Goal: Information Seeking & Learning: Learn about a topic

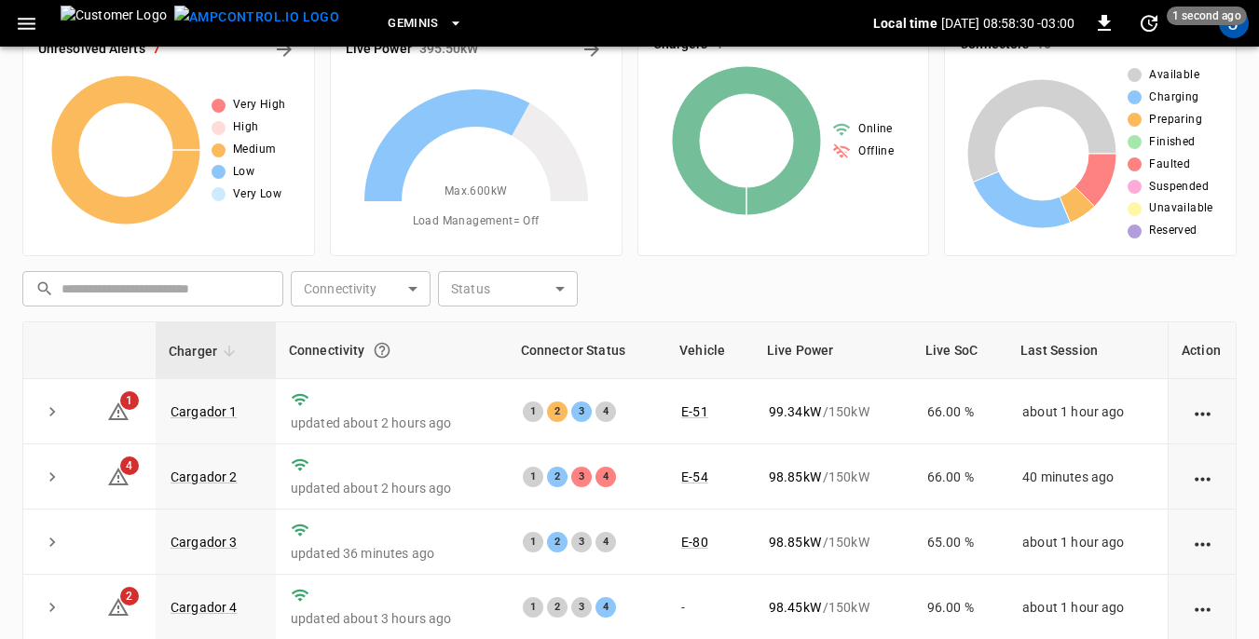
scroll to position [93, 0]
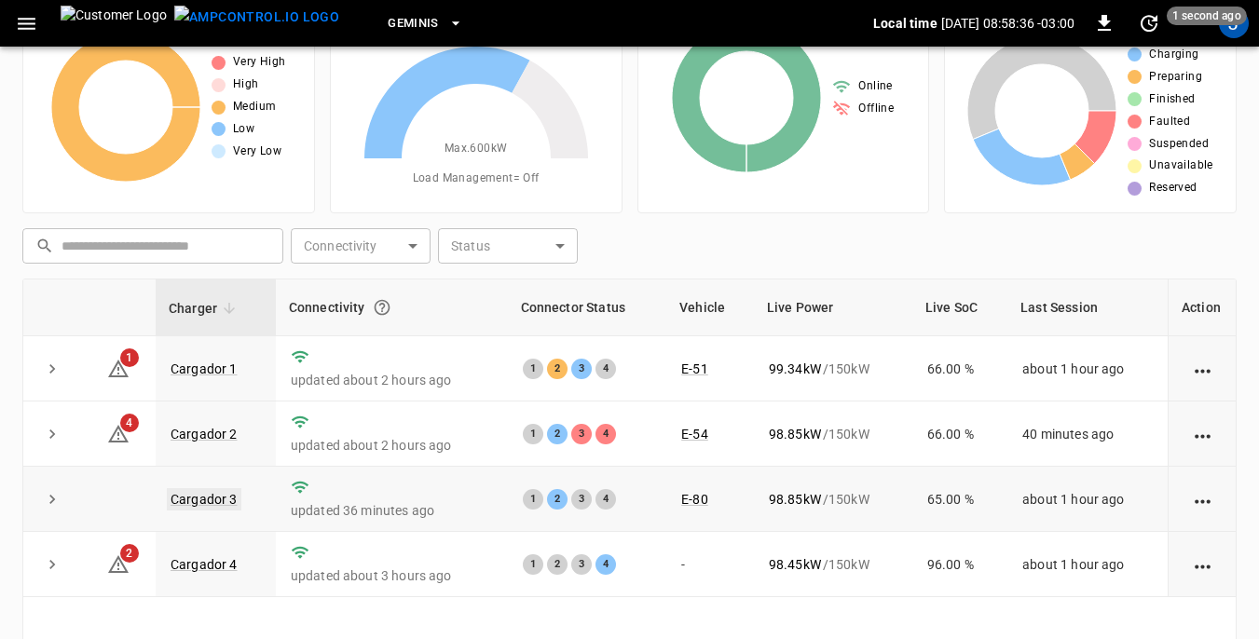
click at [216, 500] on link "Cargador 3" at bounding box center [204, 499] width 75 height 22
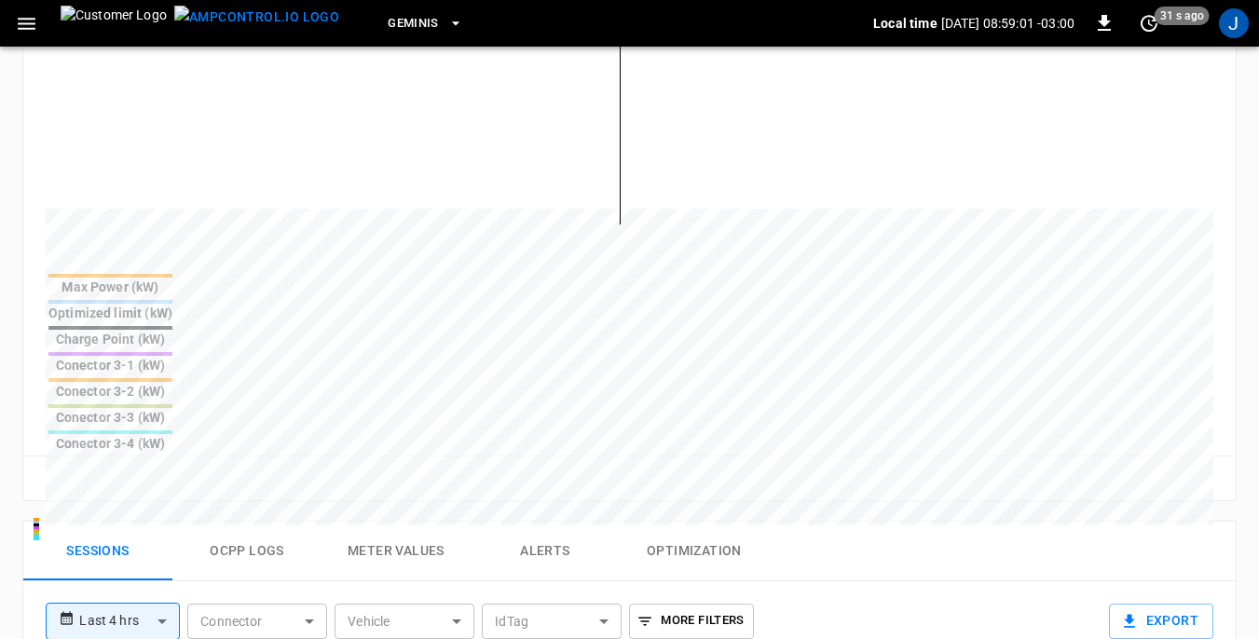
scroll to position [652, 0]
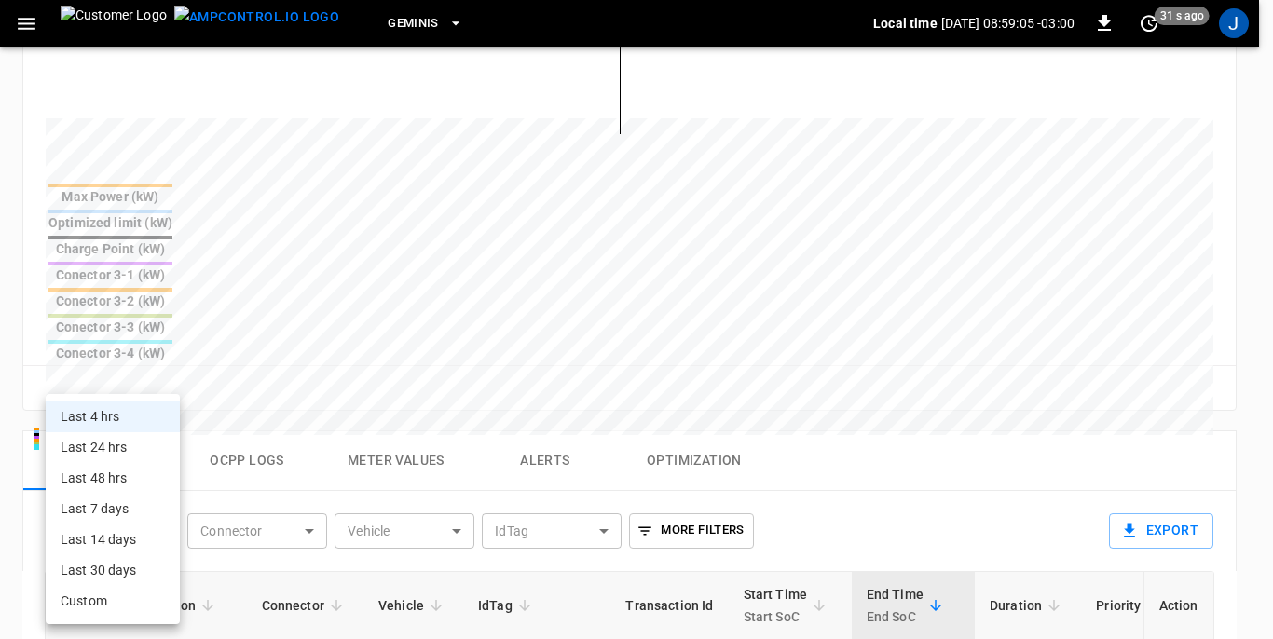
click at [165, 388] on body "**********" at bounding box center [636, 220] width 1273 height 1744
click at [115, 444] on li "Last 24 hrs" at bounding box center [113, 447] width 134 height 31
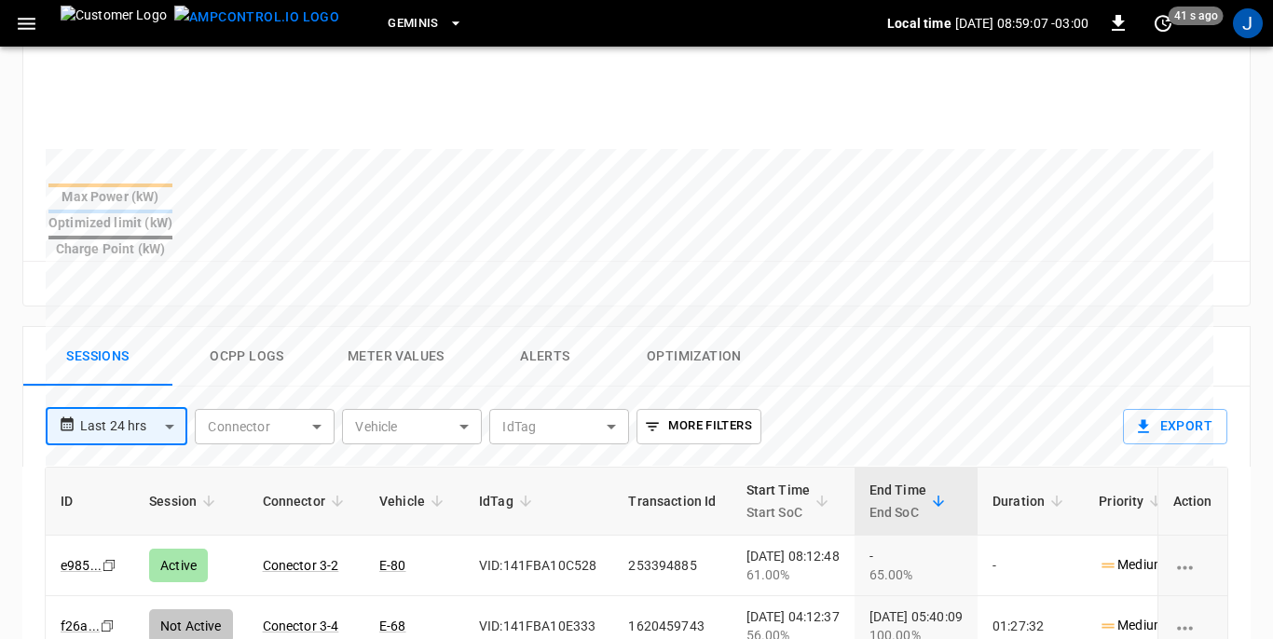
type input "**********"
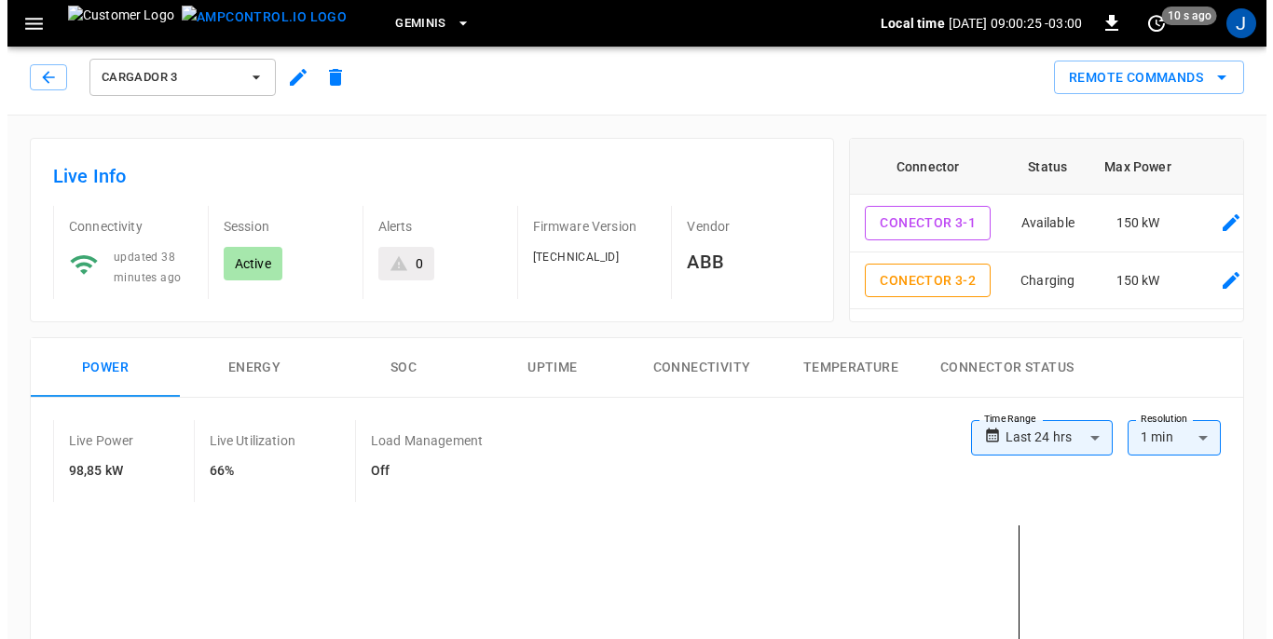
scroll to position [0, 0]
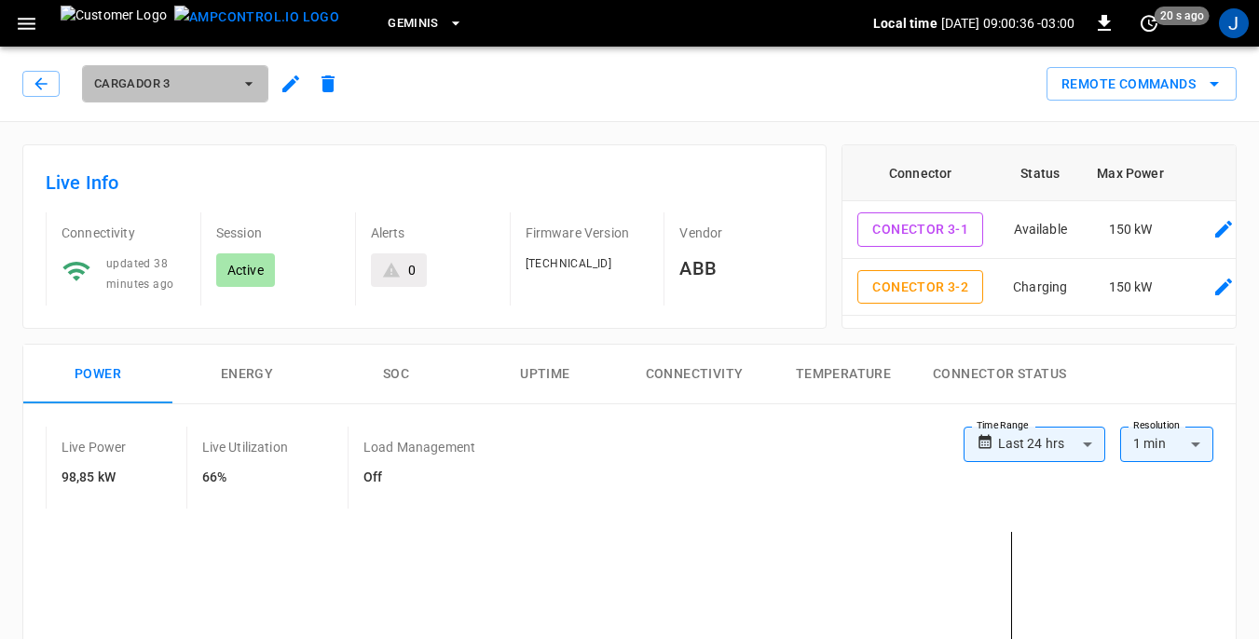
click at [253, 77] on icon "button" at bounding box center [249, 84] width 19 height 19
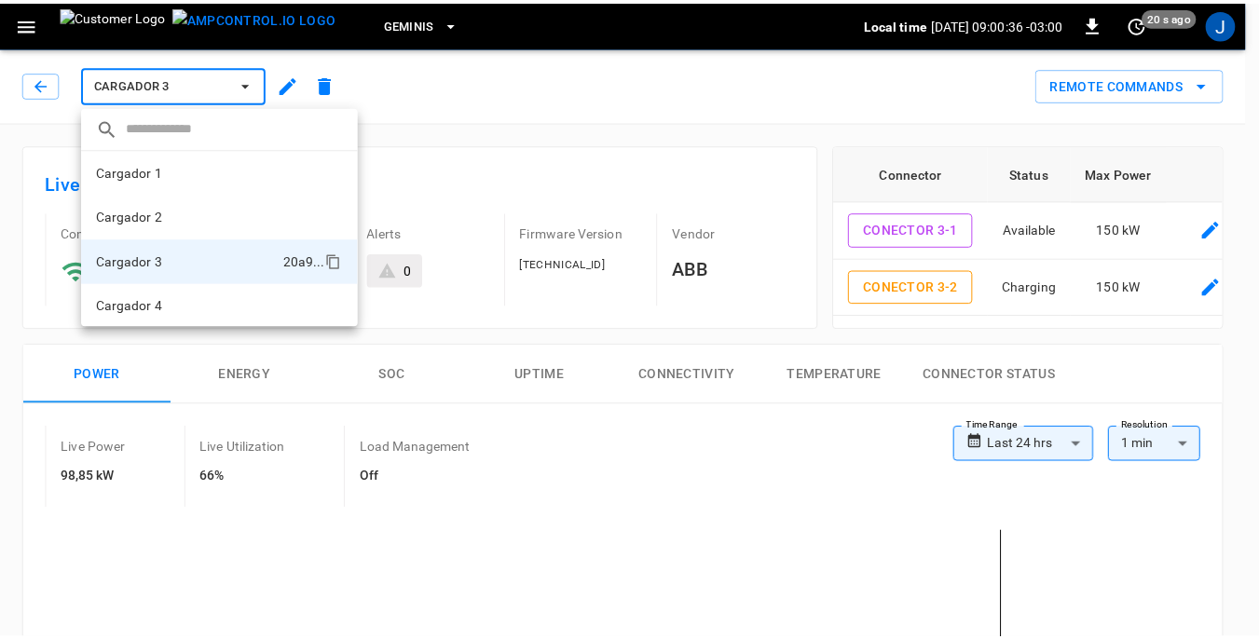
scroll to position [2, 0]
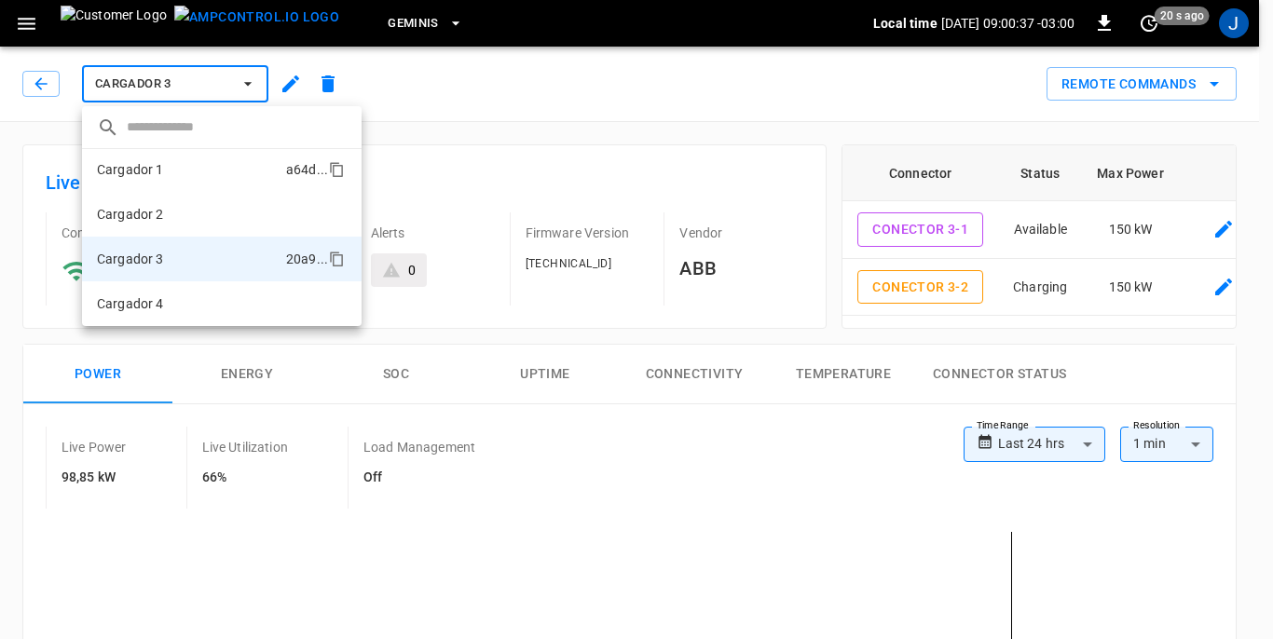
click at [155, 169] on p "Cargador 1" at bounding box center [130, 169] width 67 height 19
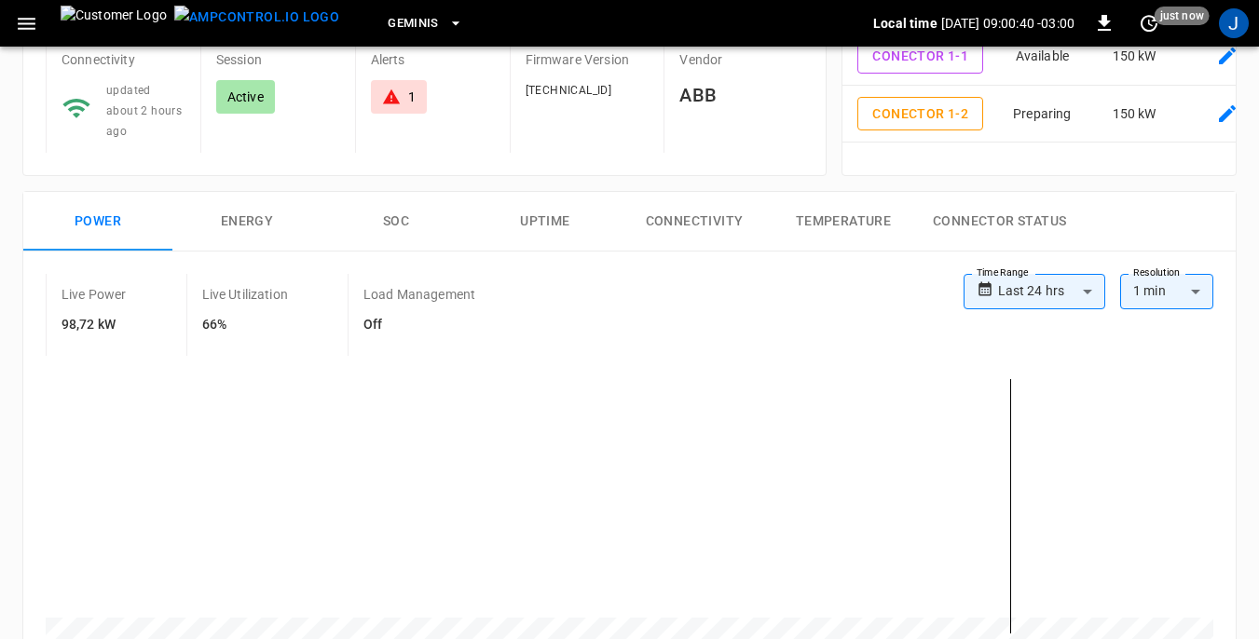
scroll to position [280, 0]
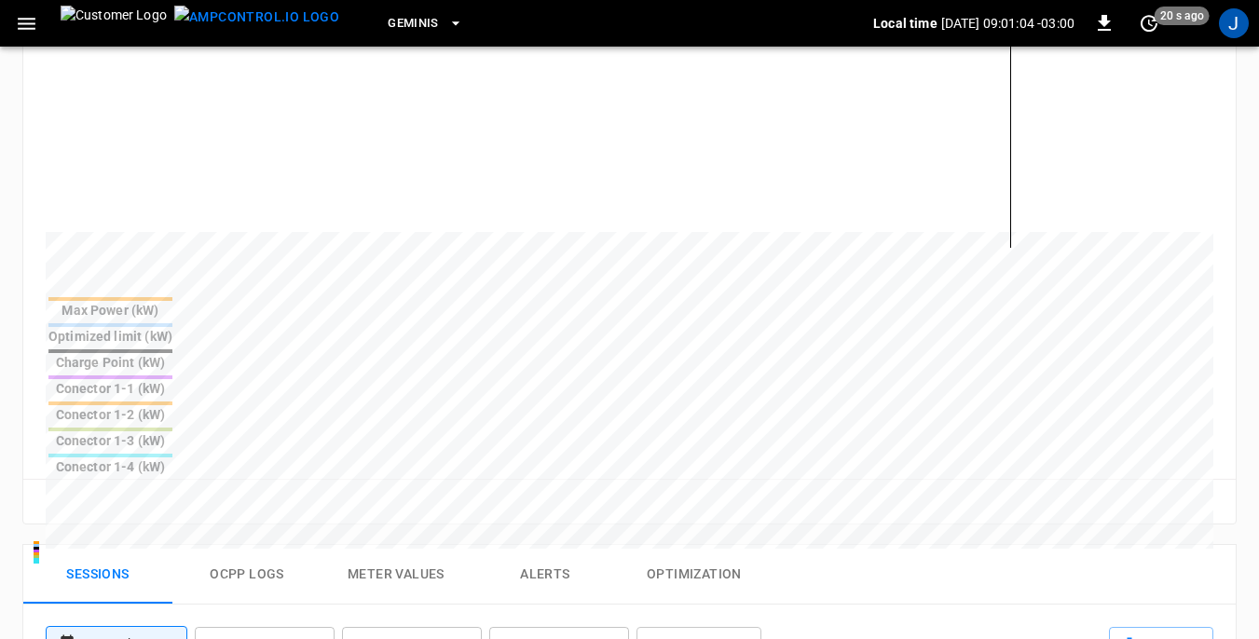
scroll to position [652, 0]
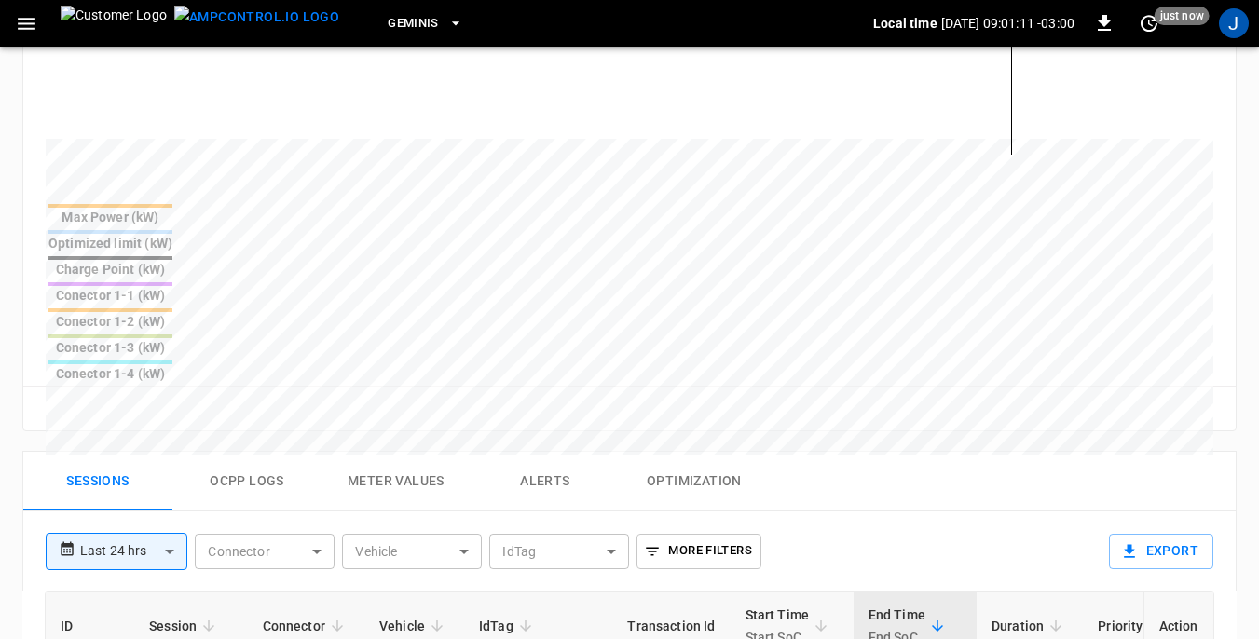
click at [1134, 512] on div "**********" at bounding box center [629, 552] width 1214 height 80
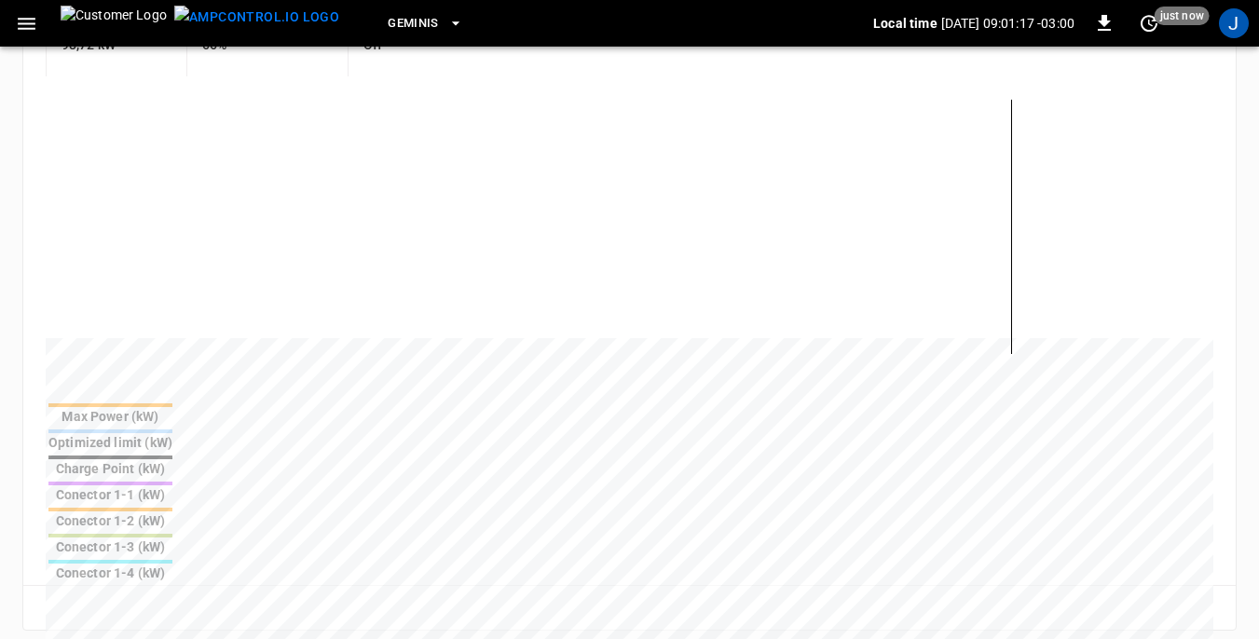
scroll to position [0, 0]
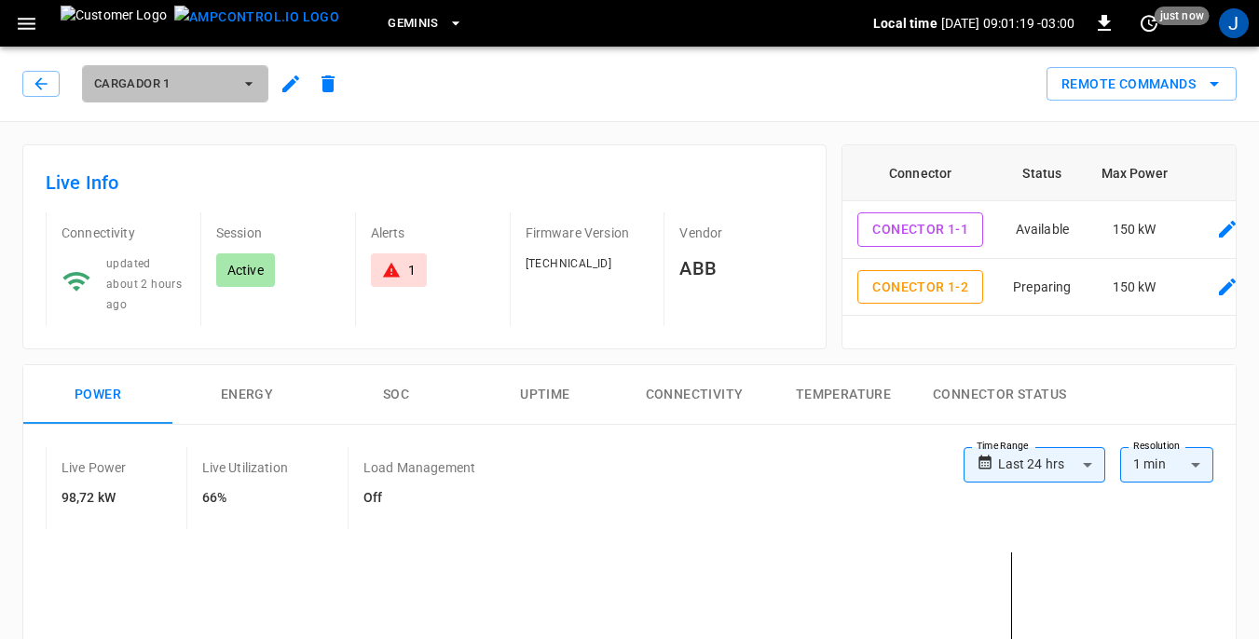
click at [249, 83] on icon "button" at bounding box center [248, 84] width 7 height 4
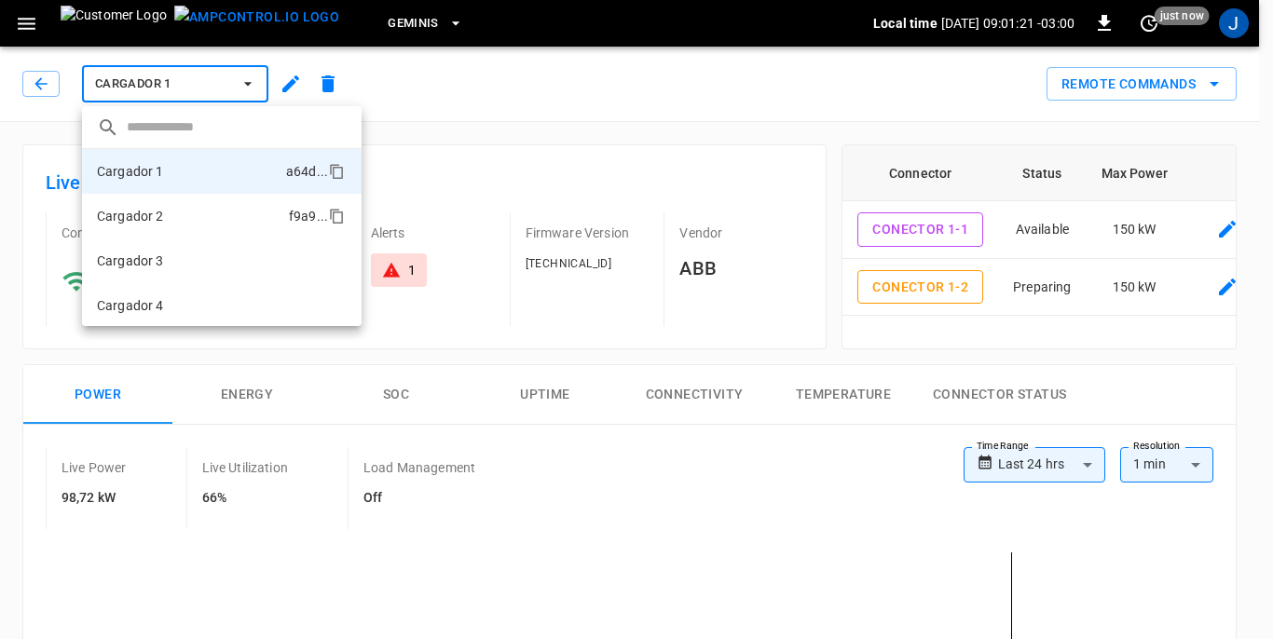
click at [172, 219] on li "Cargador 2 f9a9 ..." at bounding box center [222, 216] width 280 height 45
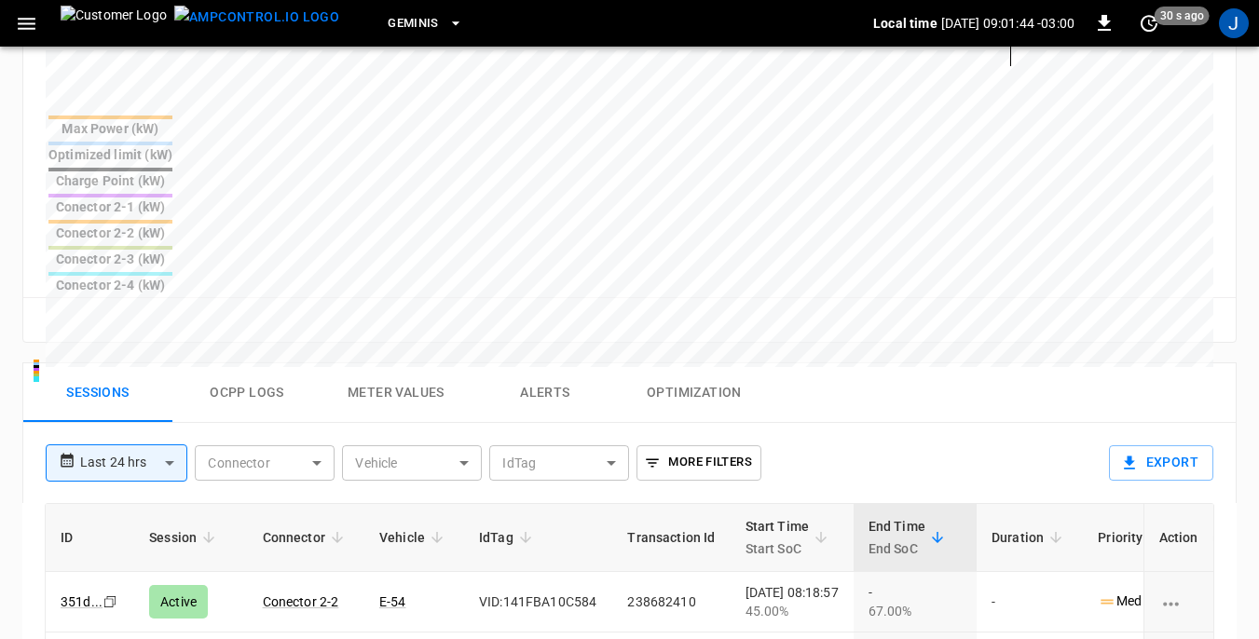
scroll to position [746, 0]
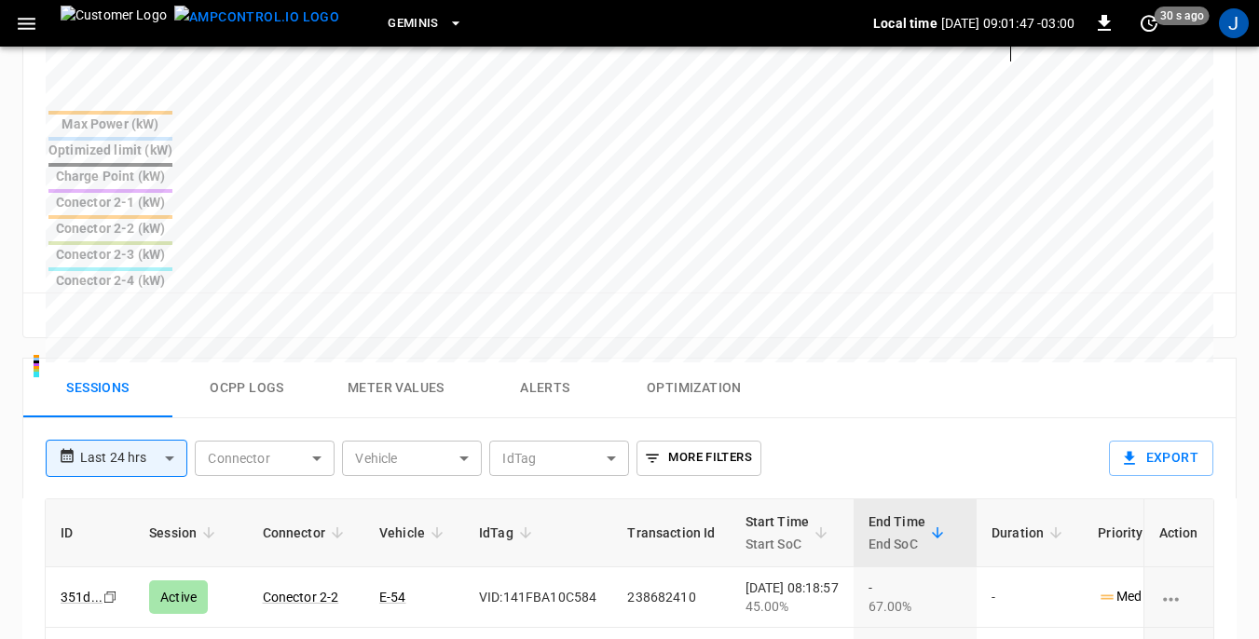
click at [1150, 500] on th "Action" at bounding box center [1178, 534] width 70 height 68
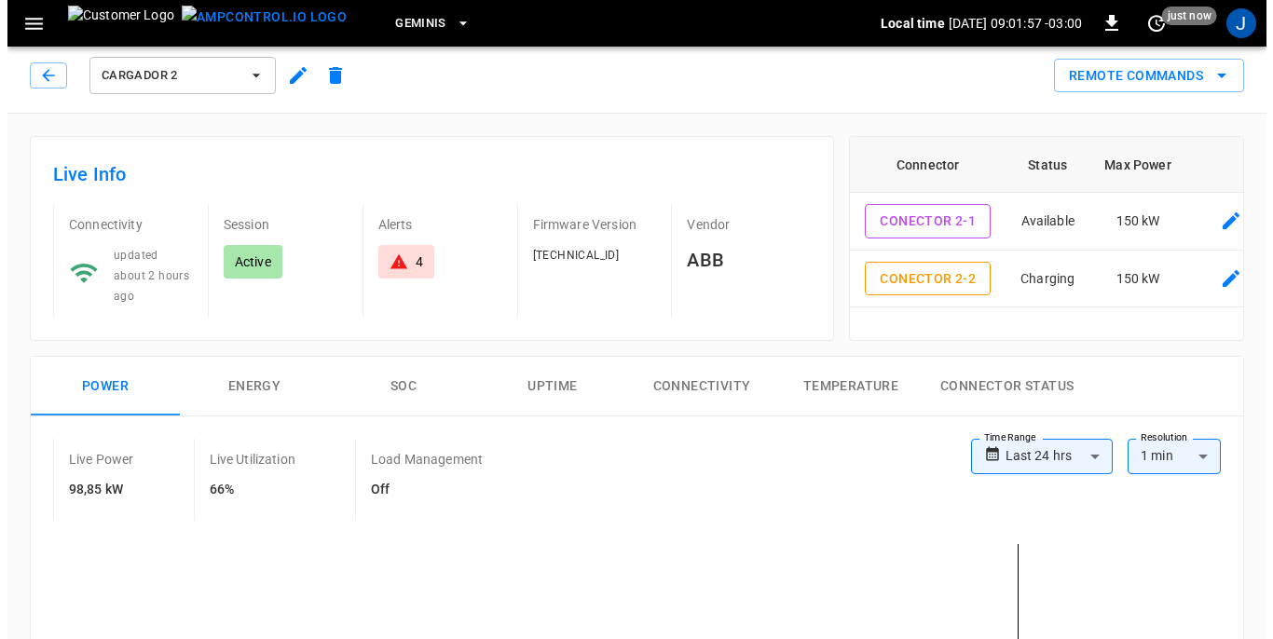
scroll to position [0, 0]
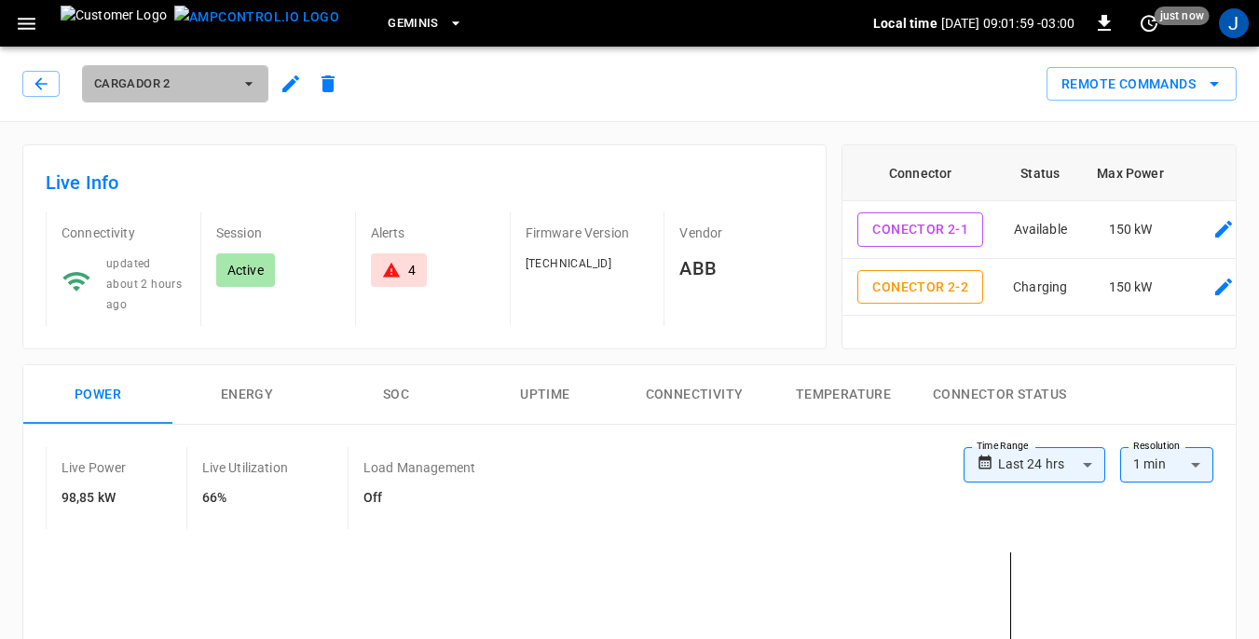
click at [249, 83] on icon "button" at bounding box center [248, 84] width 7 height 4
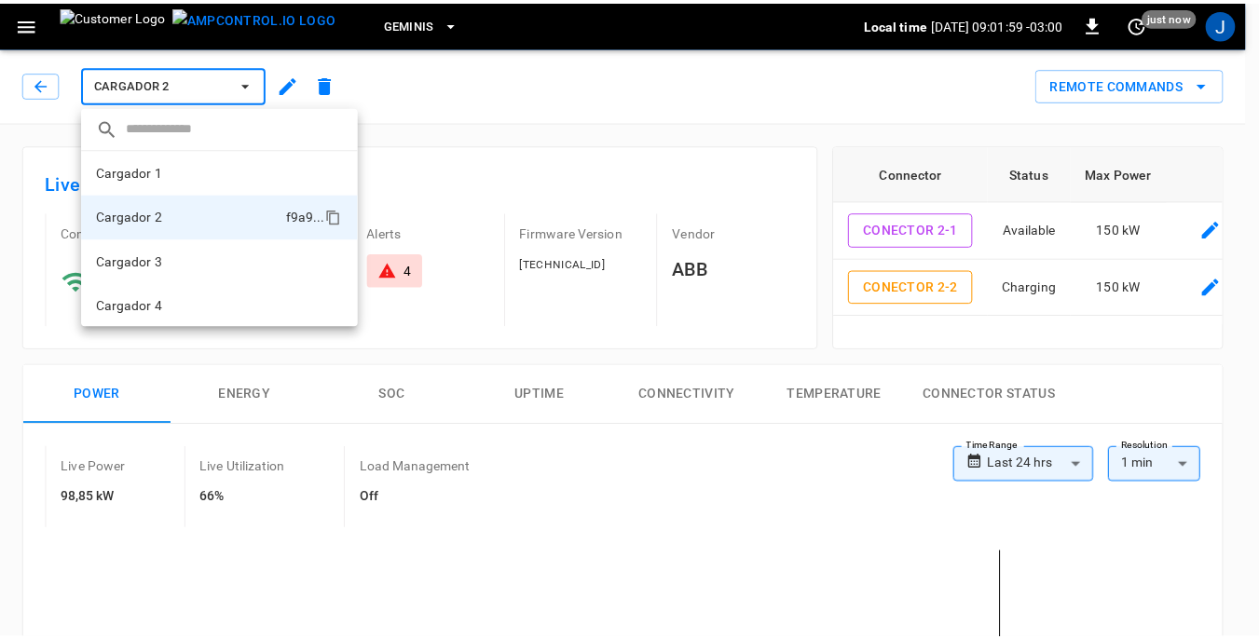
scroll to position [2, 0]
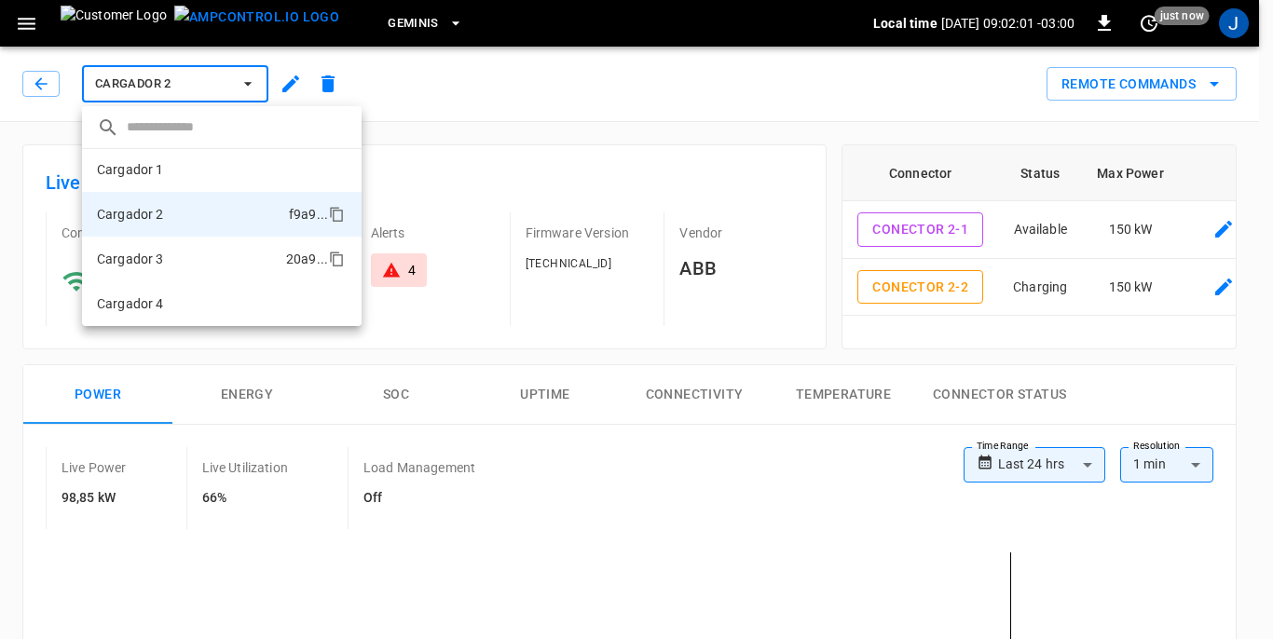
click at [187, 259] on li "Cargador 3 20a9 ..." at bounding box center [222, 259] width 280 height 45
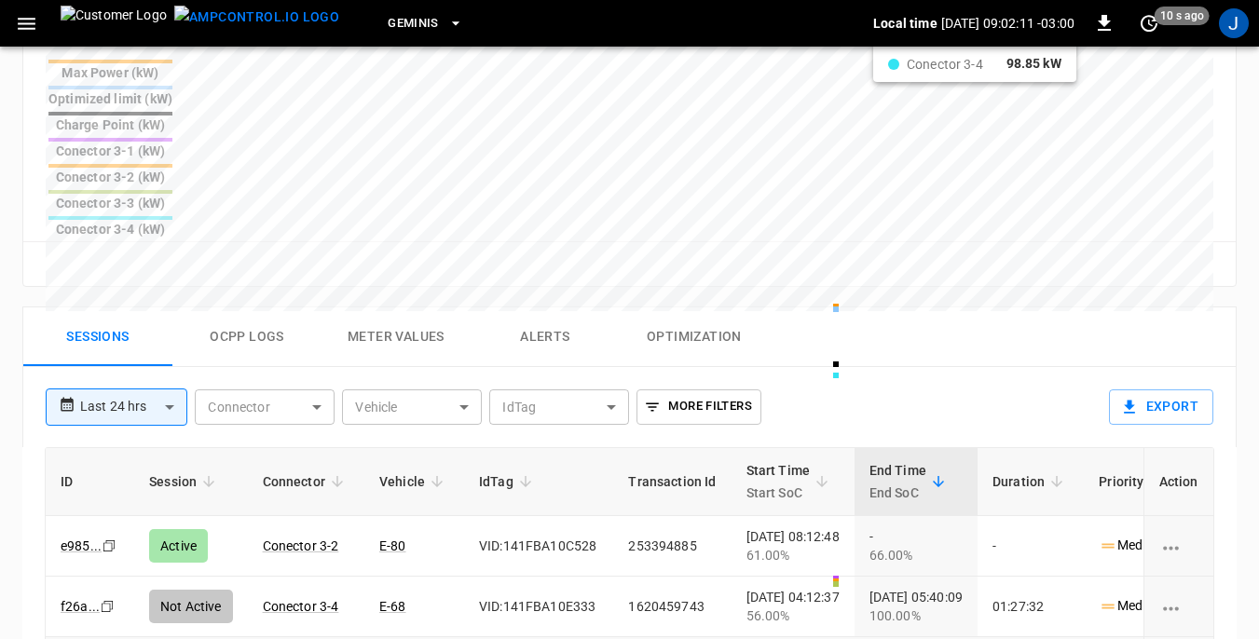
scroll to position [839, 0]
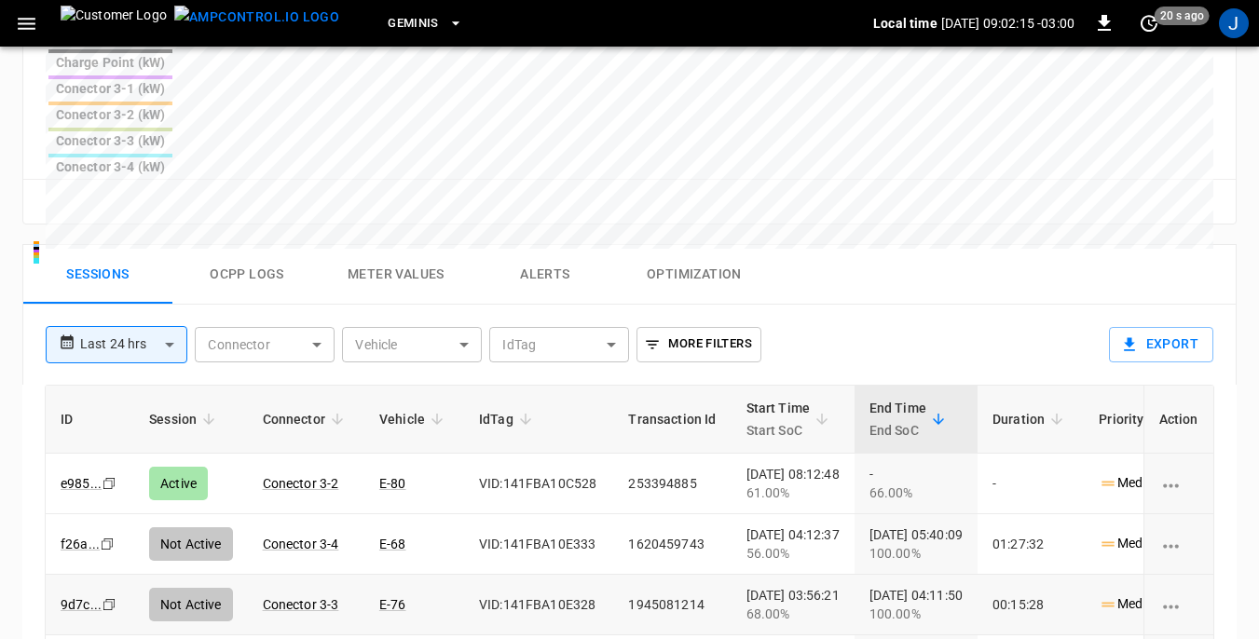
click at [840, 605] on div "68.00%" at bounding box center [792, 614] width 93 height 19
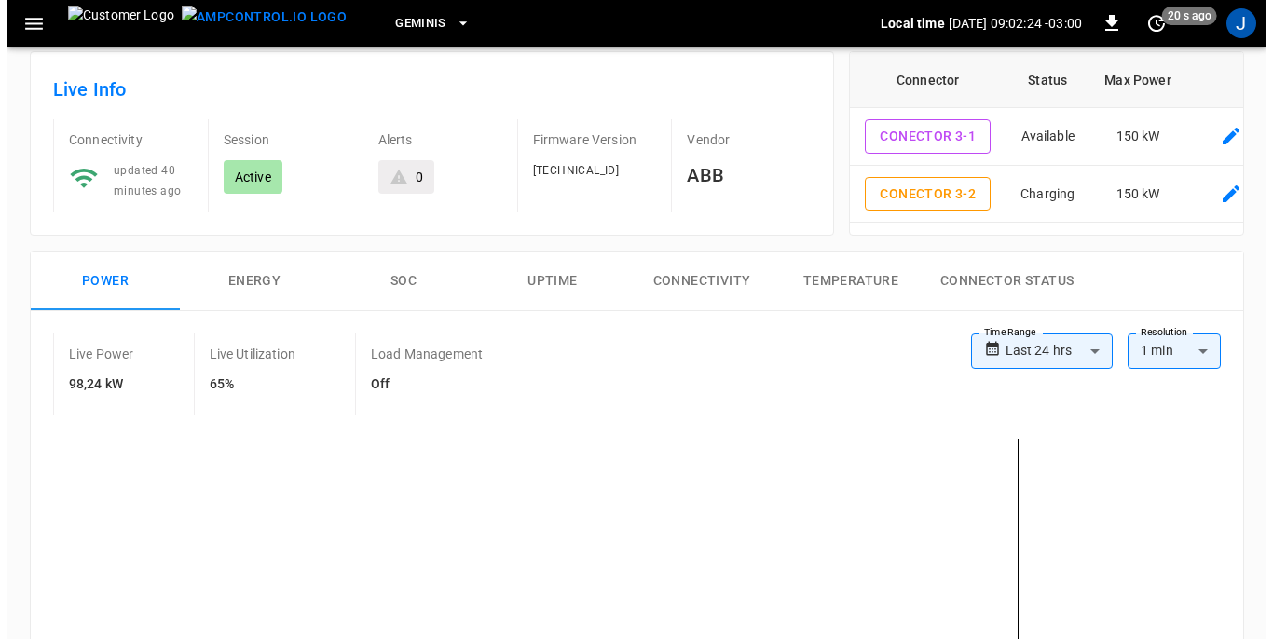
scroll to position [0, 0]
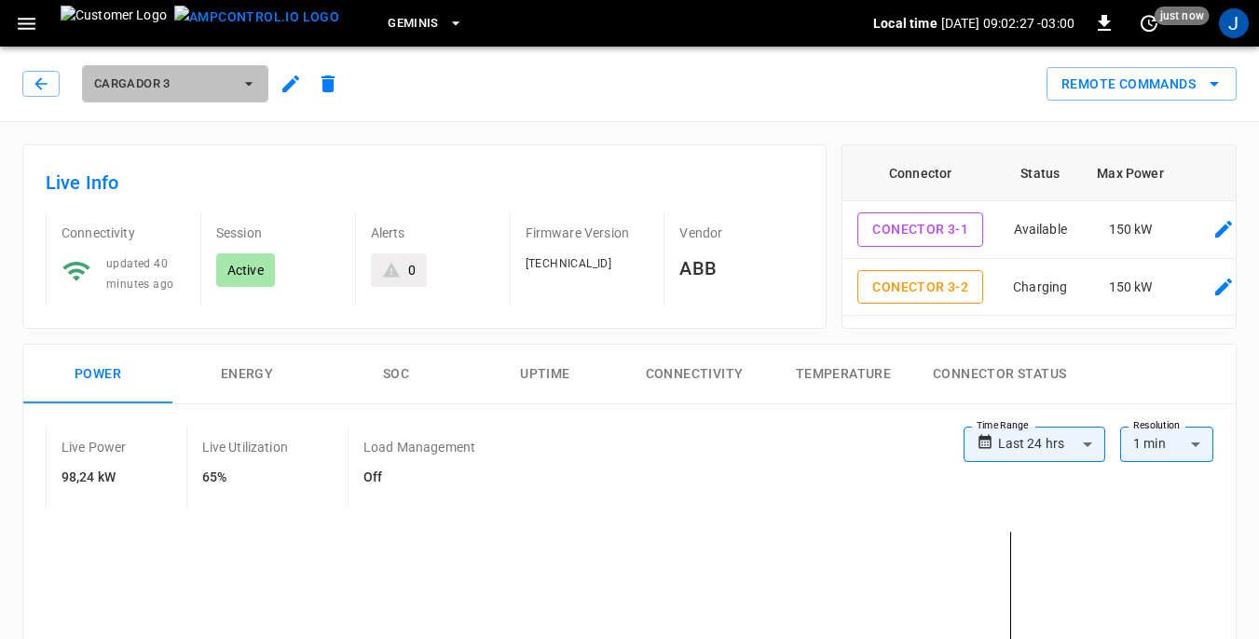
click at [254, 78] on icon "button" at bounding box center [249, 84] width 19 height 19
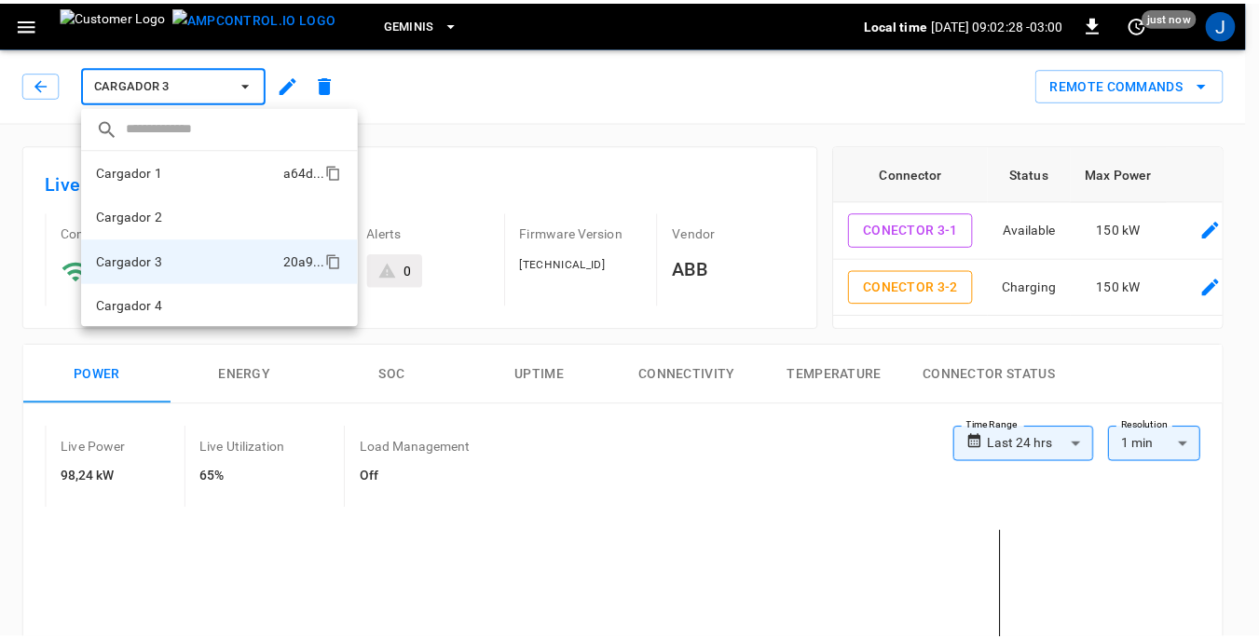
scroll to position [2, 0]
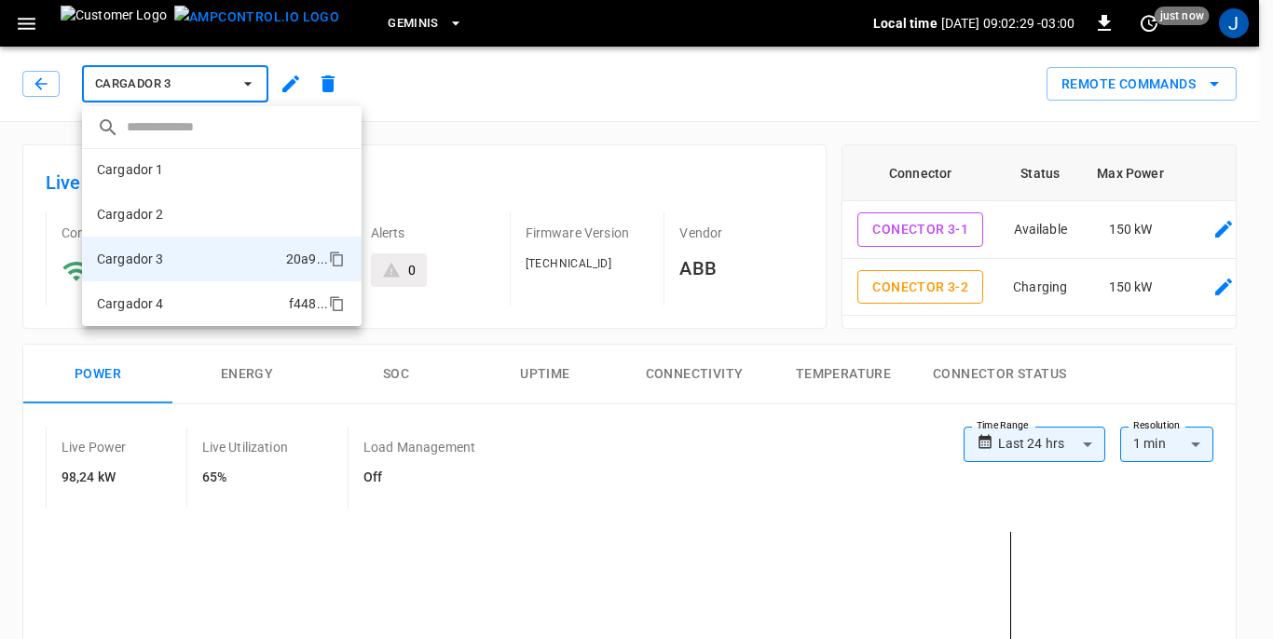
click at [165, 304] on li "Cargador 4 f448 ..." at bounding box center [222, 303] width 280 height 45
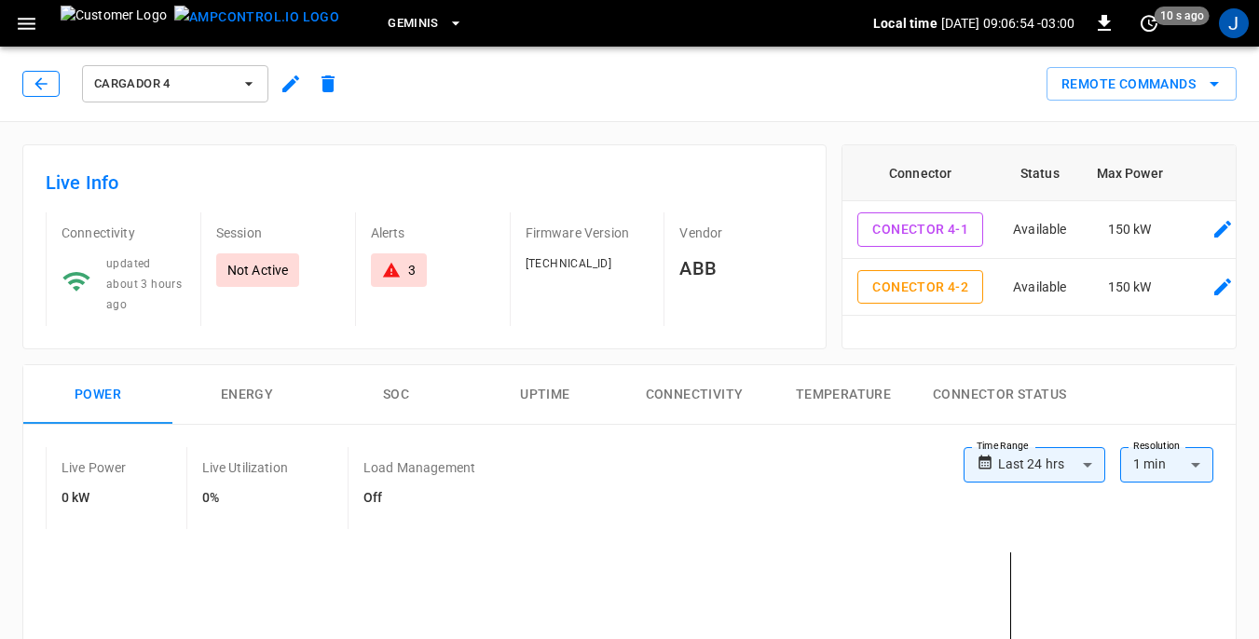
click at [43, 86] on icon "button" at bounding box center [41, 84] width 19 height 19
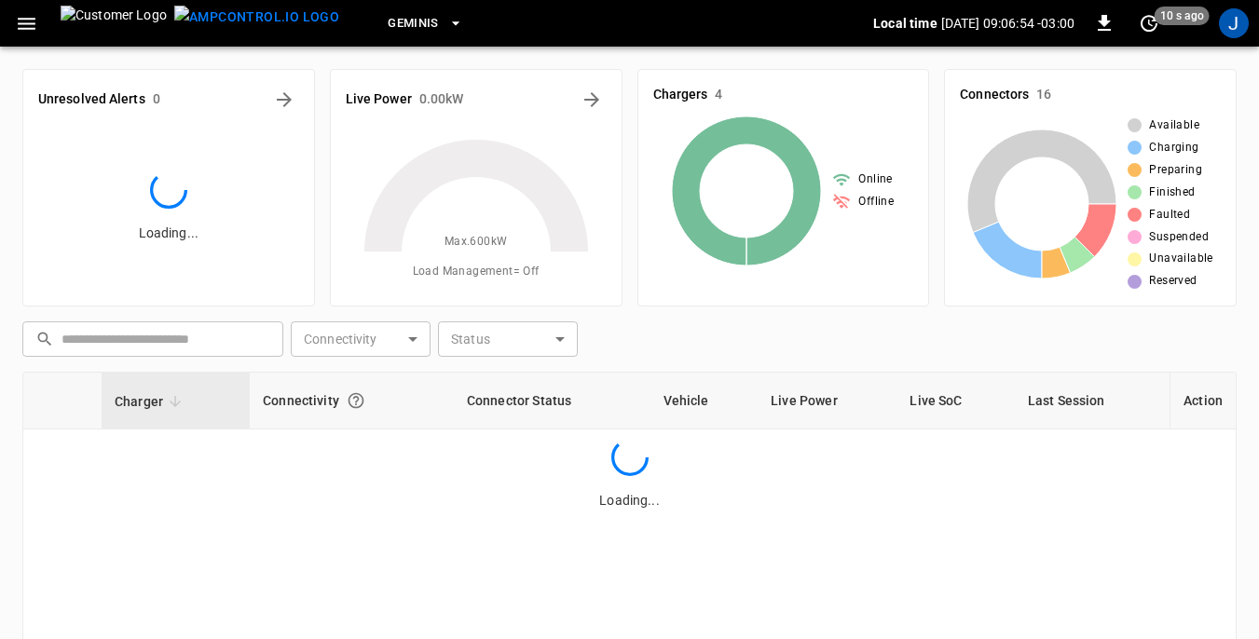
scroll to position [93, 0]
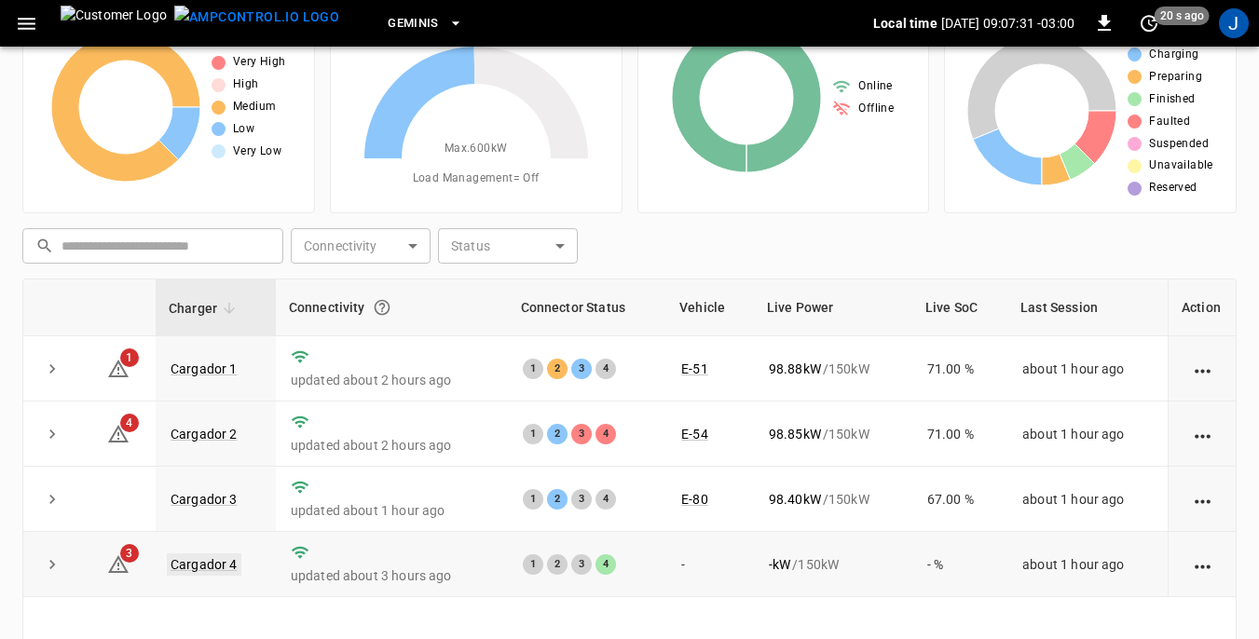
click at [192, 566] on link "Cargador 4" at bounding box center [204, 565] width 75 height 22
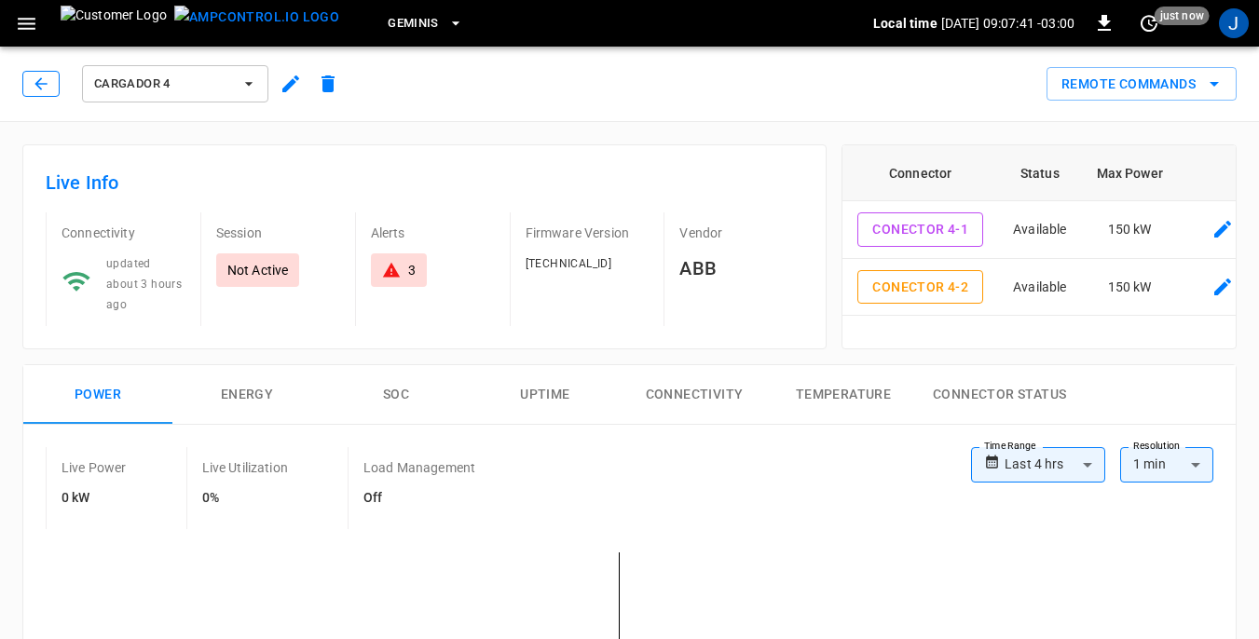
click at [43, 80] on icon "button" at bounding box center [41, 84] width 19 height 19
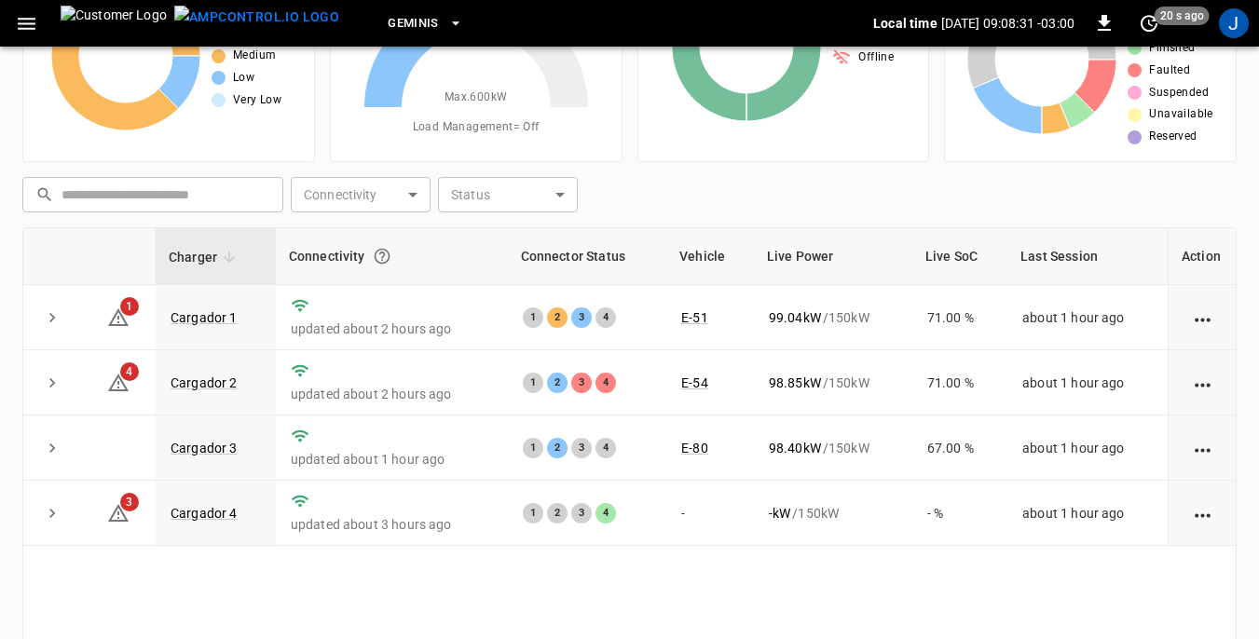
scroll to position [186, 0]
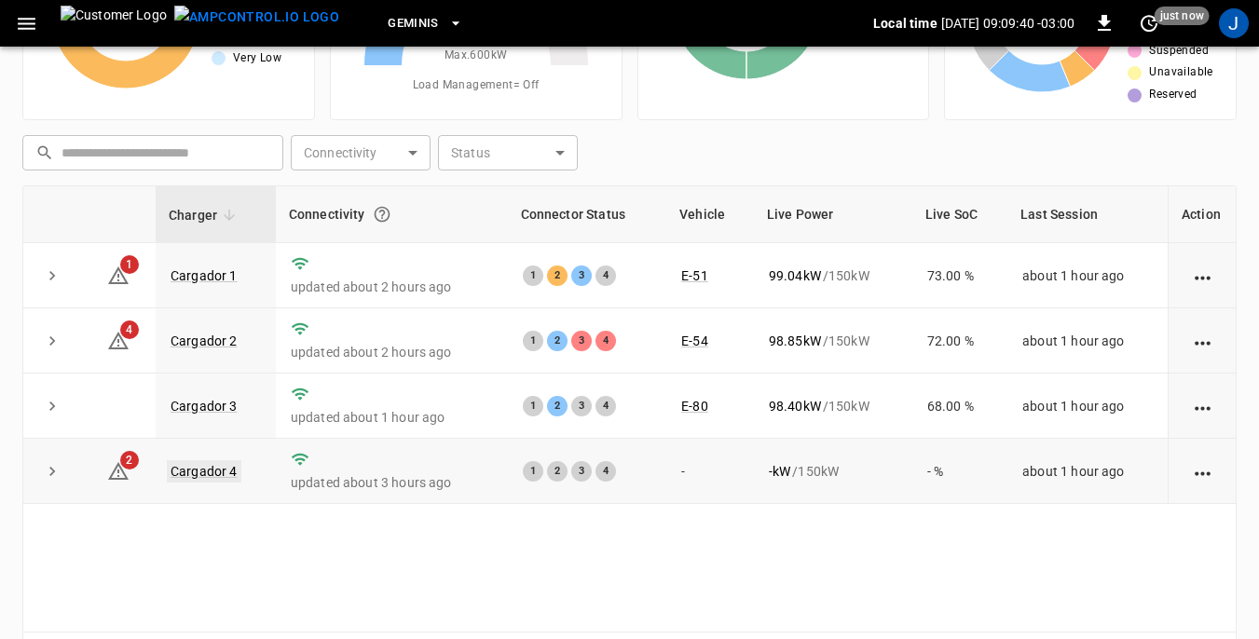
click at [208, 479] on link "Cargador 4" at bounding box center [204, 471] width 75 height 22
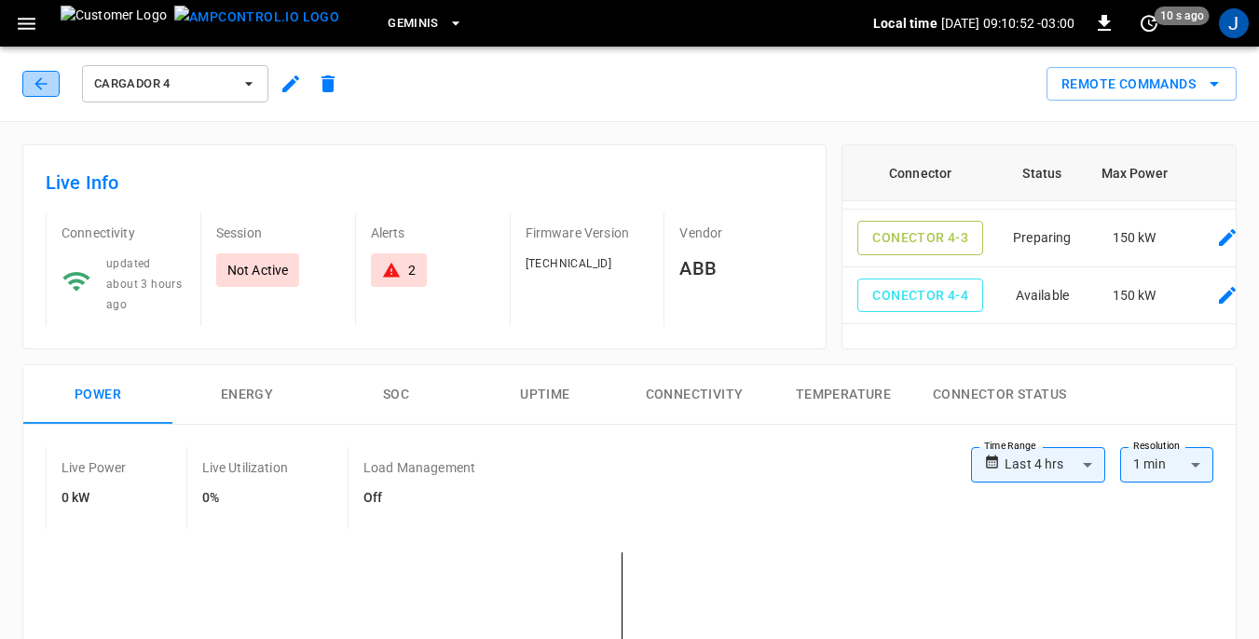
click at [41, 84] on icon "button" at bounding box center [40, 83] width 12 height 12
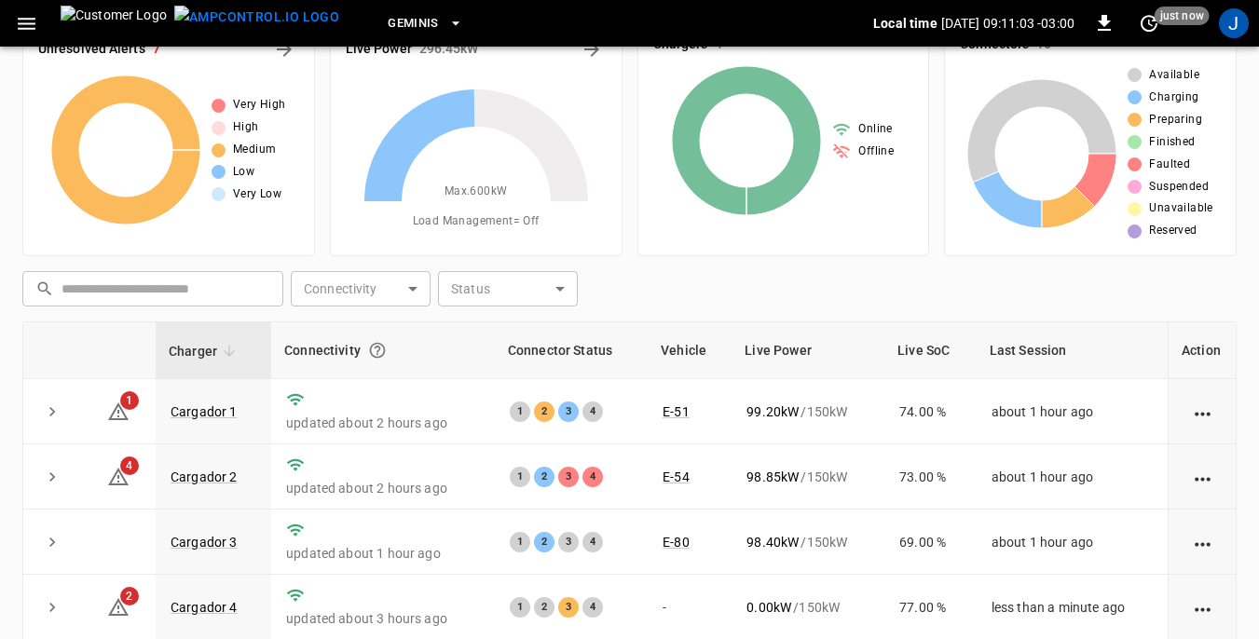
scroll to position [93, 0]
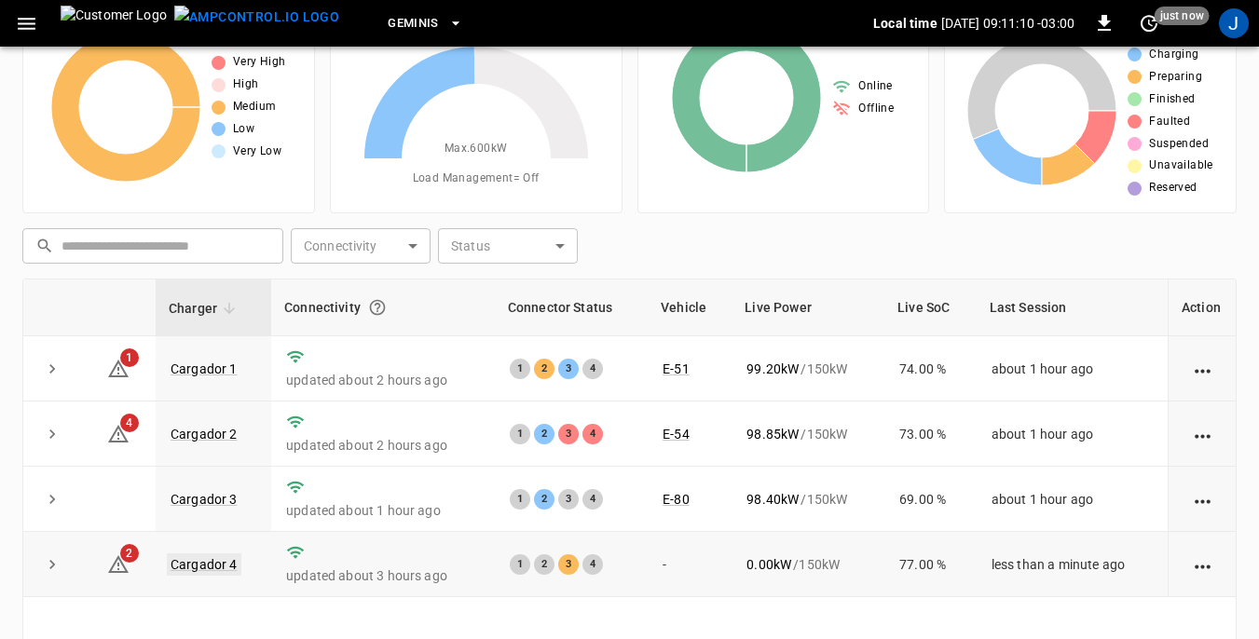
click at [199, 568] on link "Cargador 4" at bounding box center [204, 565] width 75 height 22
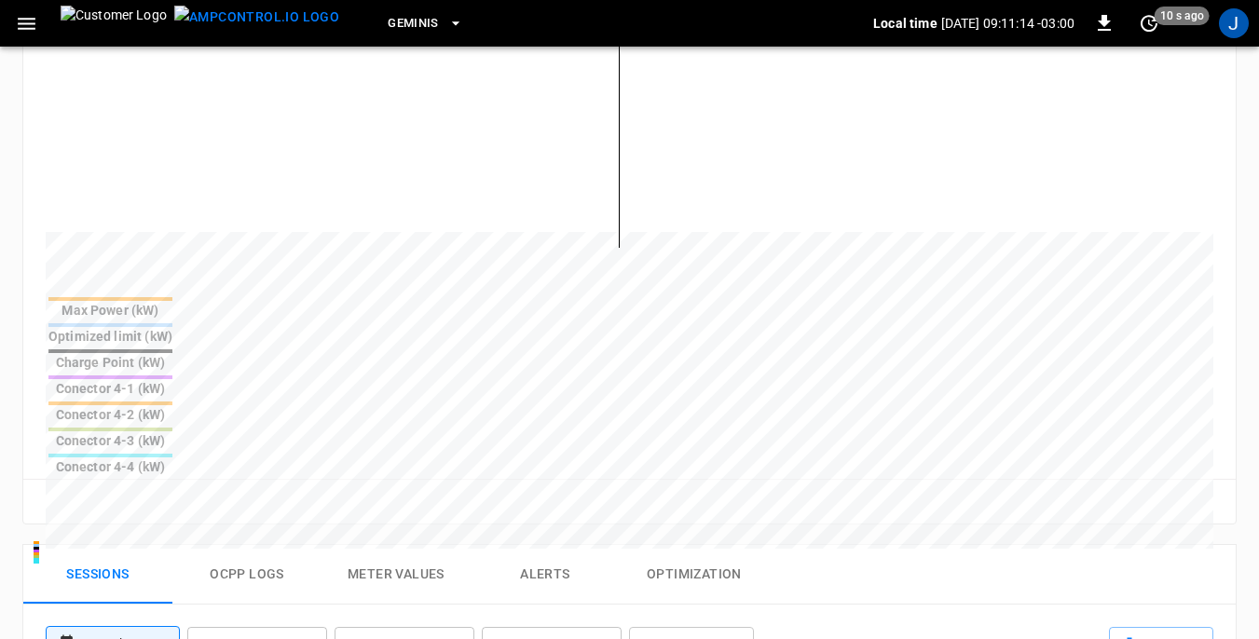
scroll to position [652, 0]
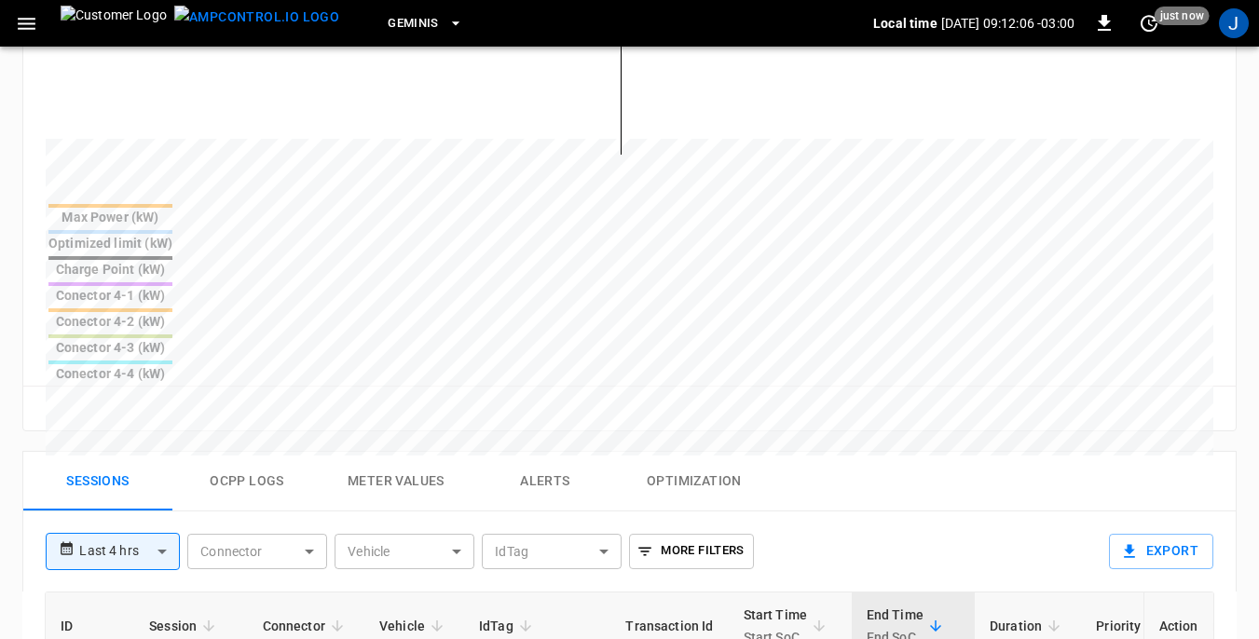
click at [779, 512] on div "**********" at bounding box center [566, 544] width 1071 height 65
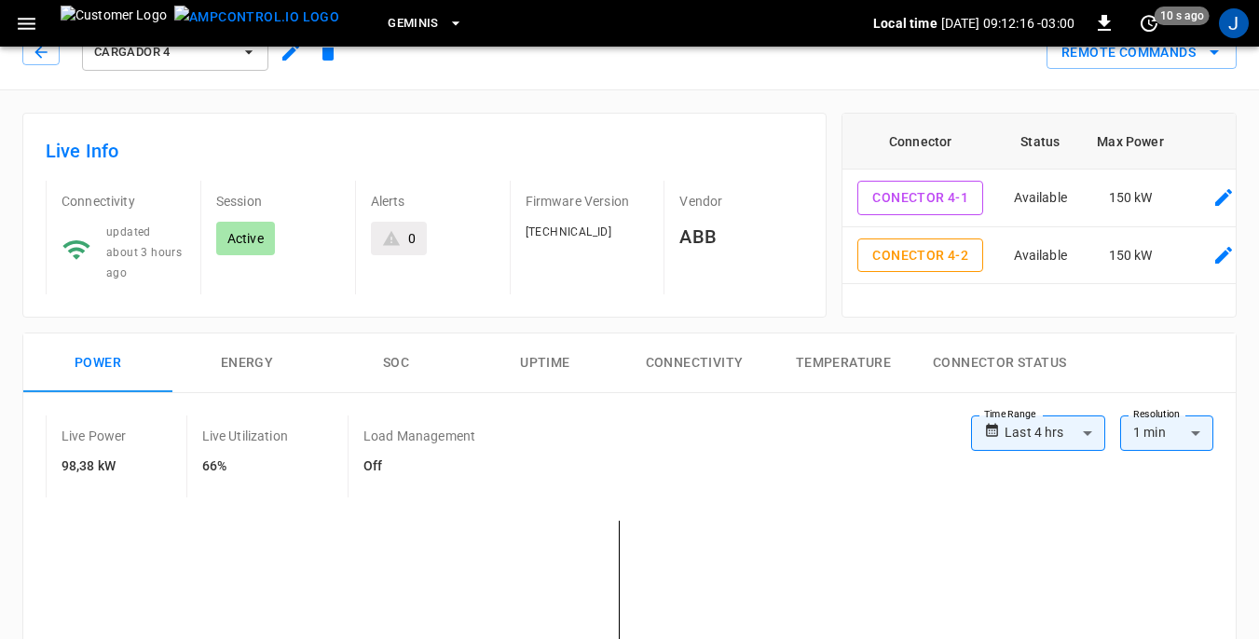
scroll to position [0, 0]
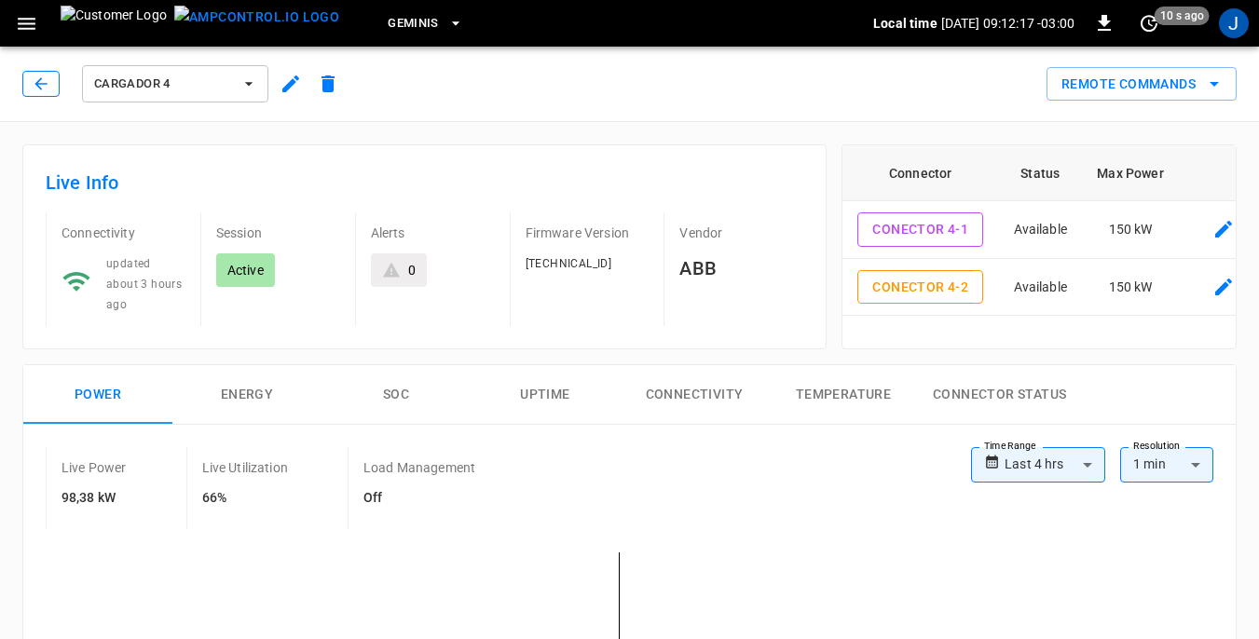
click at [41, 78] on icon "button" at bounding box center [40, 83] width 12 height 12
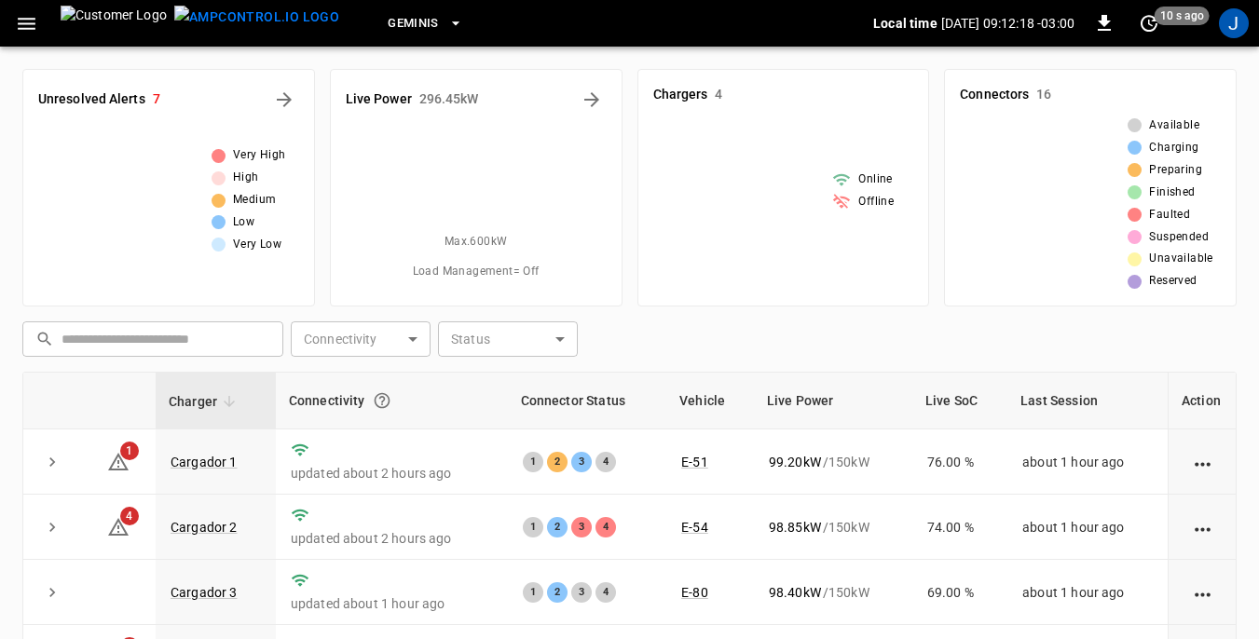
scroll to position [93, 0]
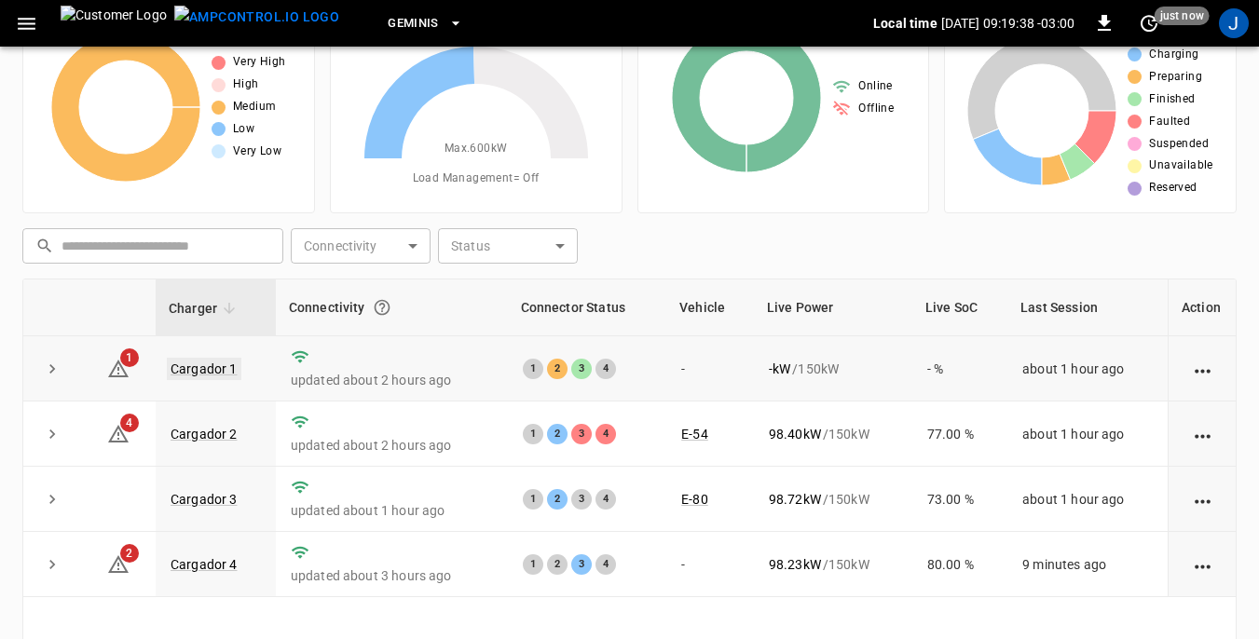
click at [204, 370] on link "Cargador 1" at bounding box center [204, 369] width 75 height 22
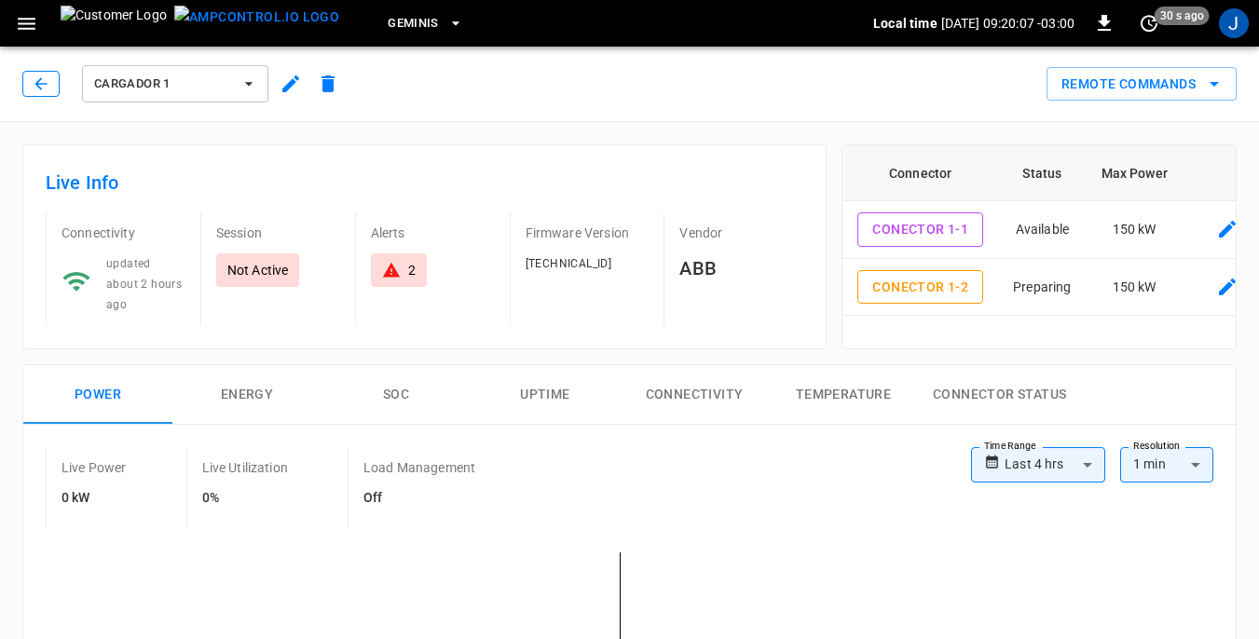
click at [38, 84] on icon "button" at bounding box center [40, 83] width 12 height 12
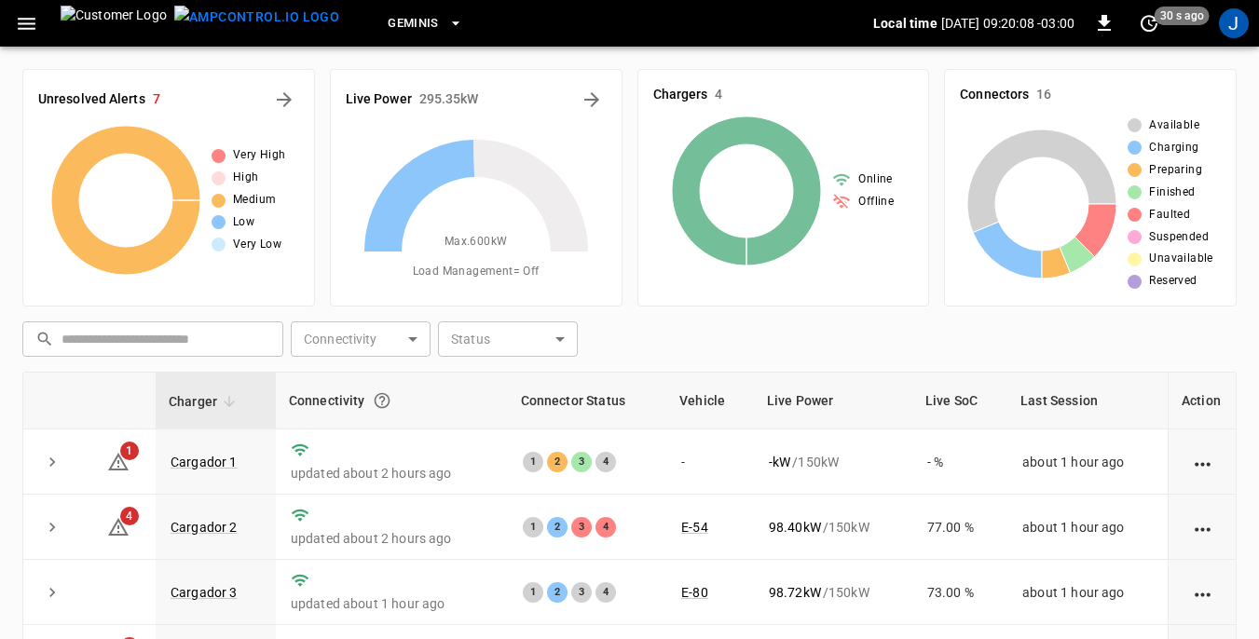
scroll to position [93, 0]
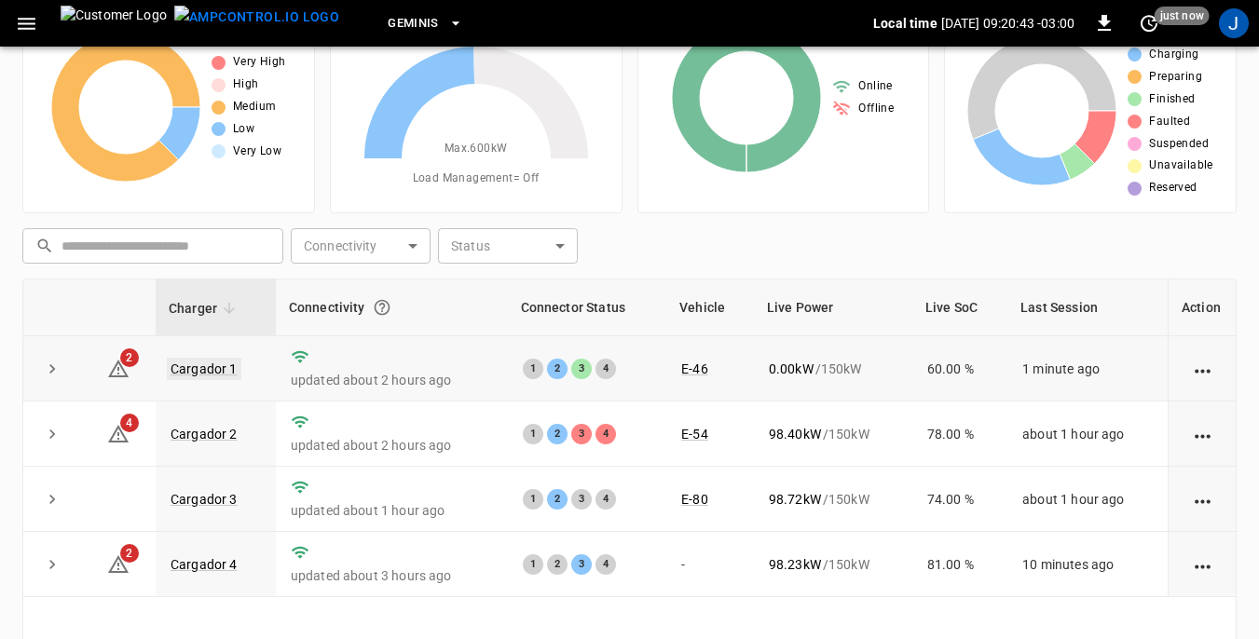
click at [191, 370] on link "Cargador 1" at bounding box center [204, 369] width 75 height 22
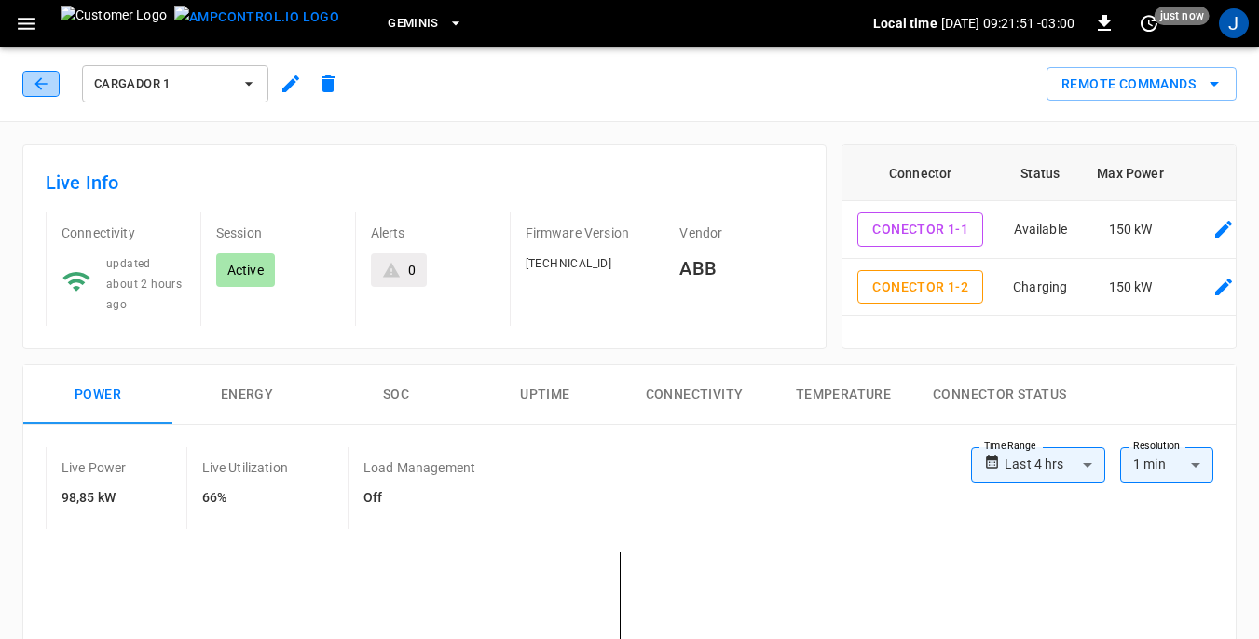
click at [47, 82] on icon "button" at bounding box center [41, 84] width 19 height 19
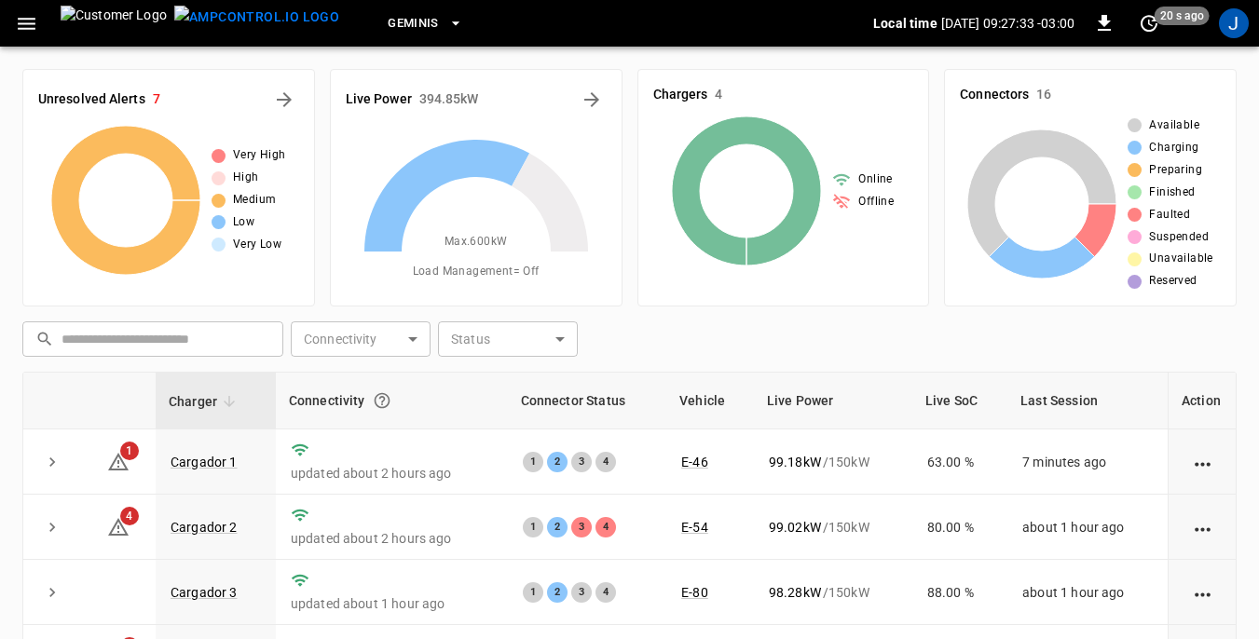
click at [33, 21] on icon "button" at bounding box center [26, 23] width 23 height 23
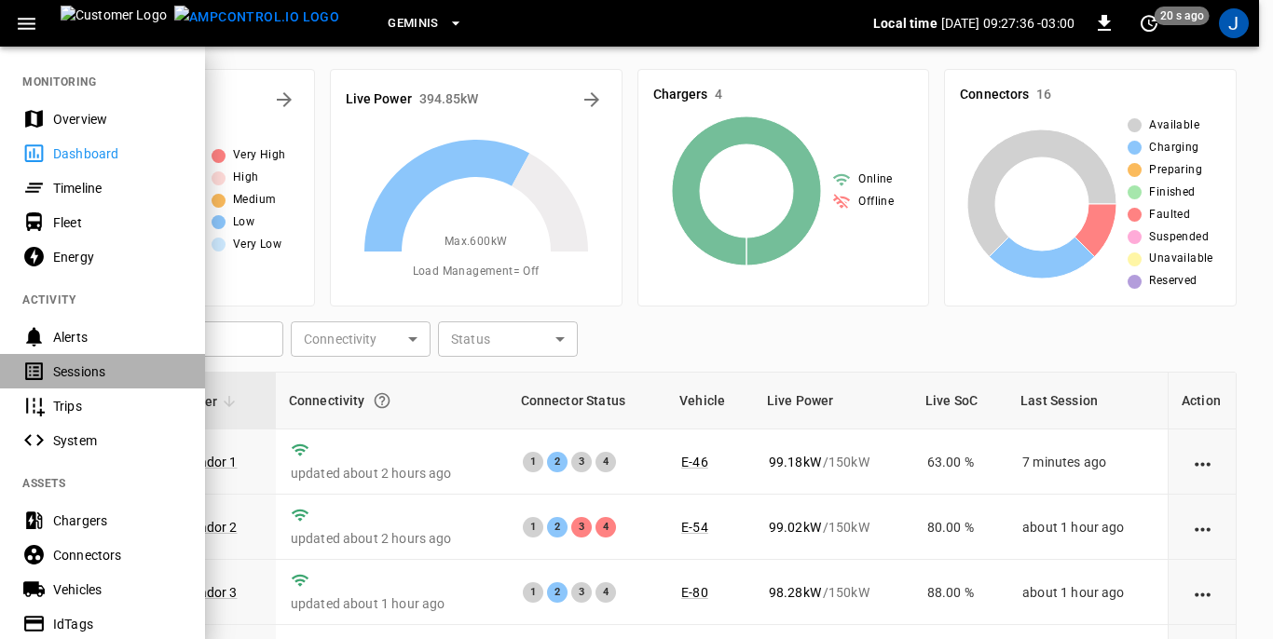
click at [71, 371] on div "Sessions" at bounding box center [118, 372] width 130 height 19
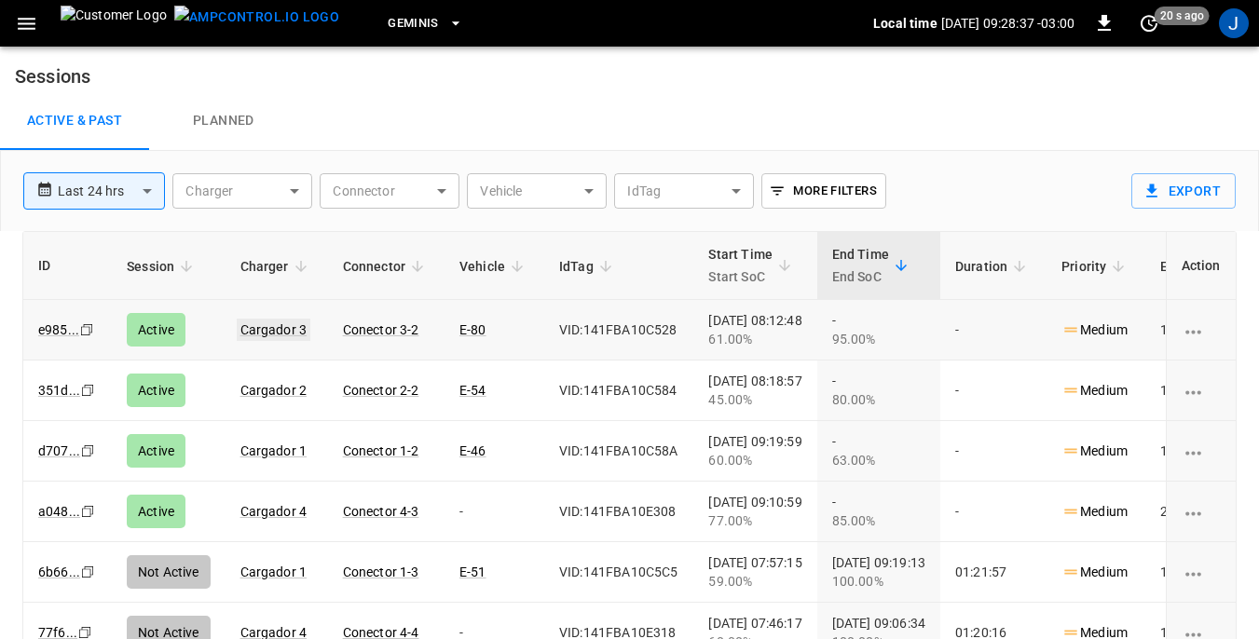
click at [272, 329] on link "Cargador 3" at bounding box center [274, 330] width 75 height 22
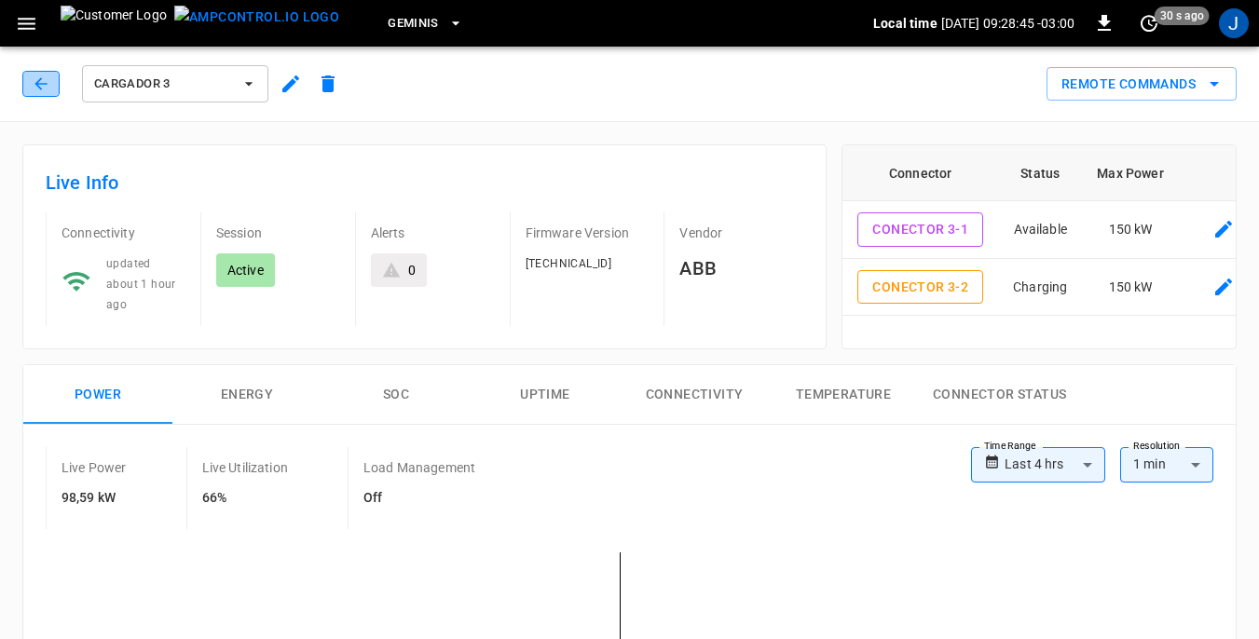
click at [43, 80] on icon "button" at bounding box center [41, 84] width 19 height 19
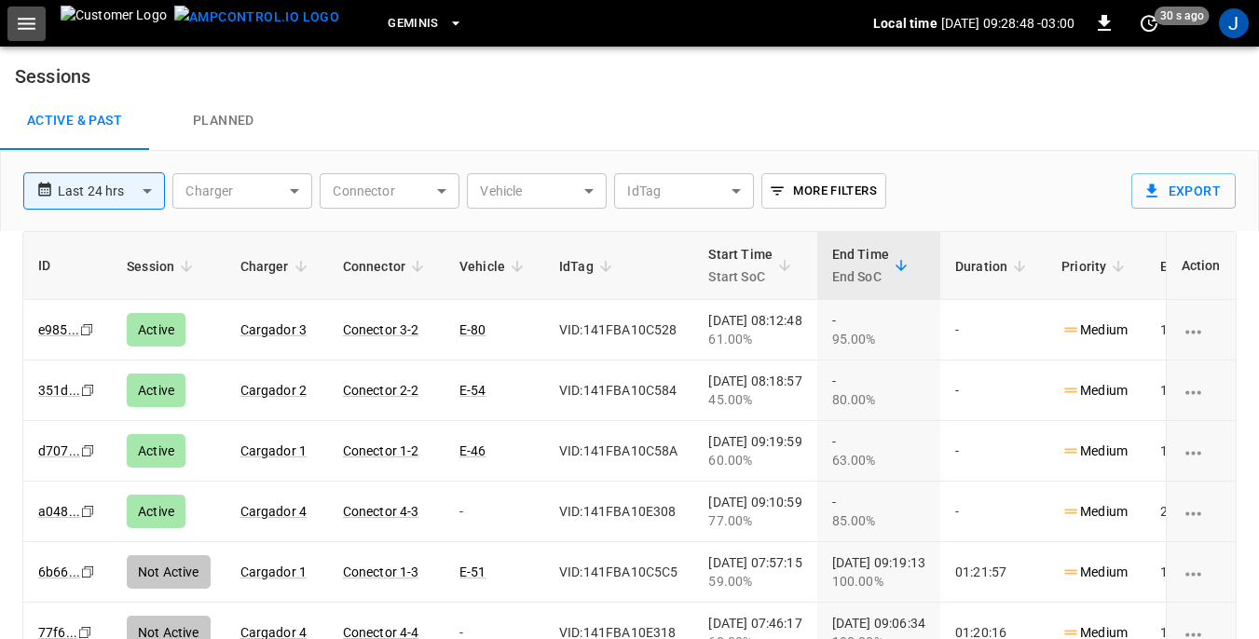
click at [33, 22] on icon "button" at bounding box center [27, 24] width 18 height 12
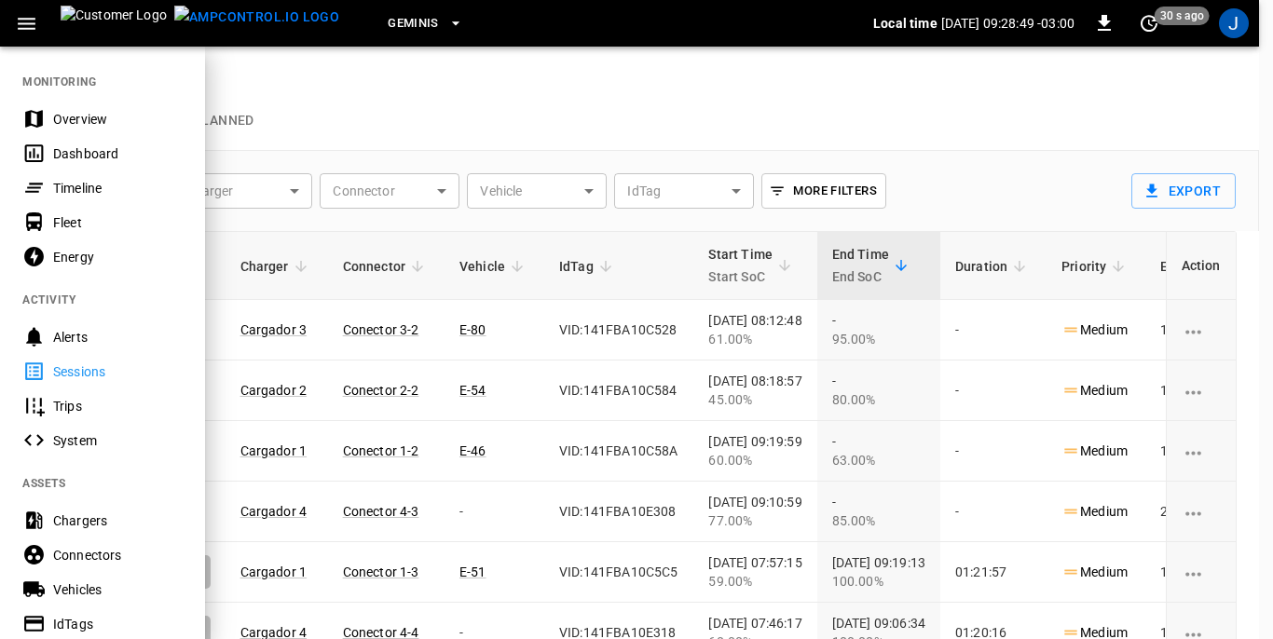
click at [90, 144] on div "Dashboard" at bounding box center [118, 153] width 130 height 19
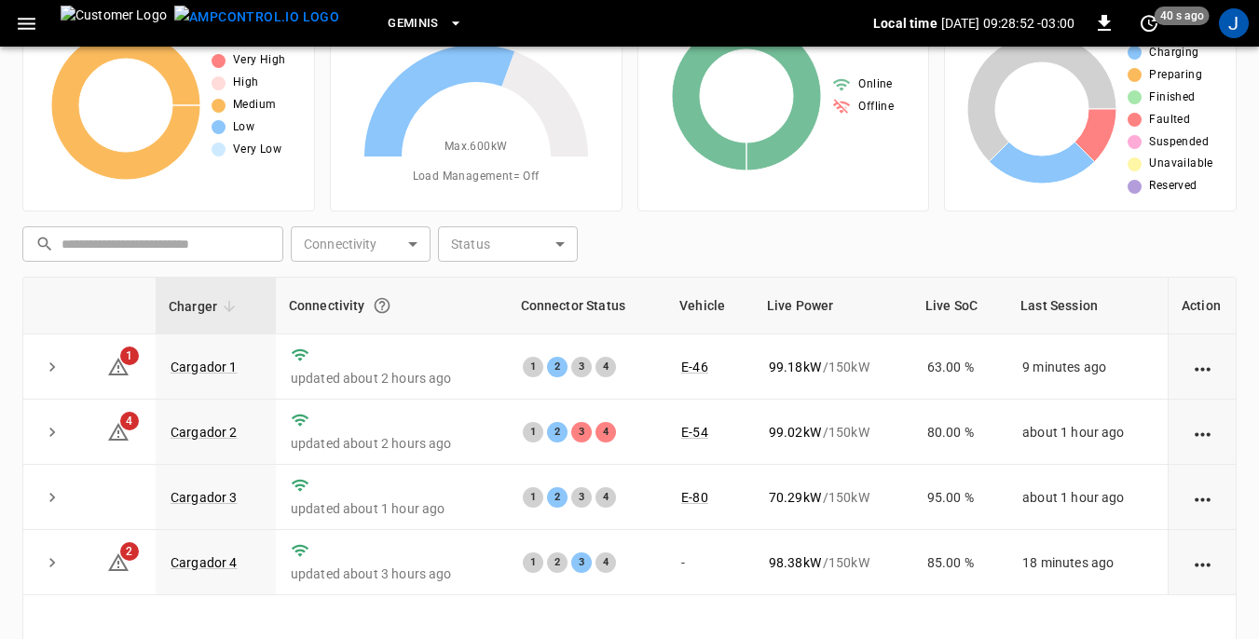
scroll to position [186, 0]
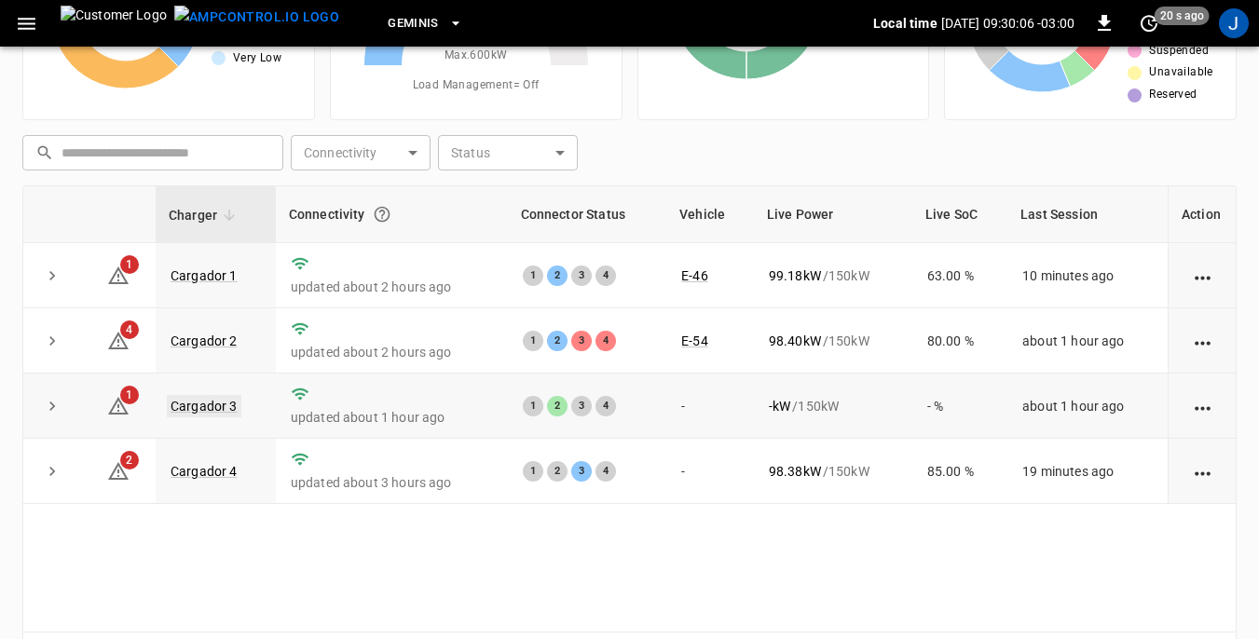
click at [218, 404] on link "Cargador 3" at bounding box center [204, 406] width 75 height 22
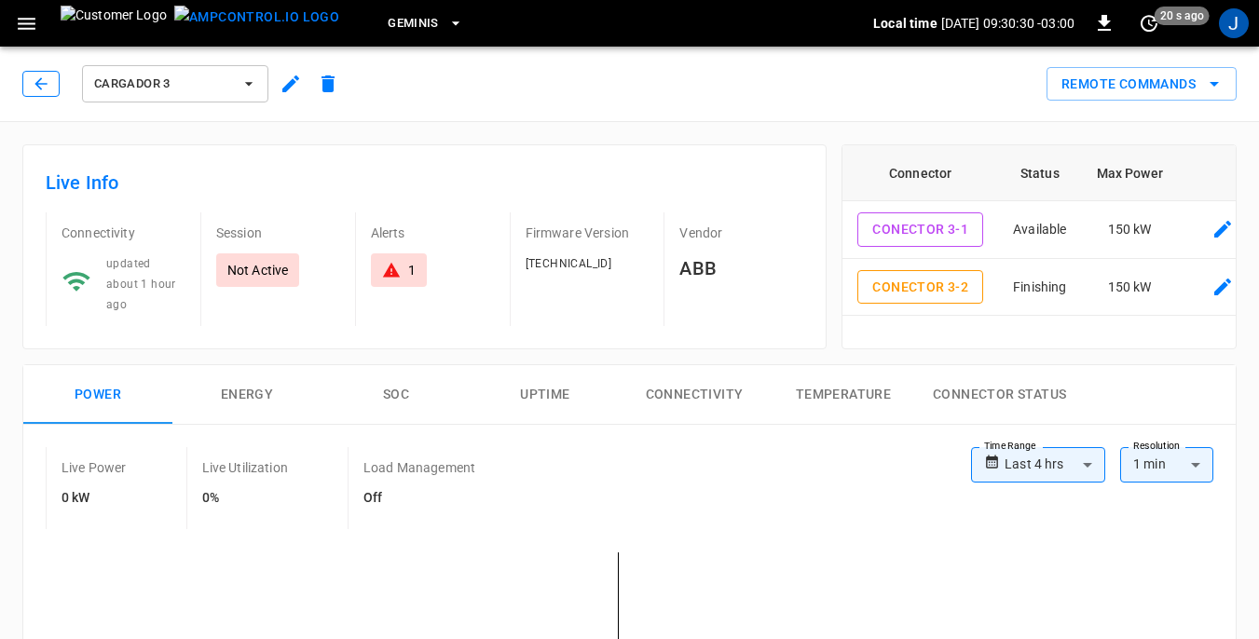
click at [38, 81] on icon "button" at bounding box center [40, 83] width 12 height 12
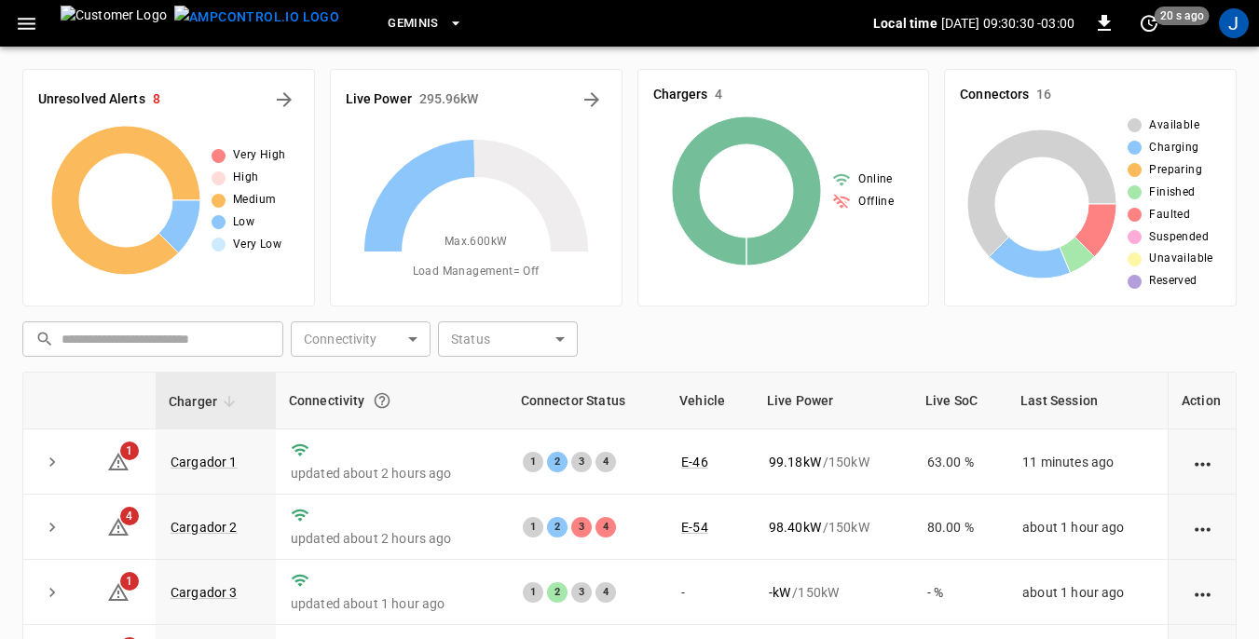
scroll to position [186, 0]
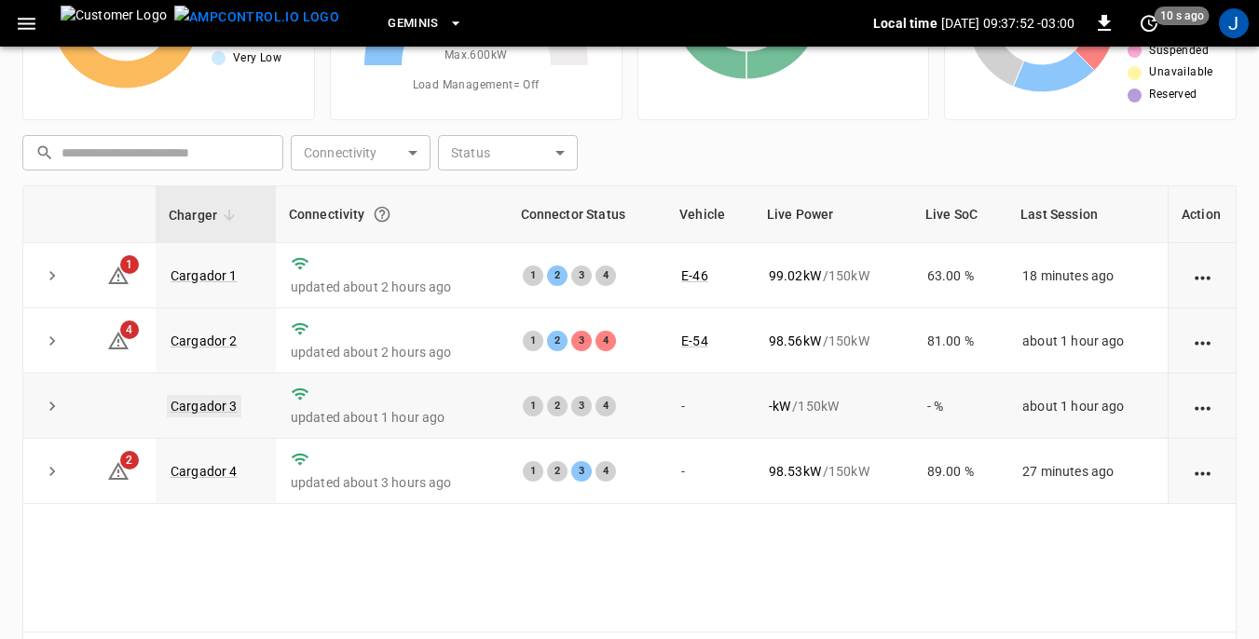
click at [224, 411] on link "Cargador 3" at bounding box center [204, 406] width 75 height 22
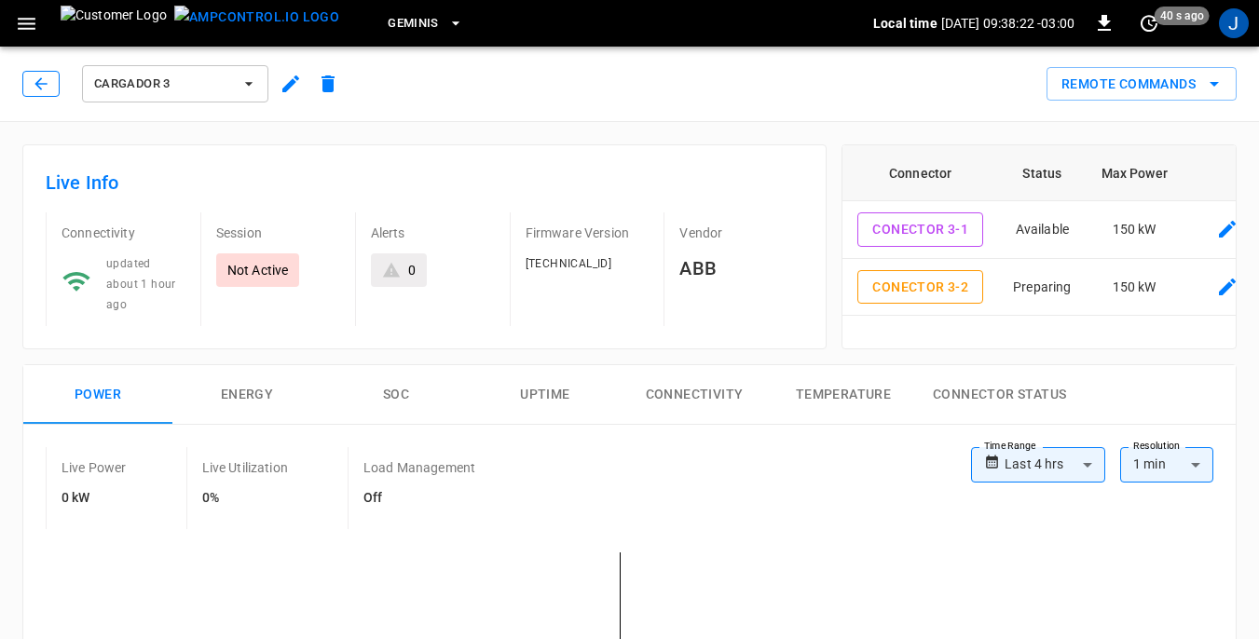
click at [45, 83] on icon "button" at bounding box center [41, 84] width 19 height 19
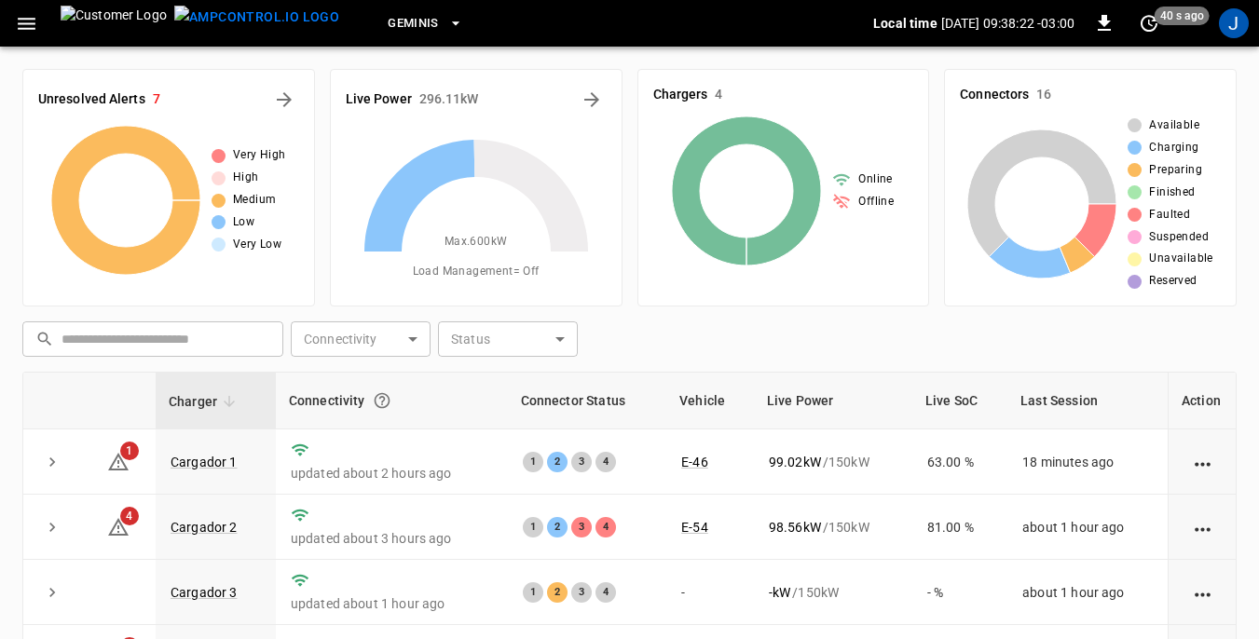
scroll to position [186, 0]
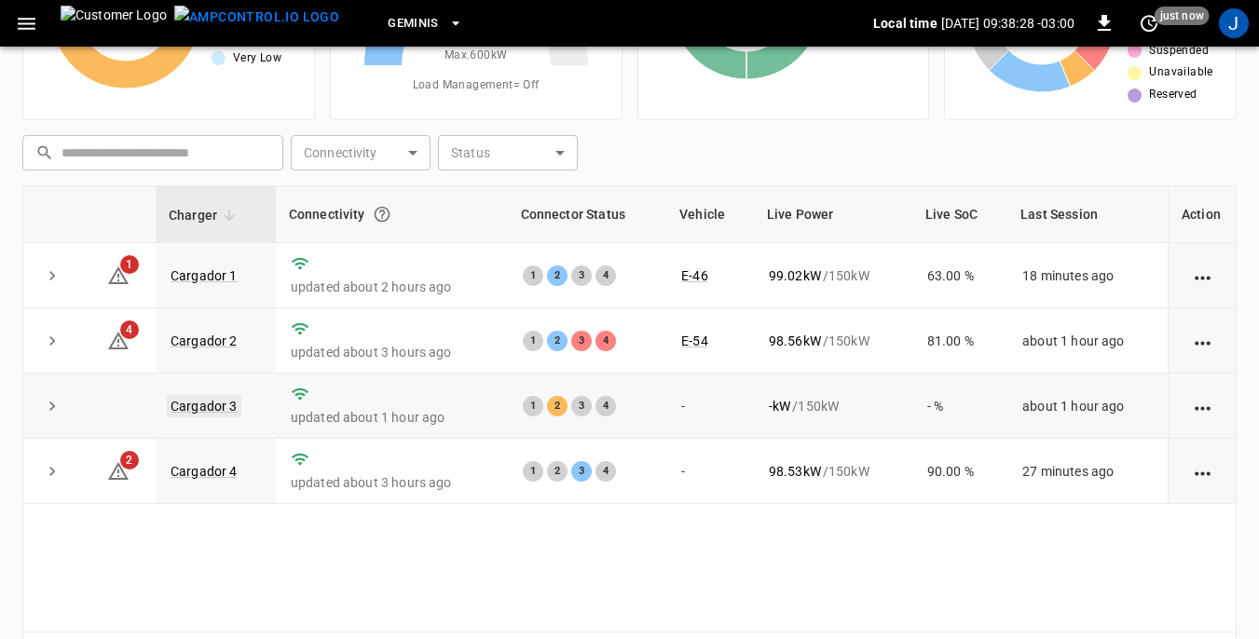
click at [200, 407] on link "Cargador 3" at bounding box center [204, 406] width 75 height 22
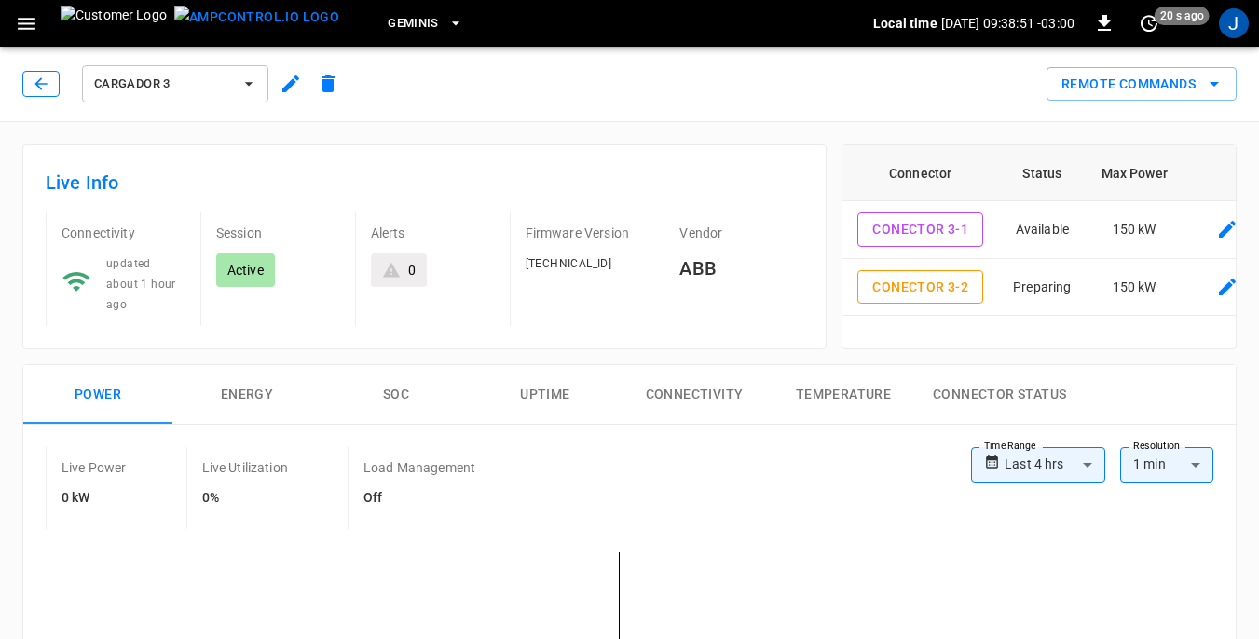
click at [39, 84] on icon "button" at bounding box center [40, 83] width 12 height 12
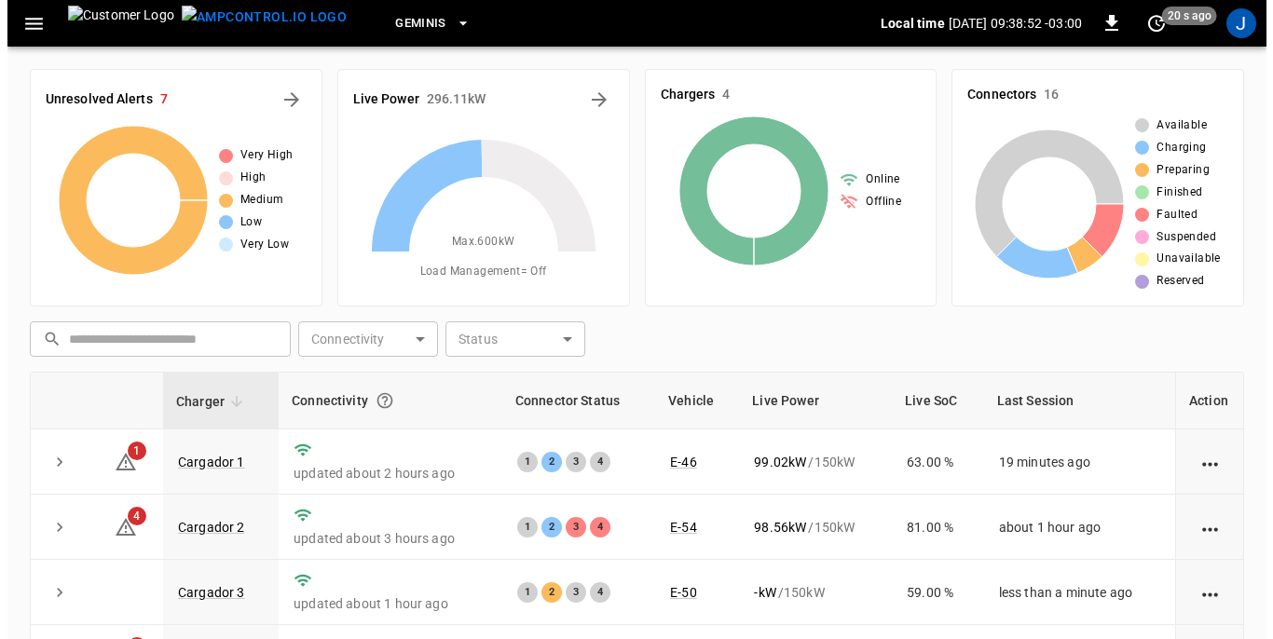
scroll to position [186, 0]
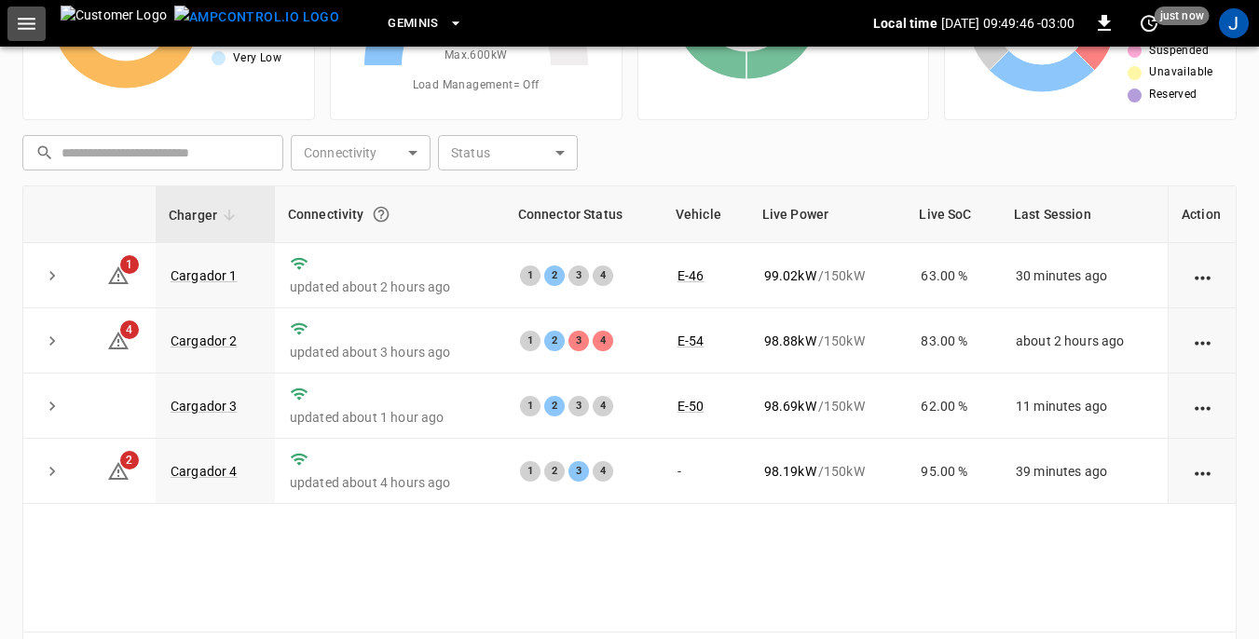
click at [27, 22] on icon "button" at bounding box center [27, 24] width 18 height 12
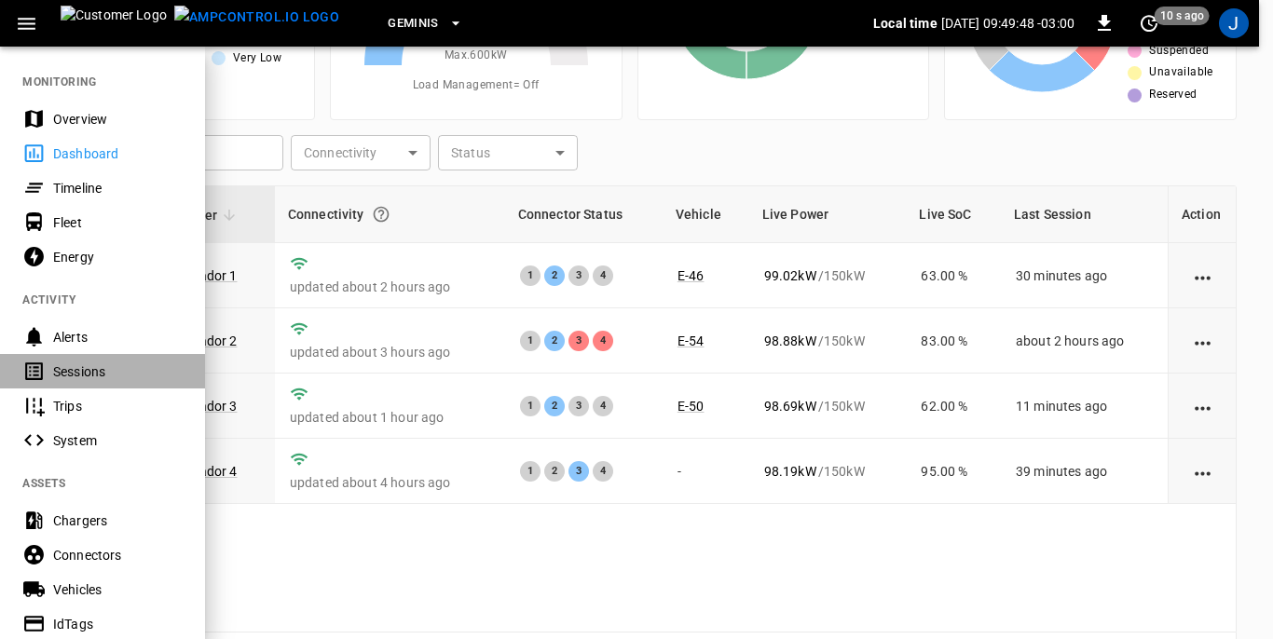
click at [72, 376] on div "Sessions" at bounding box center [118, 372] width 130 height 19
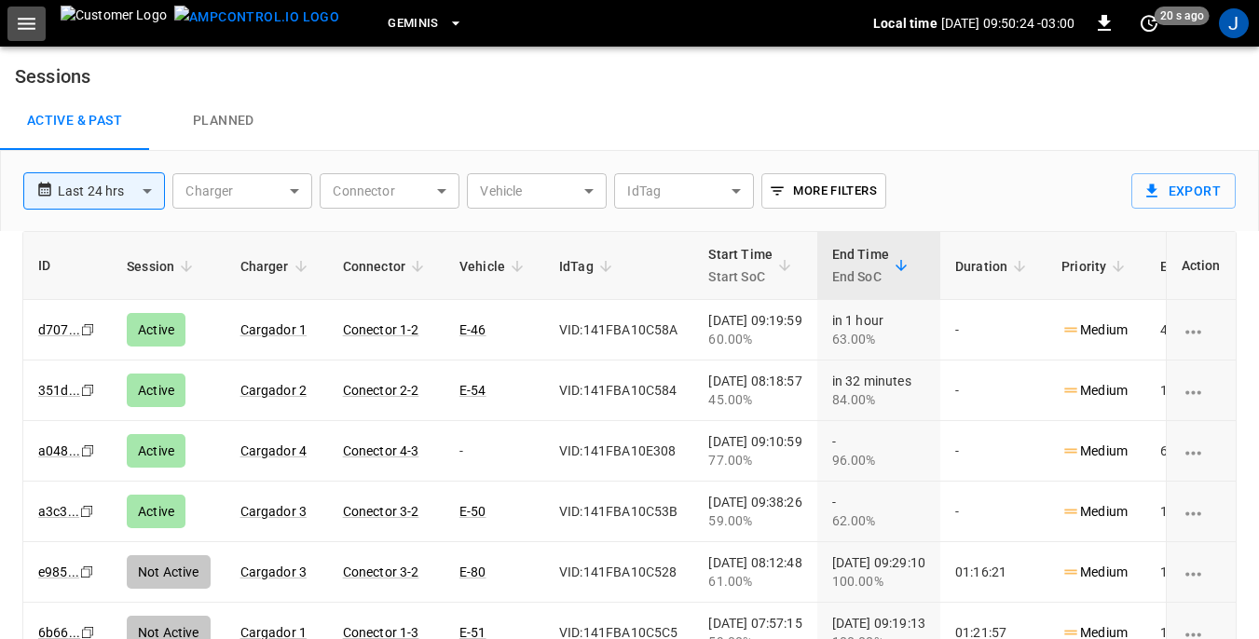
click at [23, 21] on icon "button" at bounding box center [26, 23] width 23 height 23
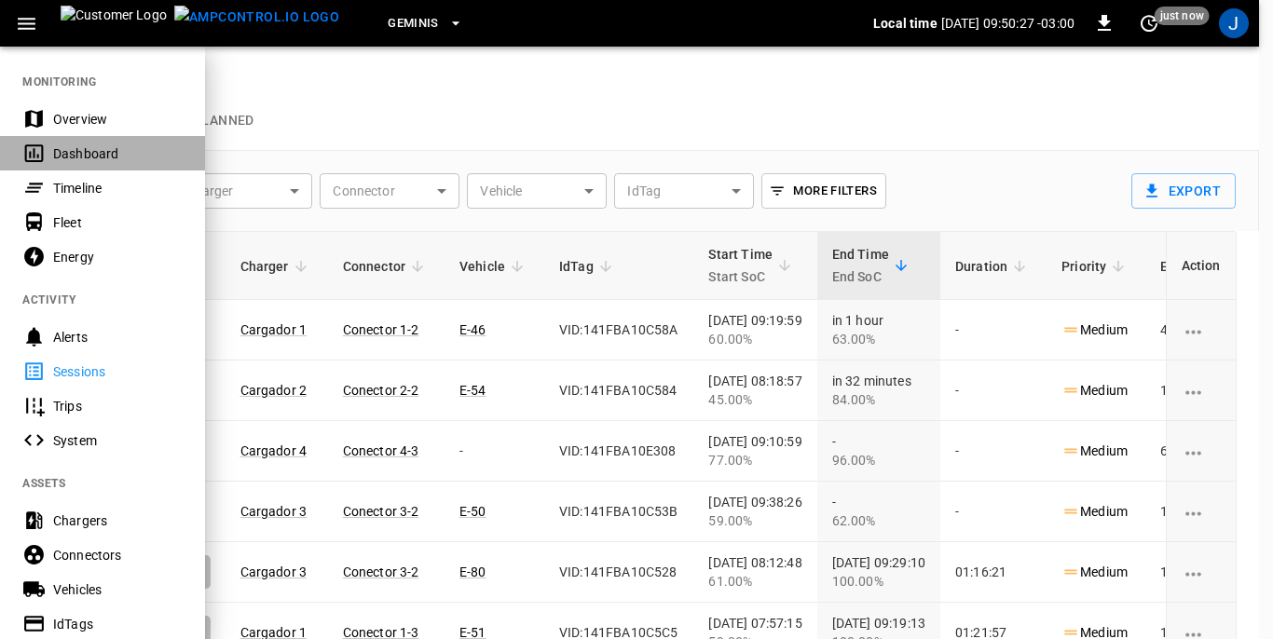
click at [72, 155] on div "Dashboard" at bounding box center [118, 153] width 130 height 19
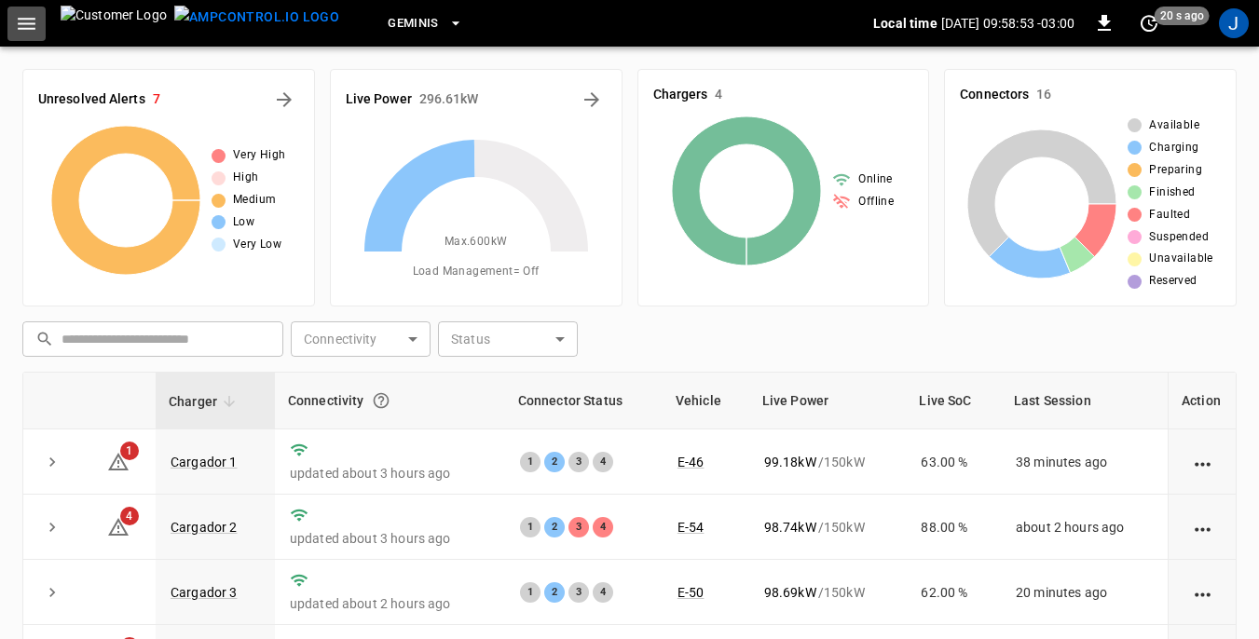
click at [34, 23] on icon "button" at bounding box center [27, 24] width 18 height 12
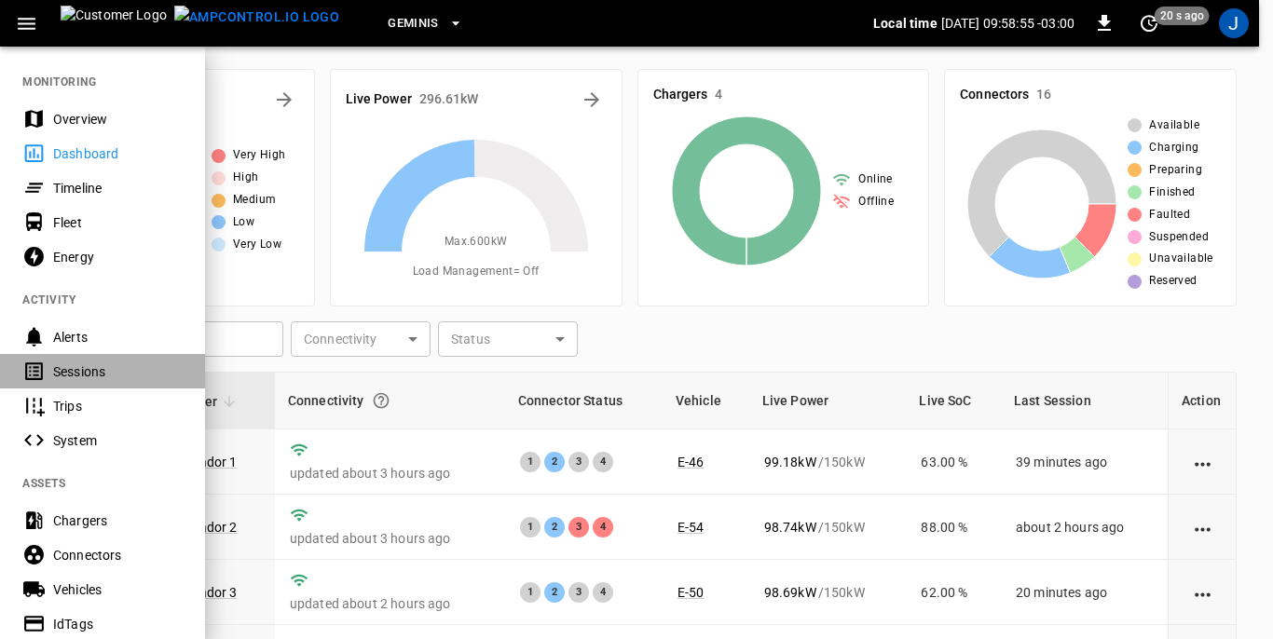
click at [83, 370] on div "Sessions" at bounding box center [118, 372] width 130 height 19
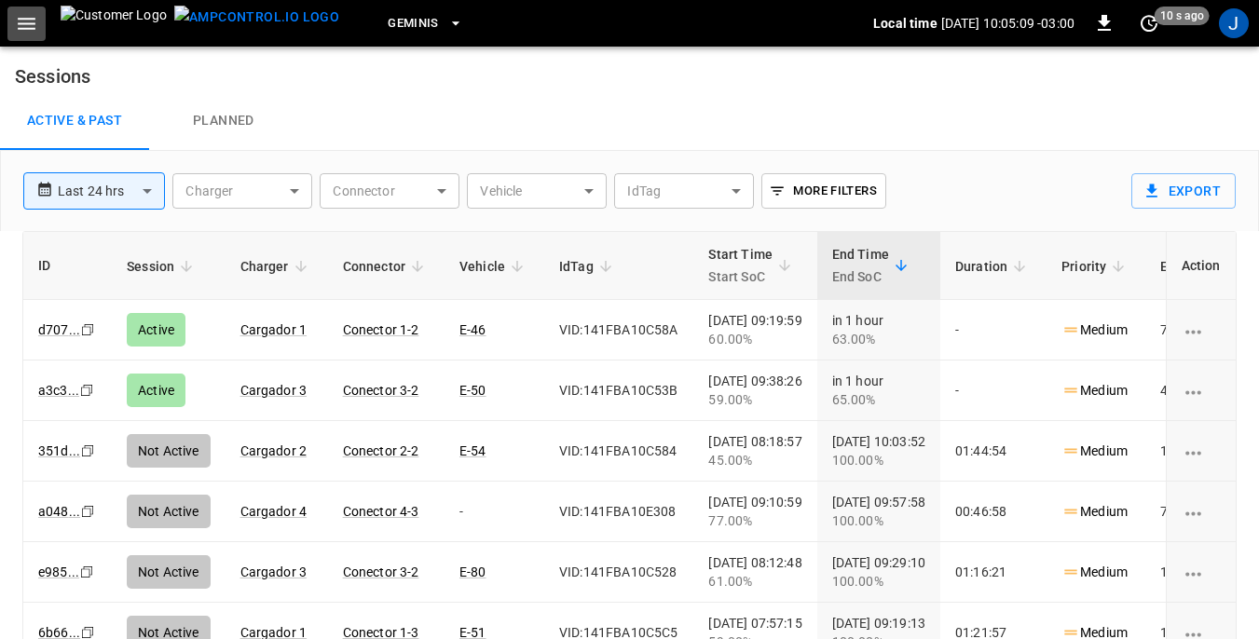
click at [33, 22] on icon "button" at bounding box center [27, 24] width 18 height 12
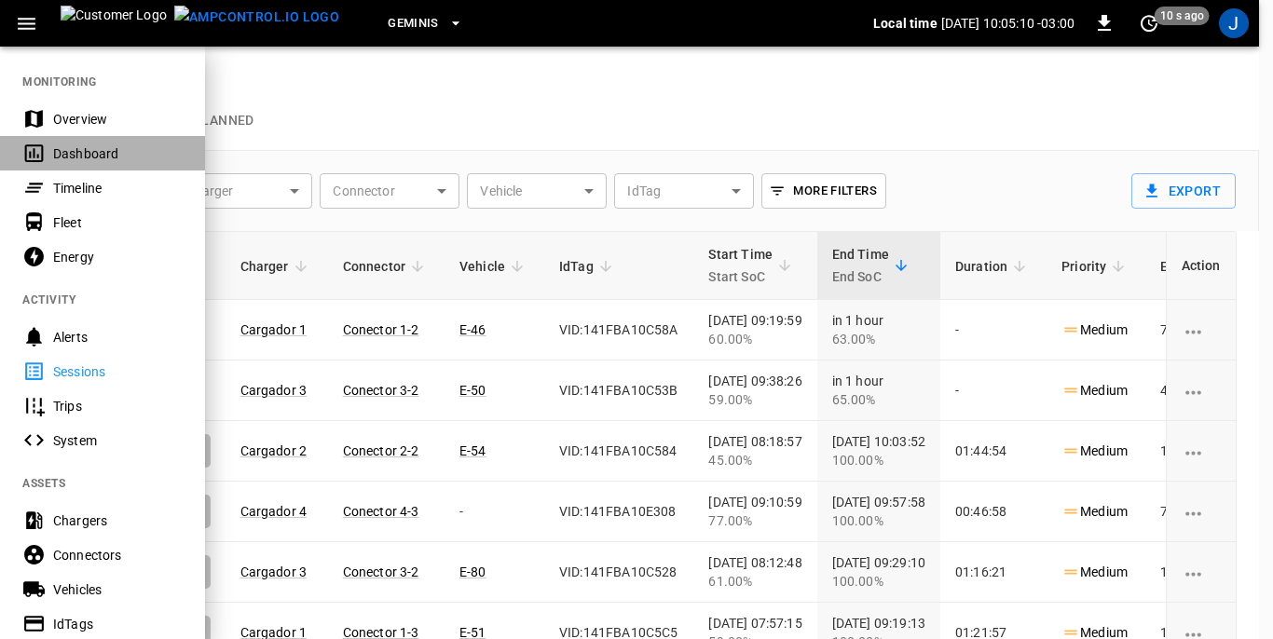
click at [84, 148] on div "Dashboard" at bounding box center [118, 153] width 130 height 19
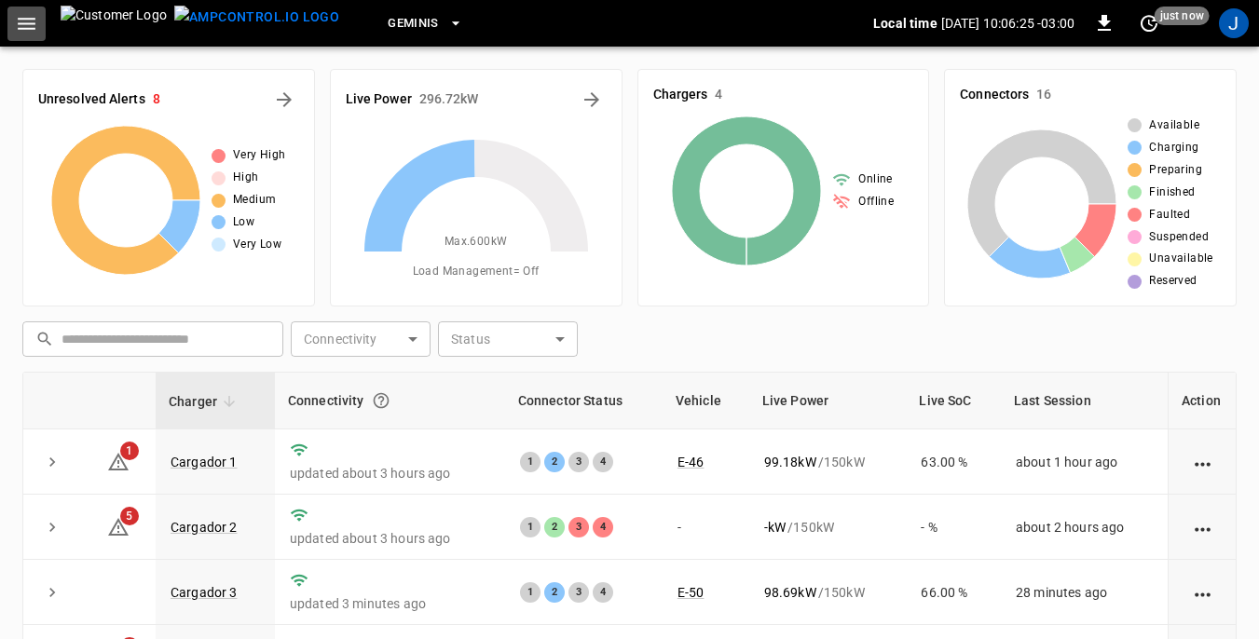
click at [29, 22] on icon "button" at bounding box center [27, 24] width 18 height 12
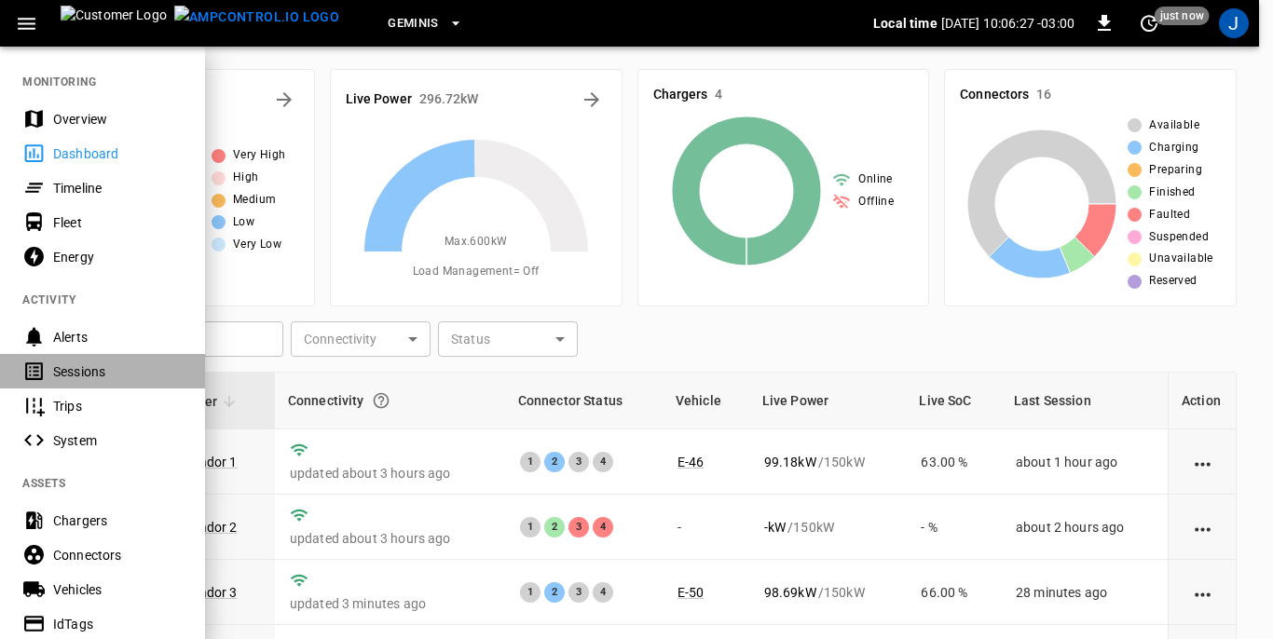
click at [74, 366] on div "Sessions" at bounding box center [118, 372] width 130 height 19
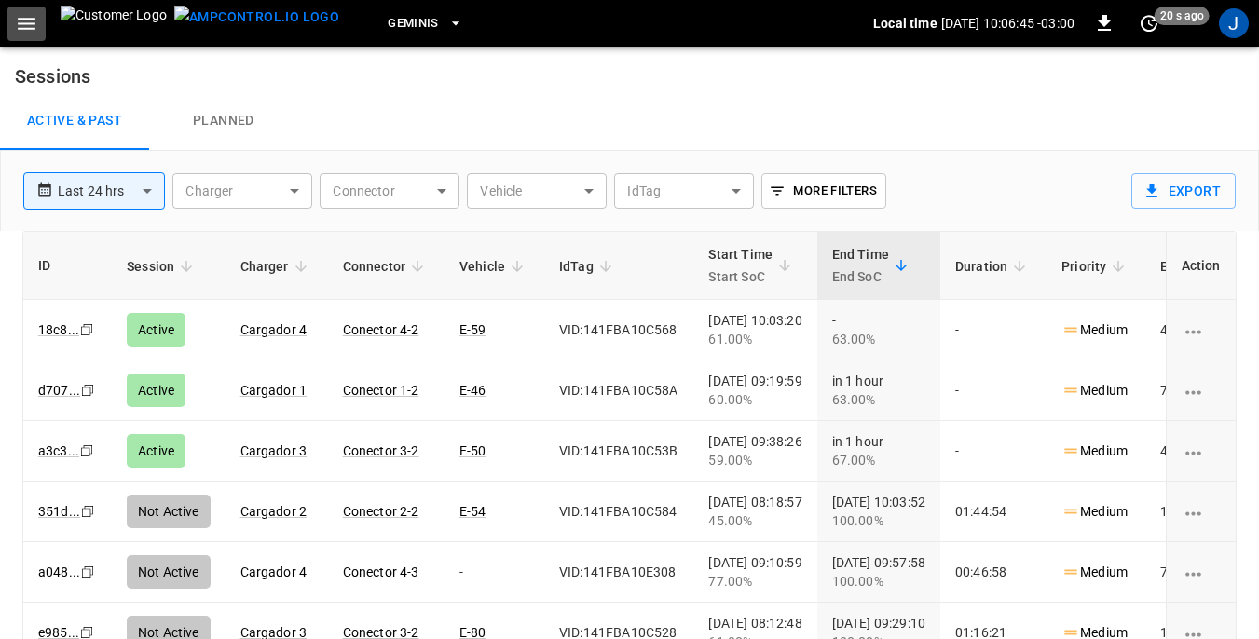
click at [27, 24] on icon "button" at bounding box center [27, 24] width 18 height 12
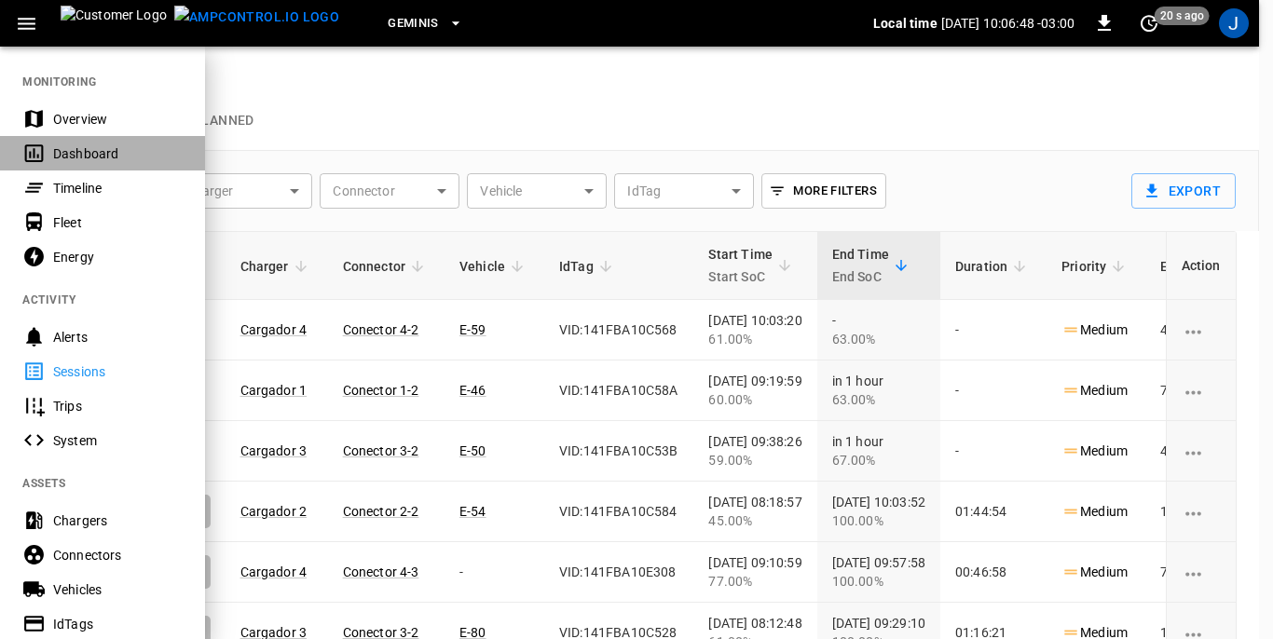
click at [93, 151] on div "Dashboard" at bounding box center [118, 153] width 130 height 19
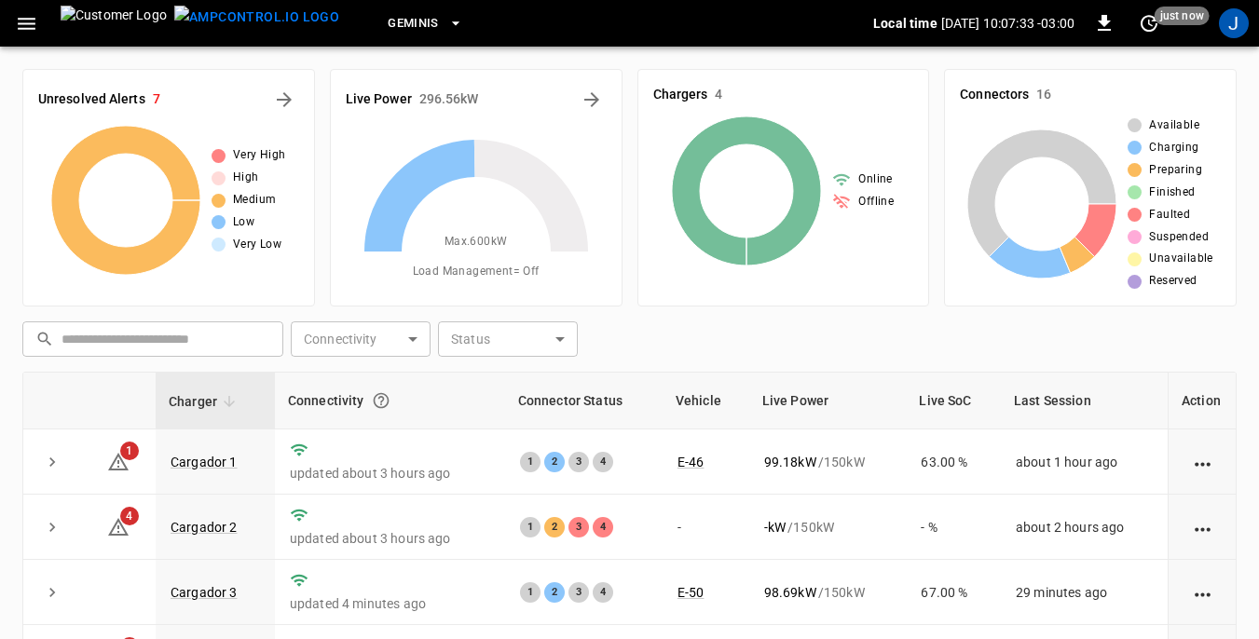
click at [25, 21] on icon "button" at bounding box center [26, 23] width 23 height 23
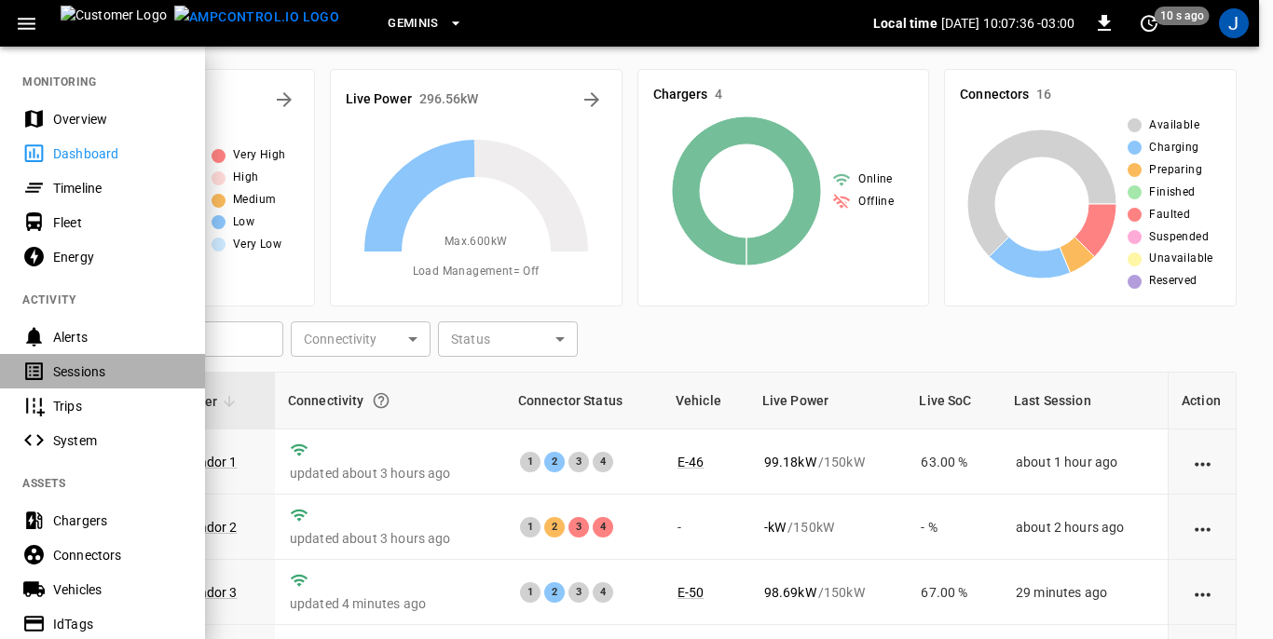
click at [71, 369] on div "Sessions" at bounding box center [118, 372] width 130 height 19
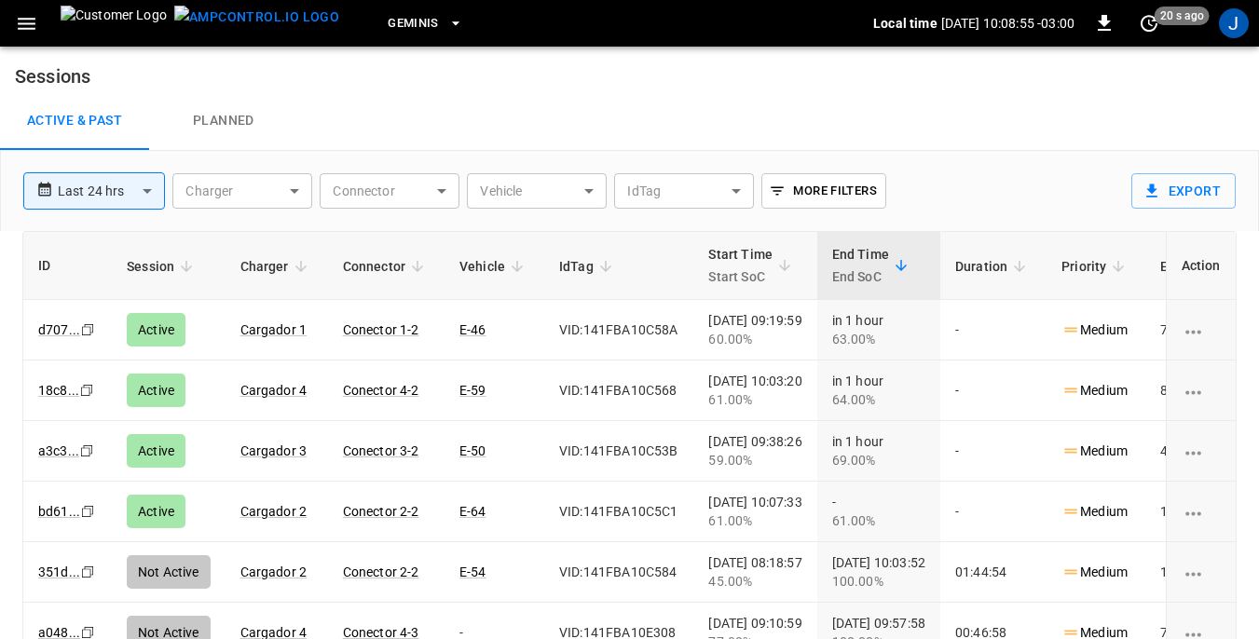
click at [27, 25] on icon "button" at bounding box center [26, 23] width 23 height 23
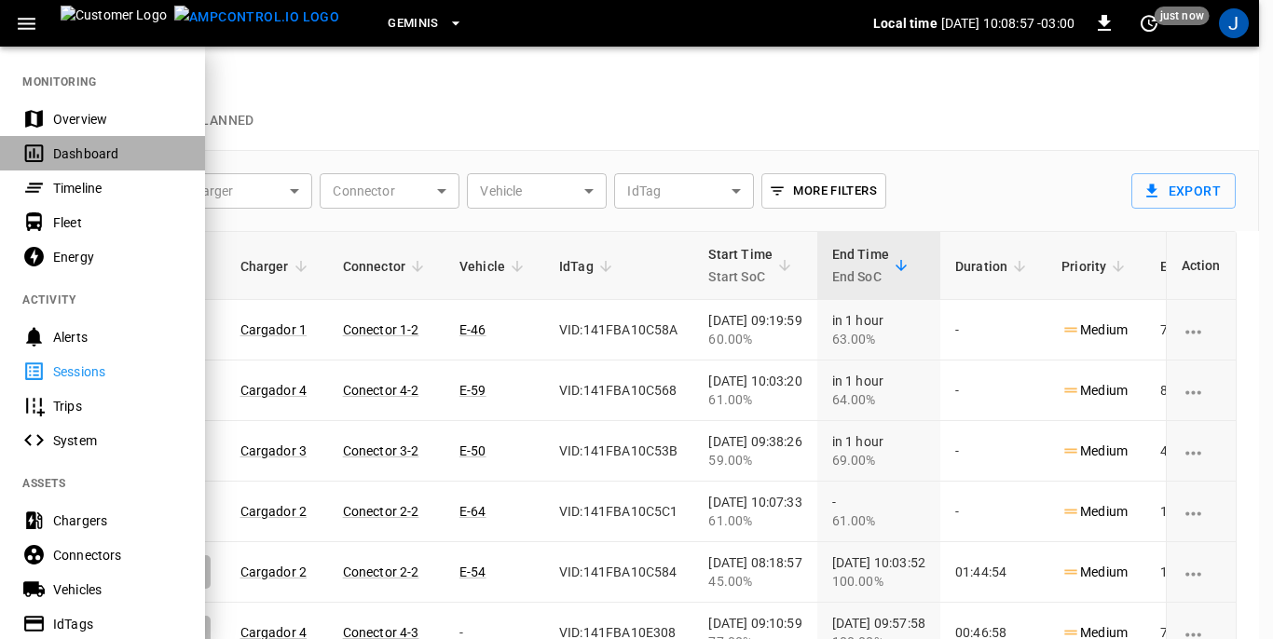
click at [85, 147] on div "Dashboard" at bounding box center [118, 153] width 130 height 19
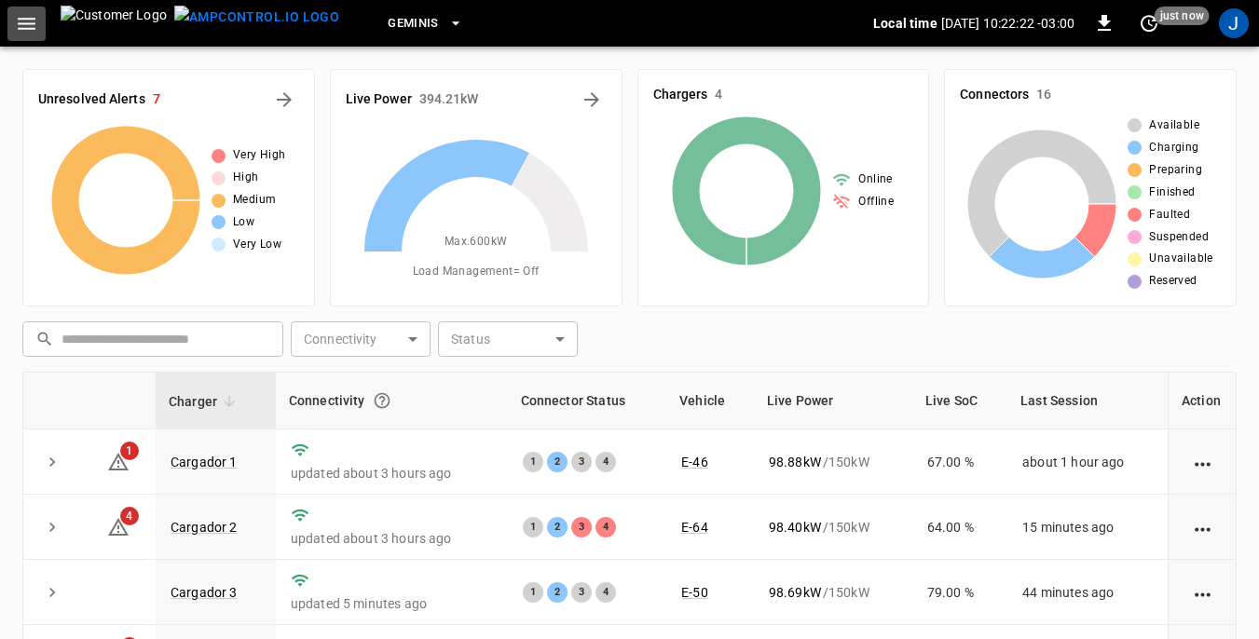
click at [22, 26] on icon "button" at bounding box center [26, 23] width 23 height 23
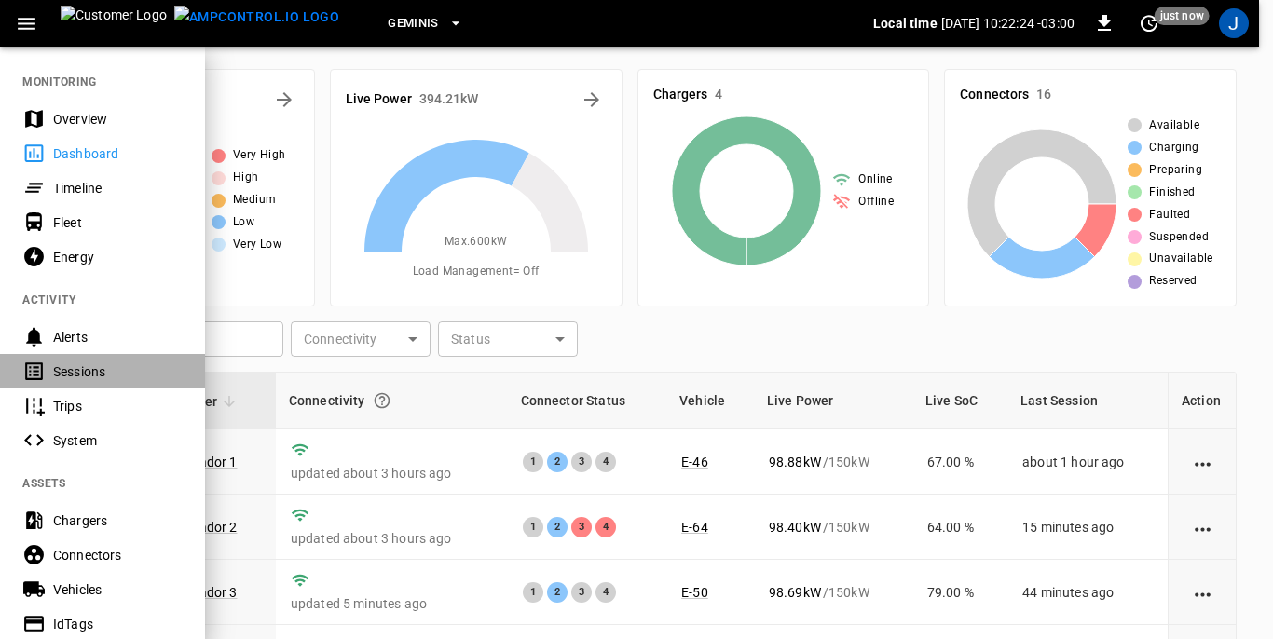
click at [83, 366] on div "Sessions" at bounding box center [118, 372] width 130 height 19
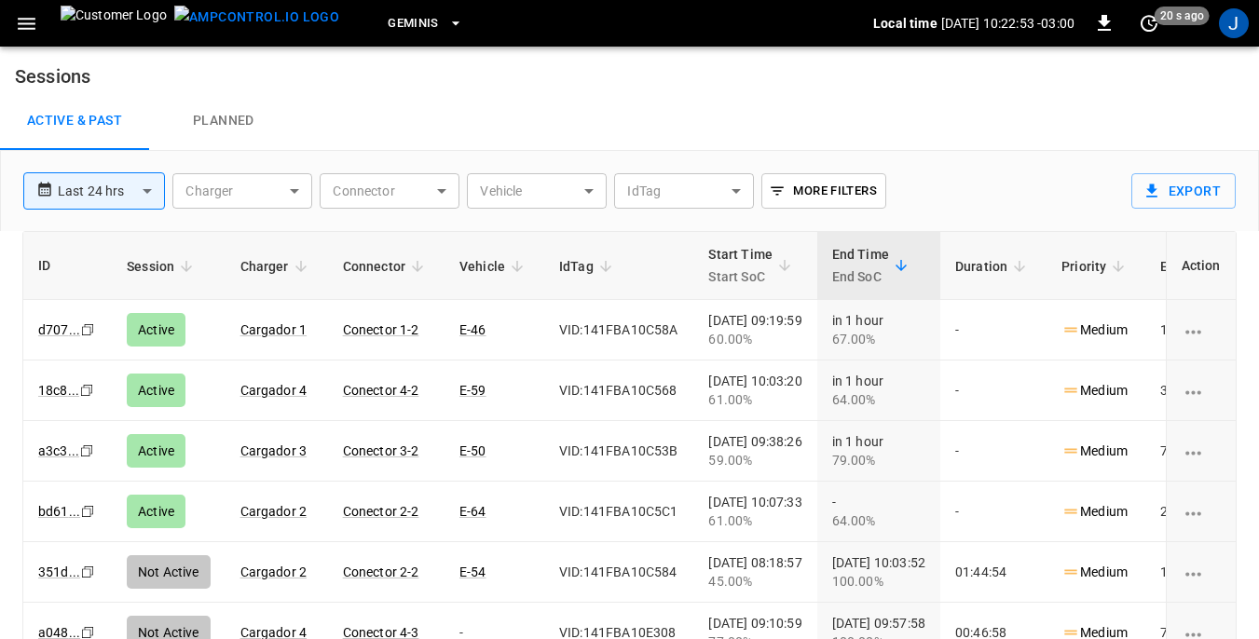
click at [29, 21] on icon "button" at bounding box center [26, 23] width 23 height 23
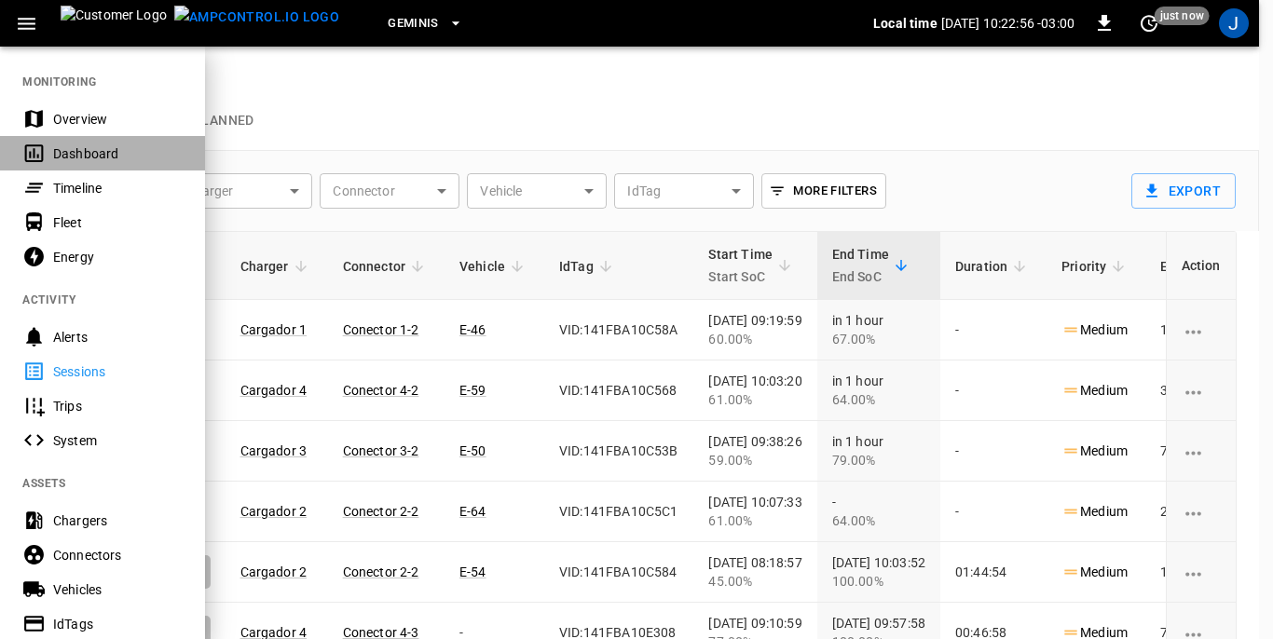
click at [60, 149] on div "Dashboard" at bounding box center [118, 153] width 130 height 19
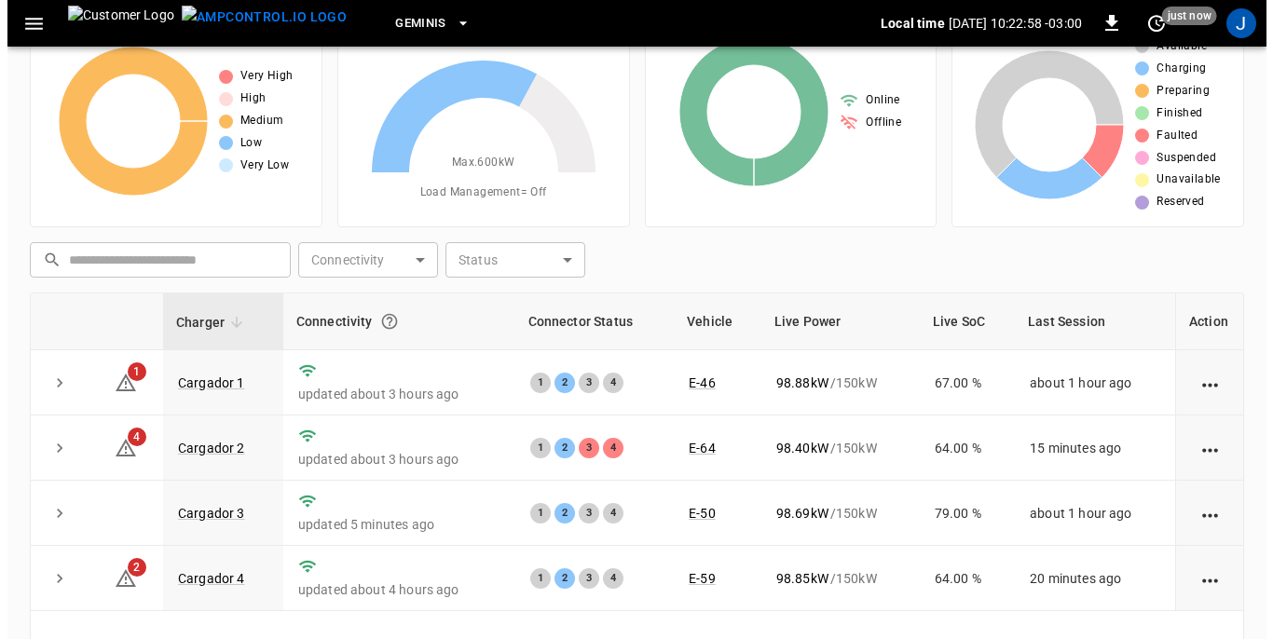
scroll to position [186, 0]
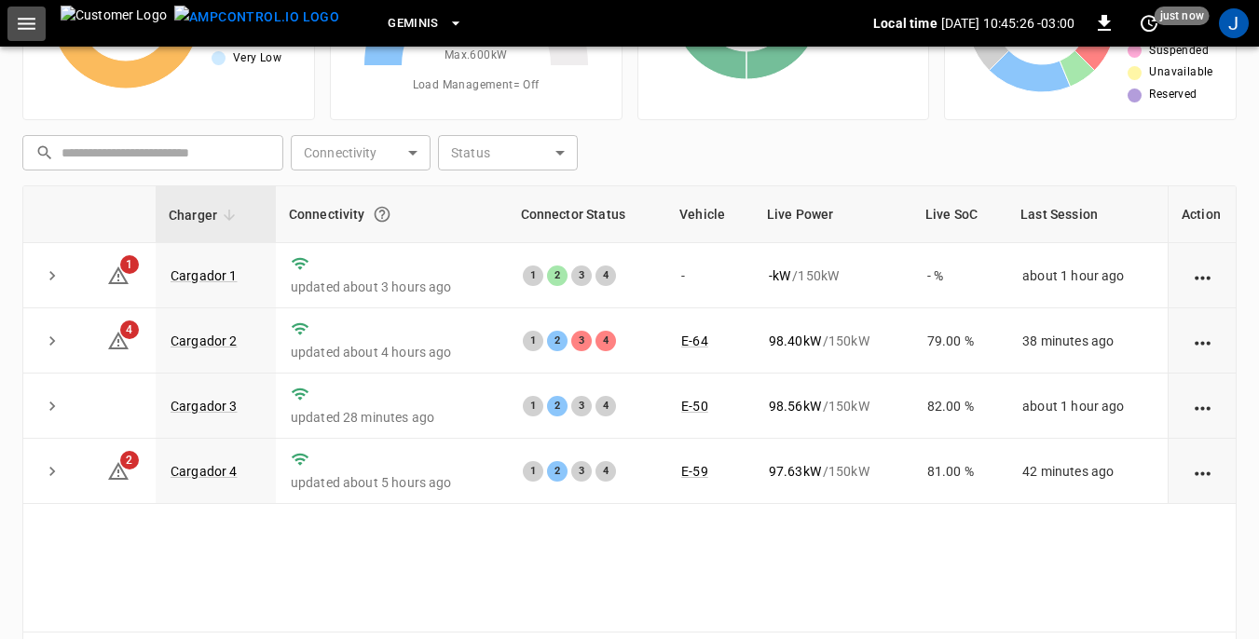
click at [25, 21] on icon "button" at bounding box center [26, 23] width 23 height 23
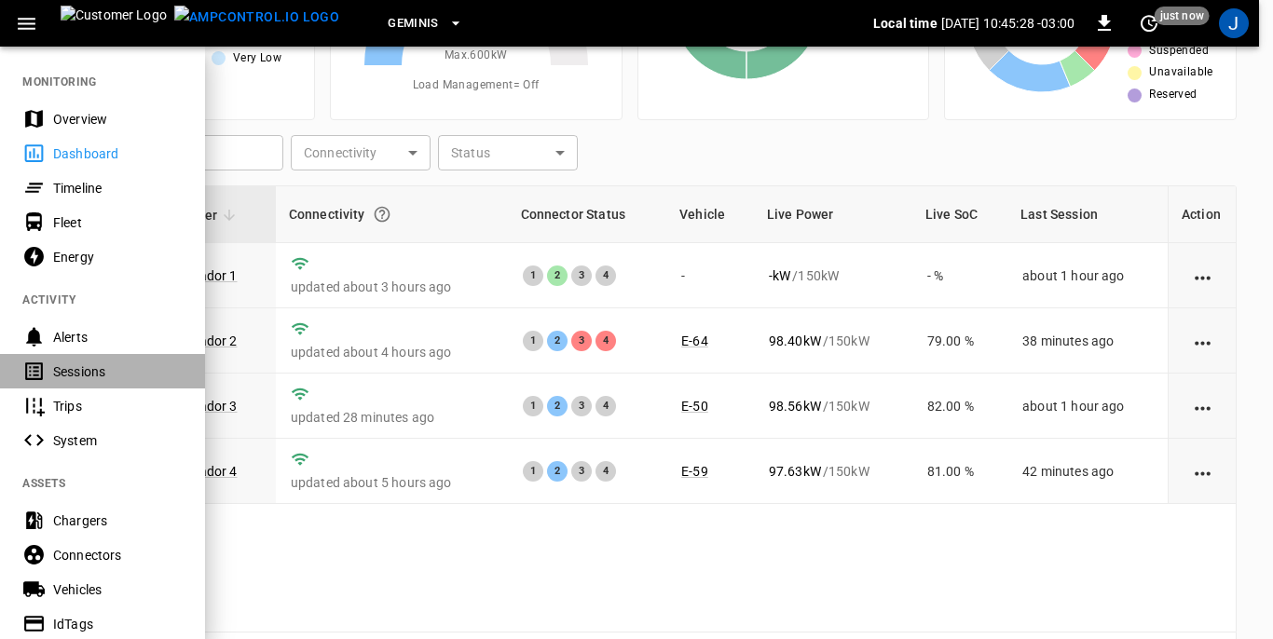
click at [60, 367] on div "Sessions" at bounding box center [118, 372] width 130 height 19
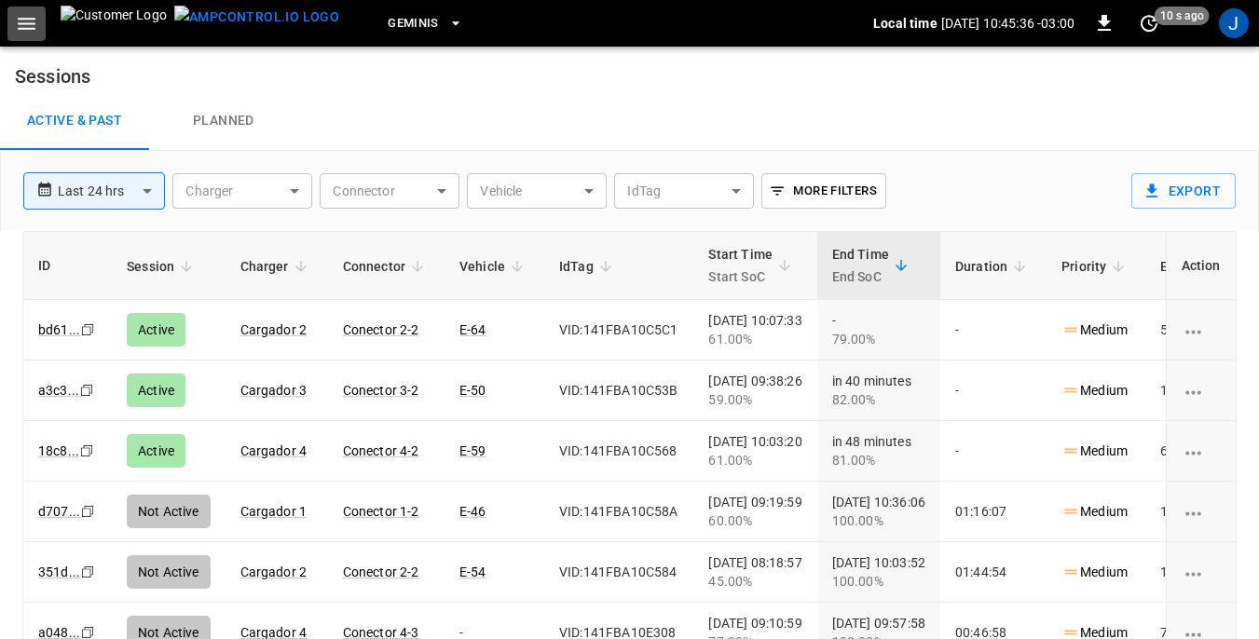
click at [29, 24] on icon "button" at bounding box center [27, 24] width 18 height 12
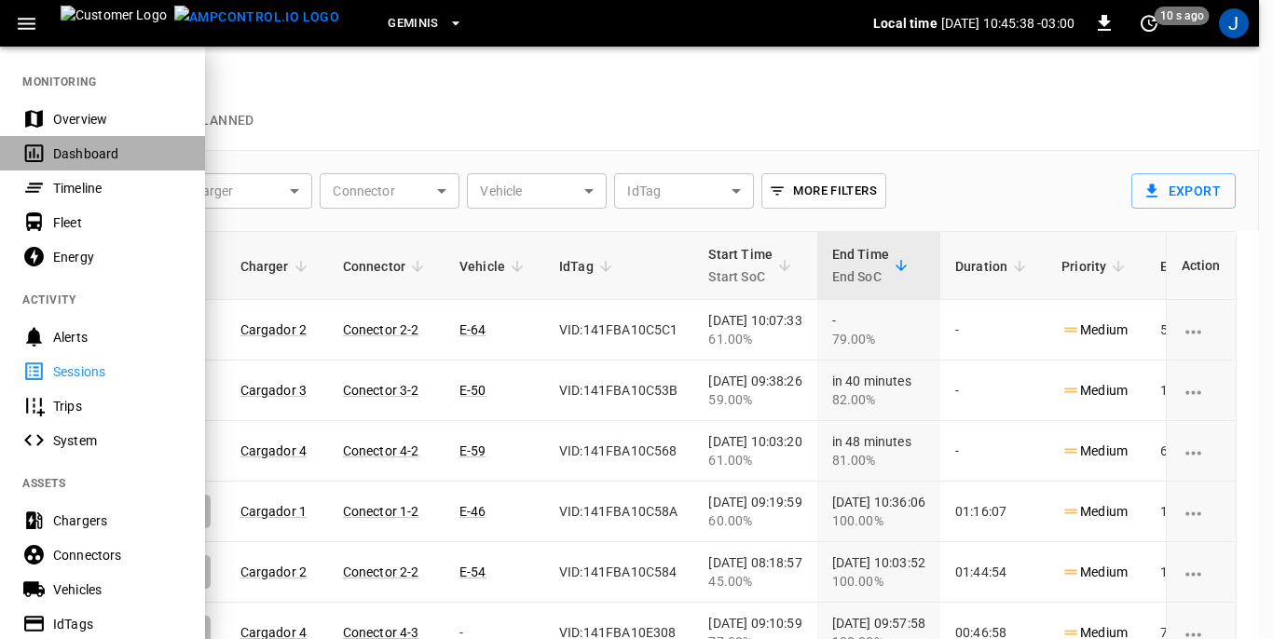
click at [70, 155] on div "Dashboard" at bounding box center [118, 153] width 130 height 19
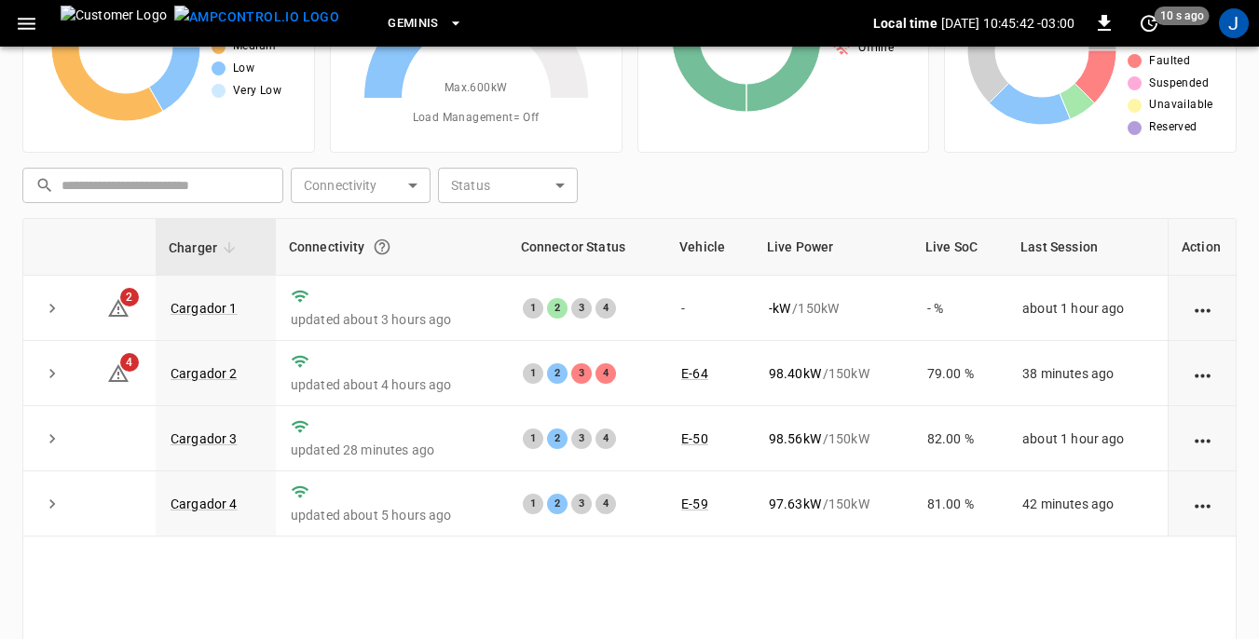
scroll to position [186, 0]
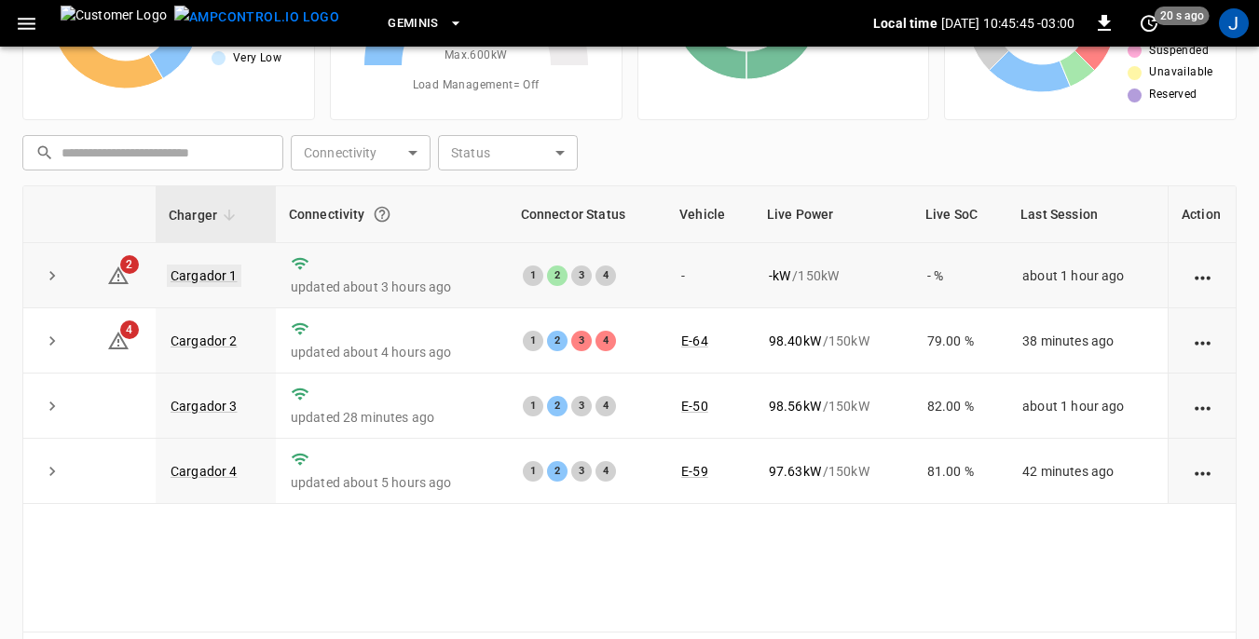
click at [215, 272] on link "Cargador 1" at bounding box center [204, 276] width 75 height 22
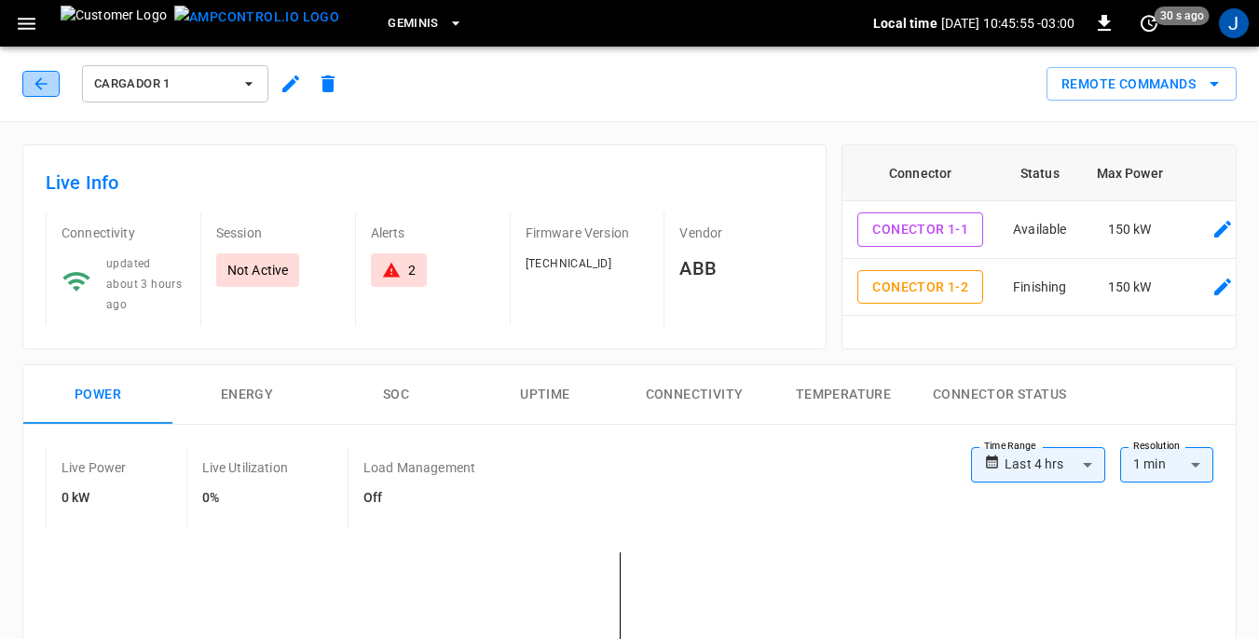
click at [37, 80] on icon "button" at bounding box center [41, 84] width 19 height 19
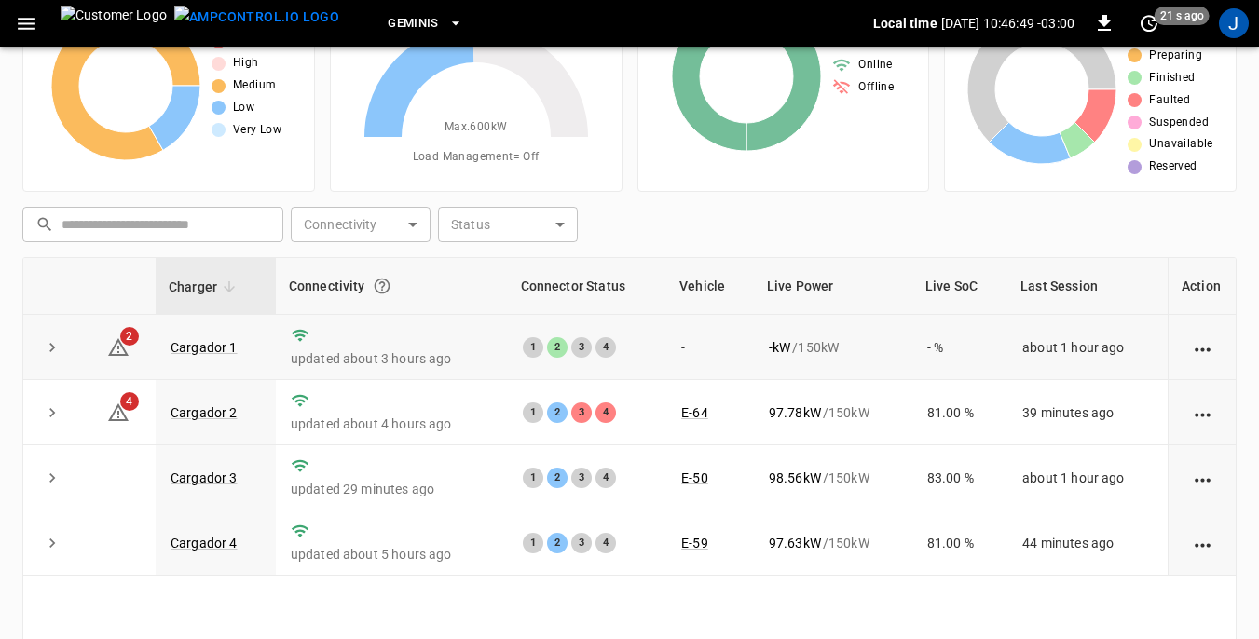
scroll to position [186, 0]
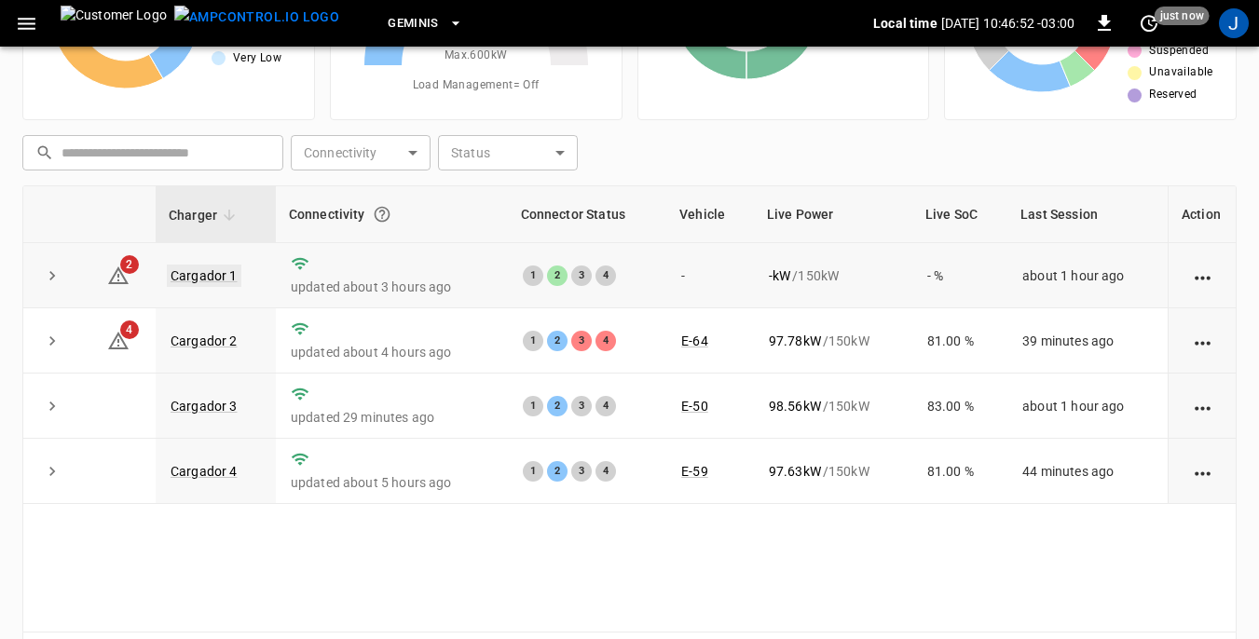
click at [211, 276] on link "Cargador 1" at bounding box center [204, 276] width 75 height 22
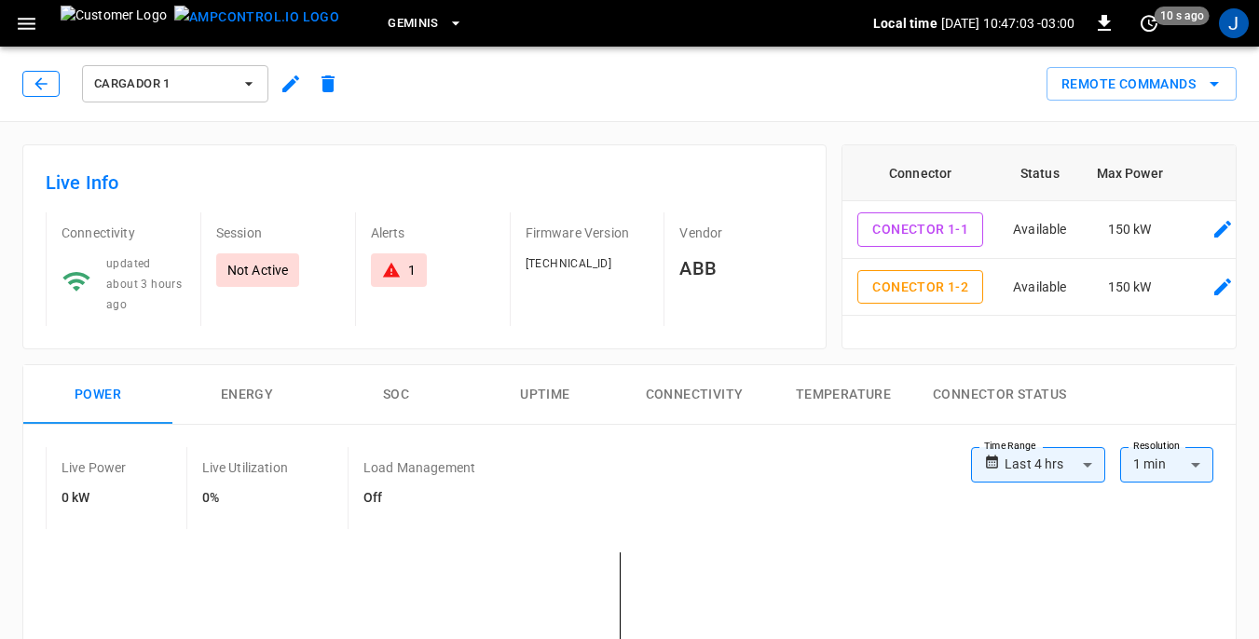
click at [37, 81] on icon "button" at bounding box center [41, 84] width 19 height 19
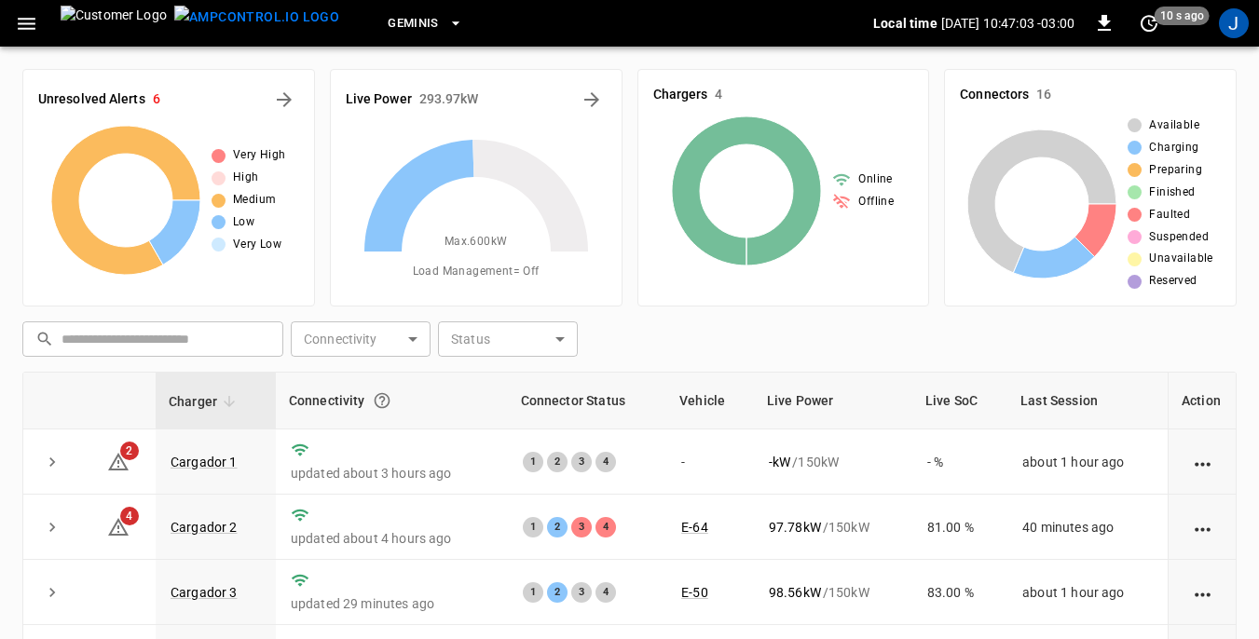
scroll to position [186, 0]
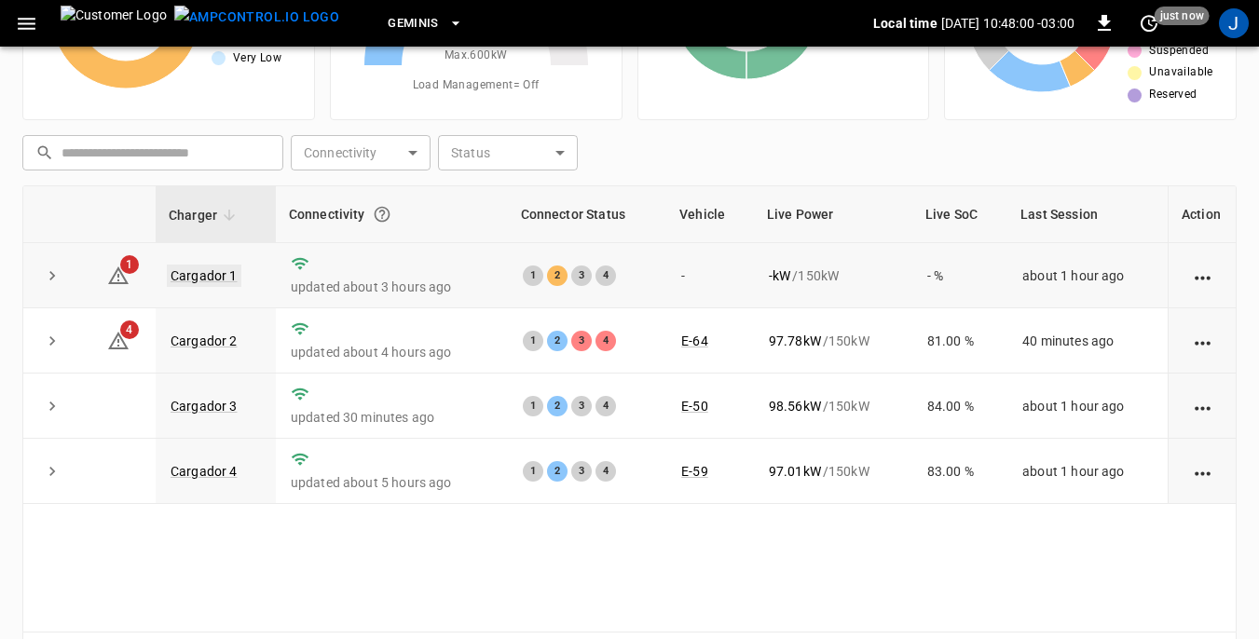
click at [193, 272] on link "Cargador 1" at bounding box center [204, 276] width 75 height 22
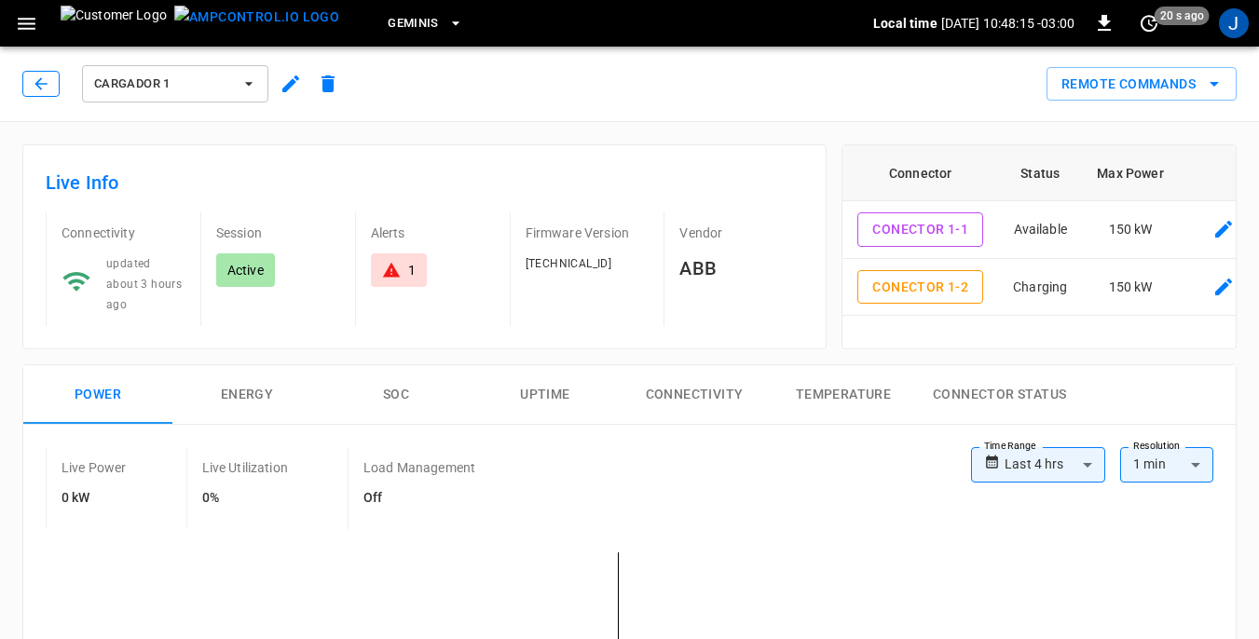
click at [43, 87] on icon "button" at bounding box center [41, 84] width 19 height 19
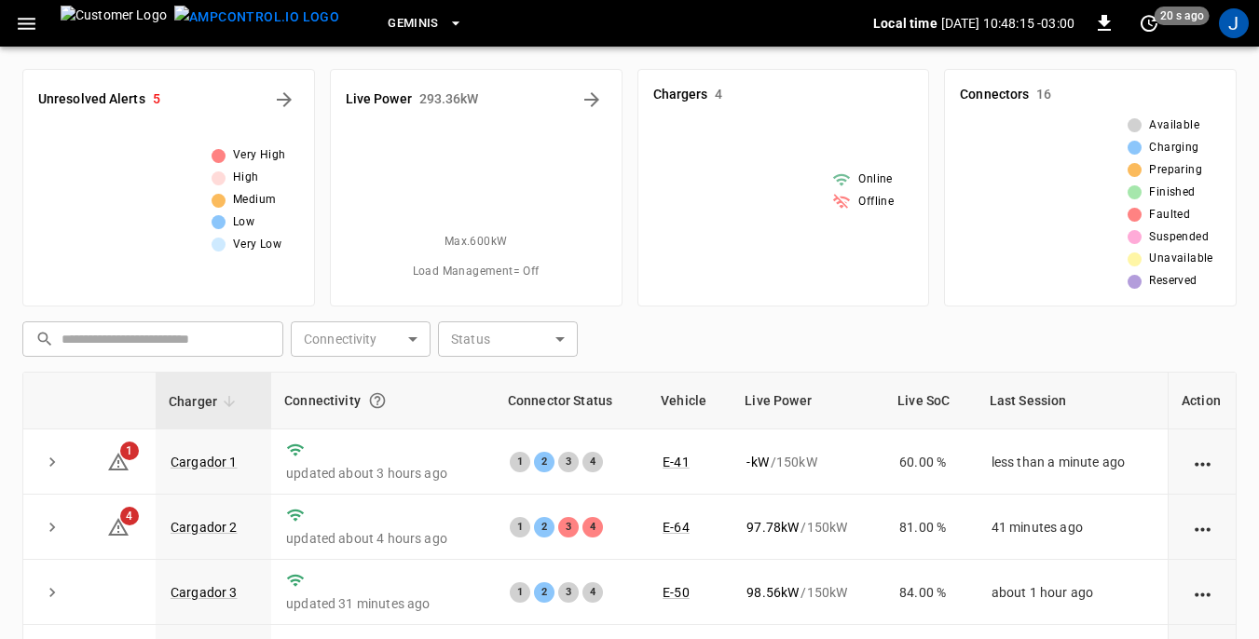
scroll to position [186, 0]
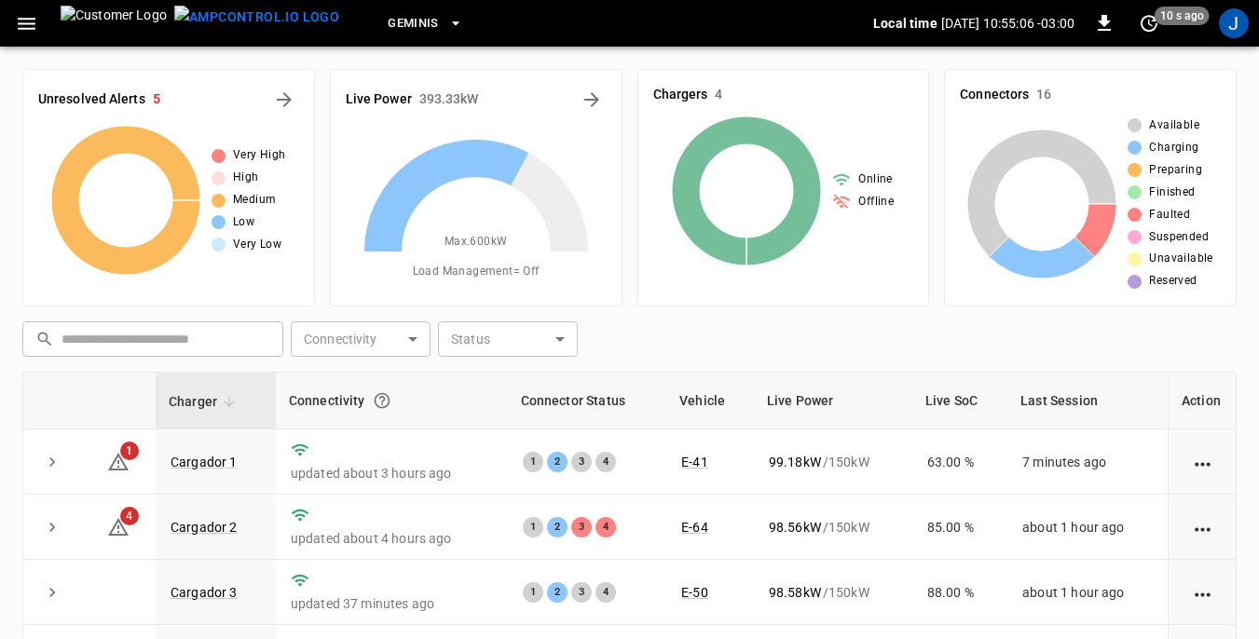
scroll to position [186, 0]
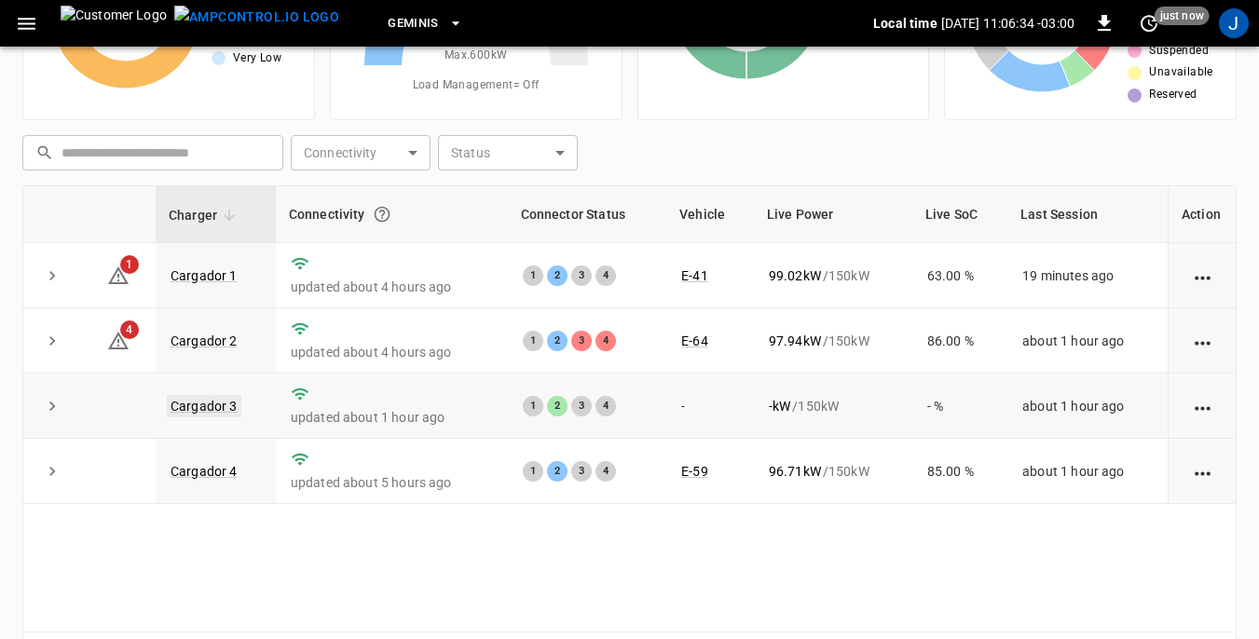
click at [207, 406] on link "Cargador 3" at bounding box center [204, 406] width 75 height 22
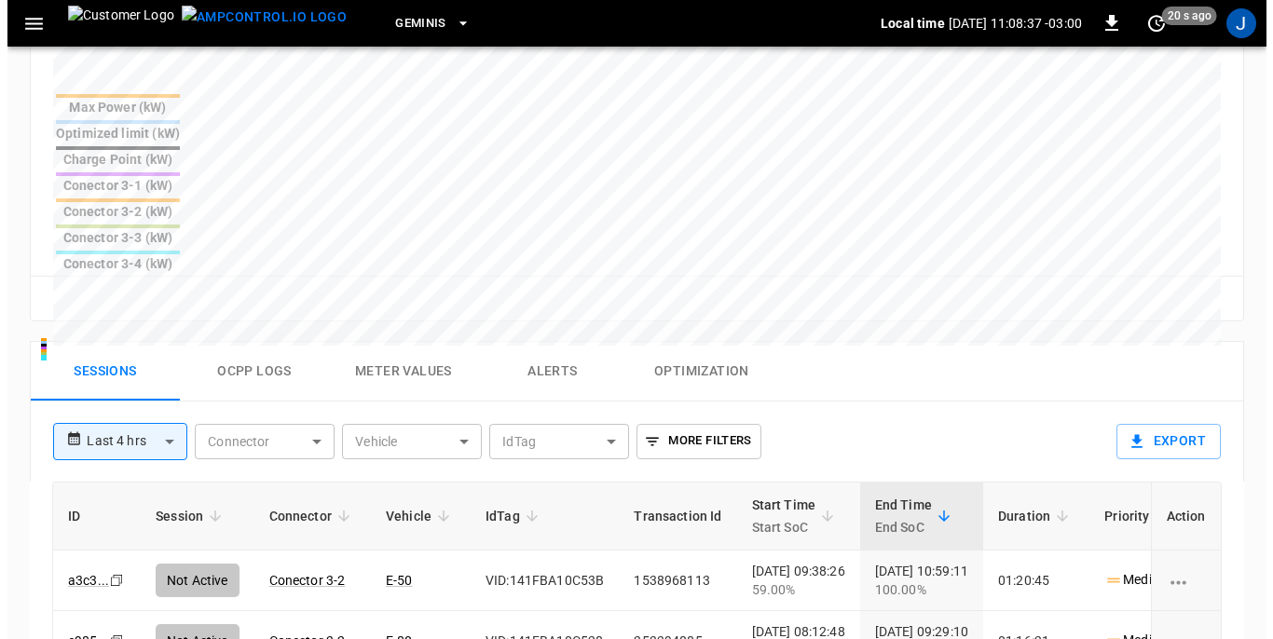
scroll to position [746, 0]
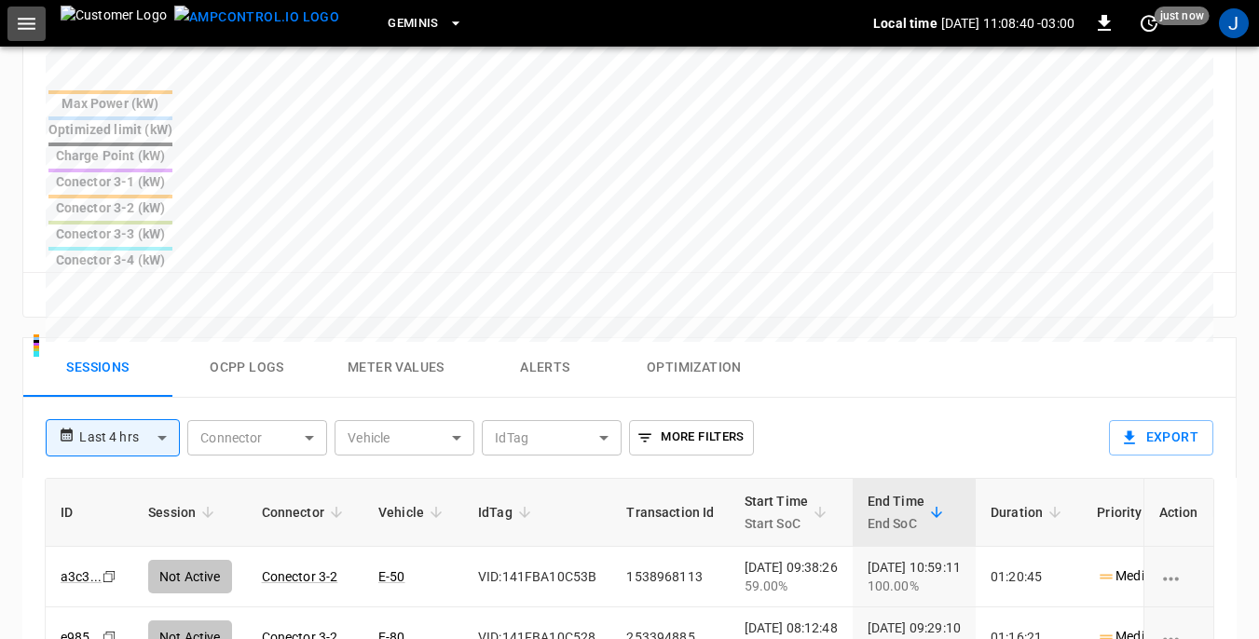
click at [21, 22] on icon "button" at bounding box center [27, 24] width 18 height 12
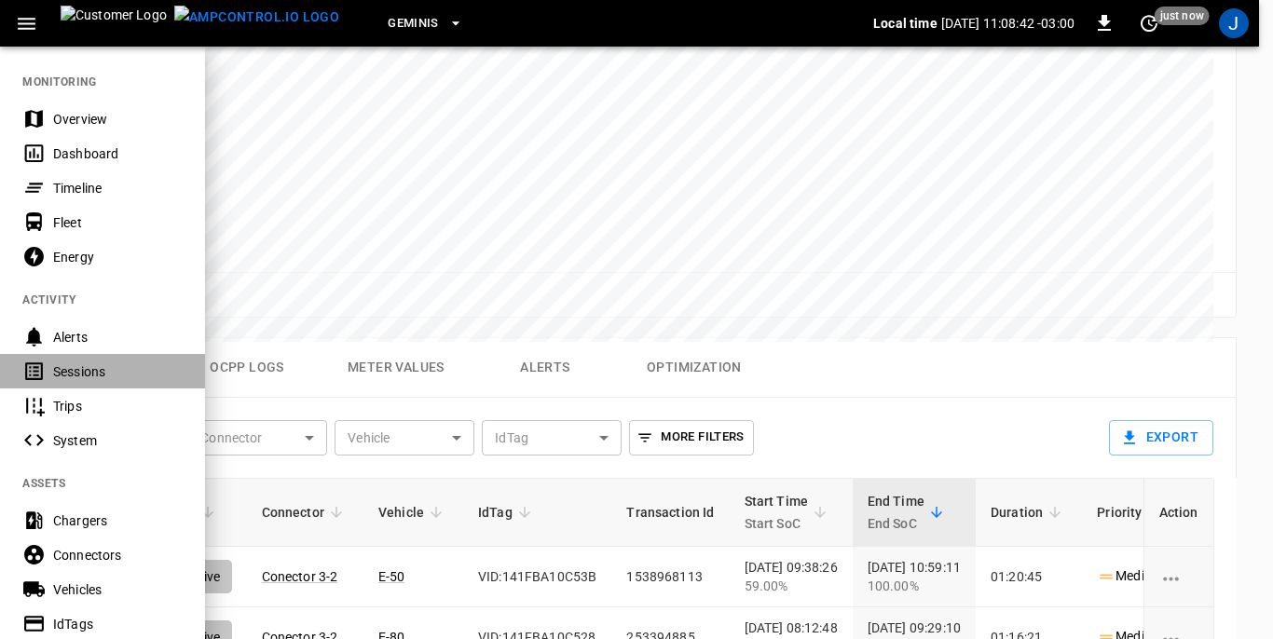
click at [72, 368] on div "Sessions" at bounding box center [118, 372] width 130 height 19
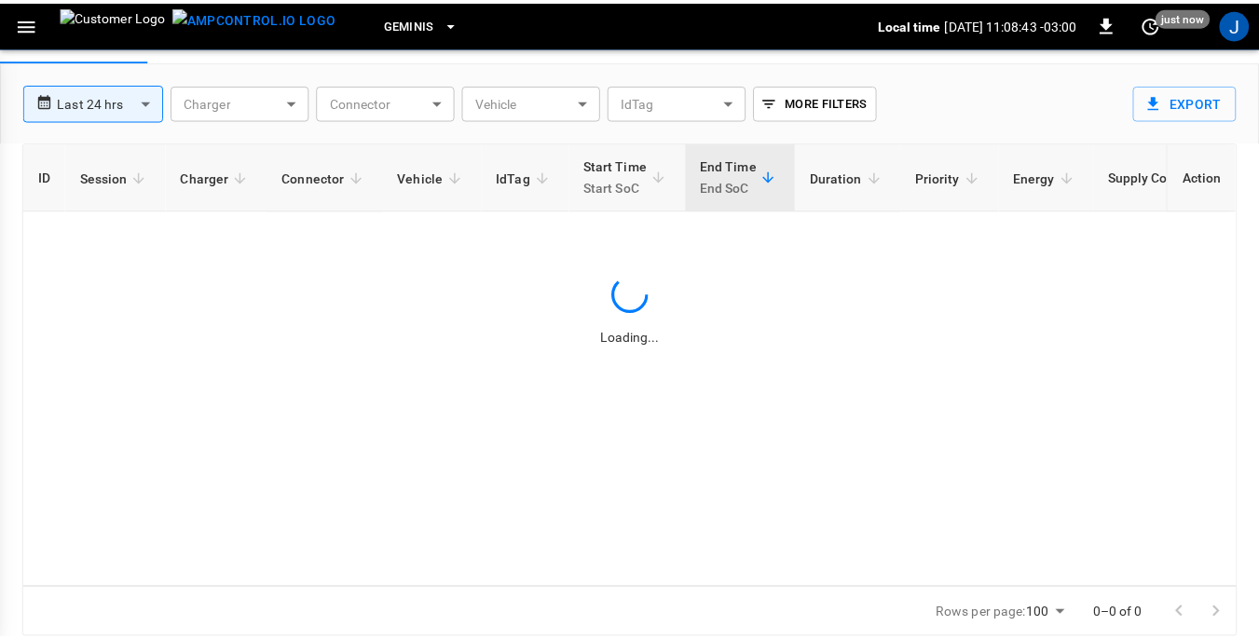
scroll to position [89, 0]
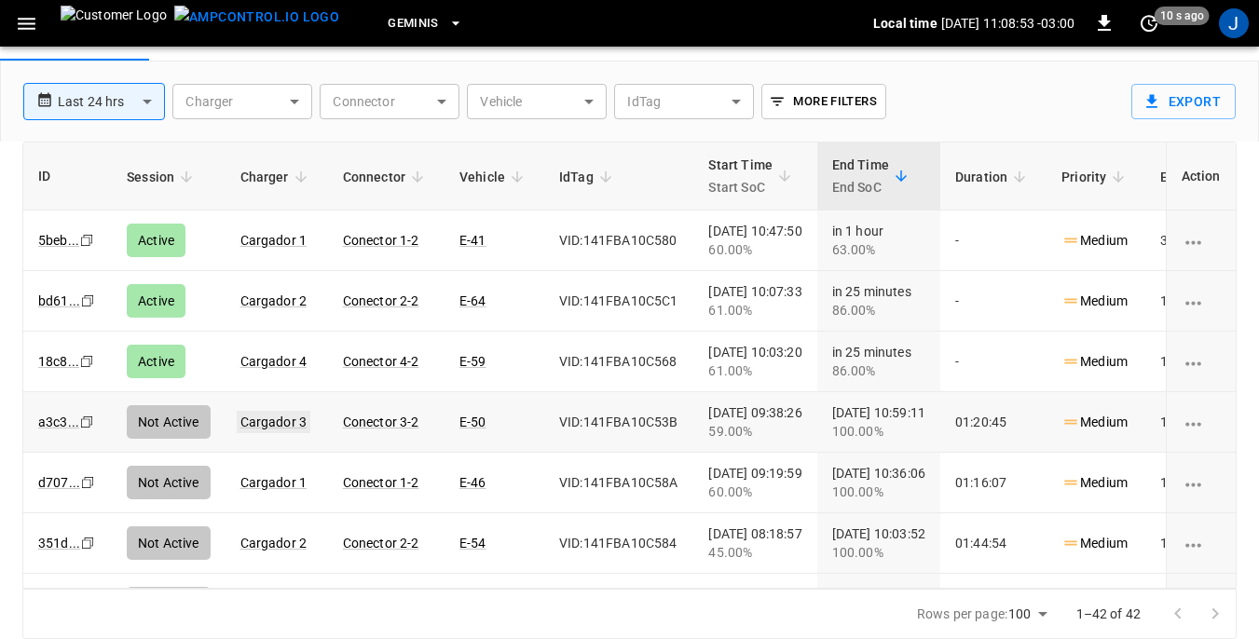
click at [273, 425] on link "Cargador 3" at bounding box center [274, 422] width 75 height 22
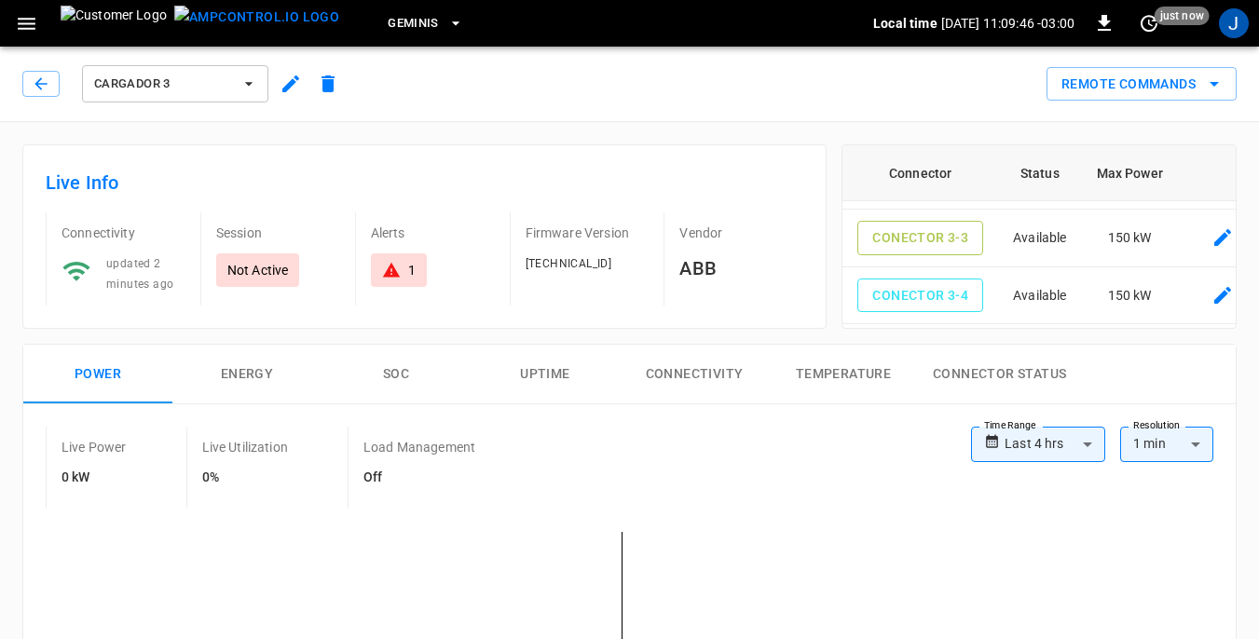
scroll to position [120, 0]
click at [37, 89] on icon "button" at bounding box center [41, 84] width 19 height 19
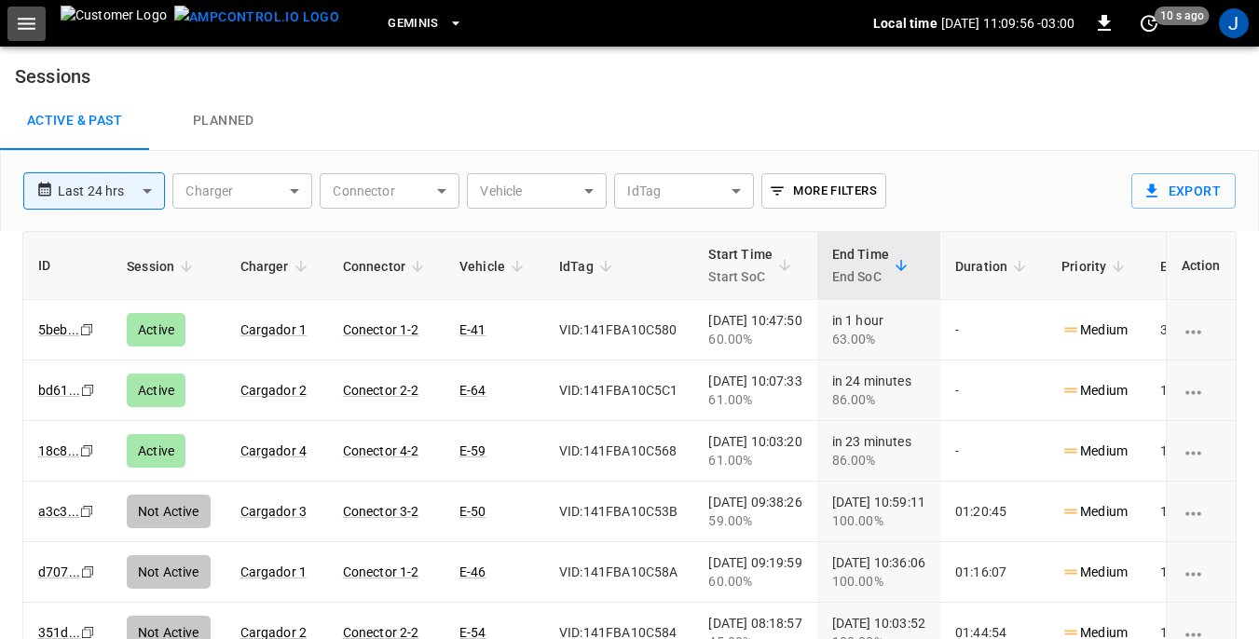
click at [28, 27] on icon "button" at bounding box center [26, 23] width 23 height 23
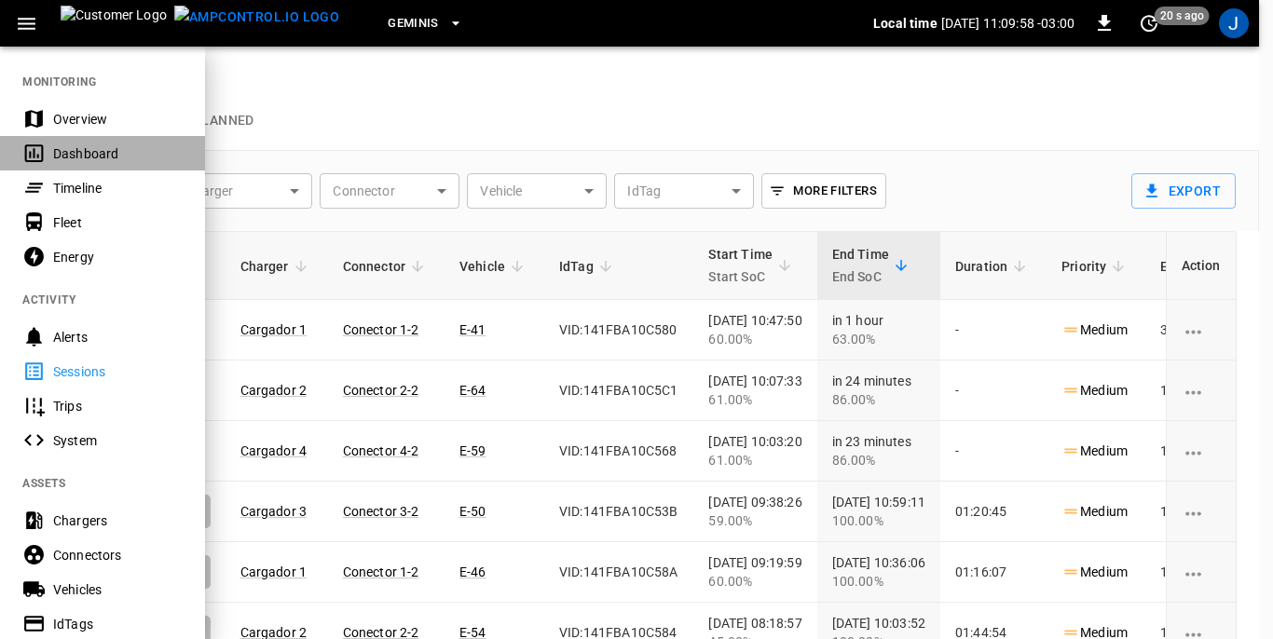
click at [67, 153] on div "Dashboard" at bounding box center [118, 153] width 130 height 19
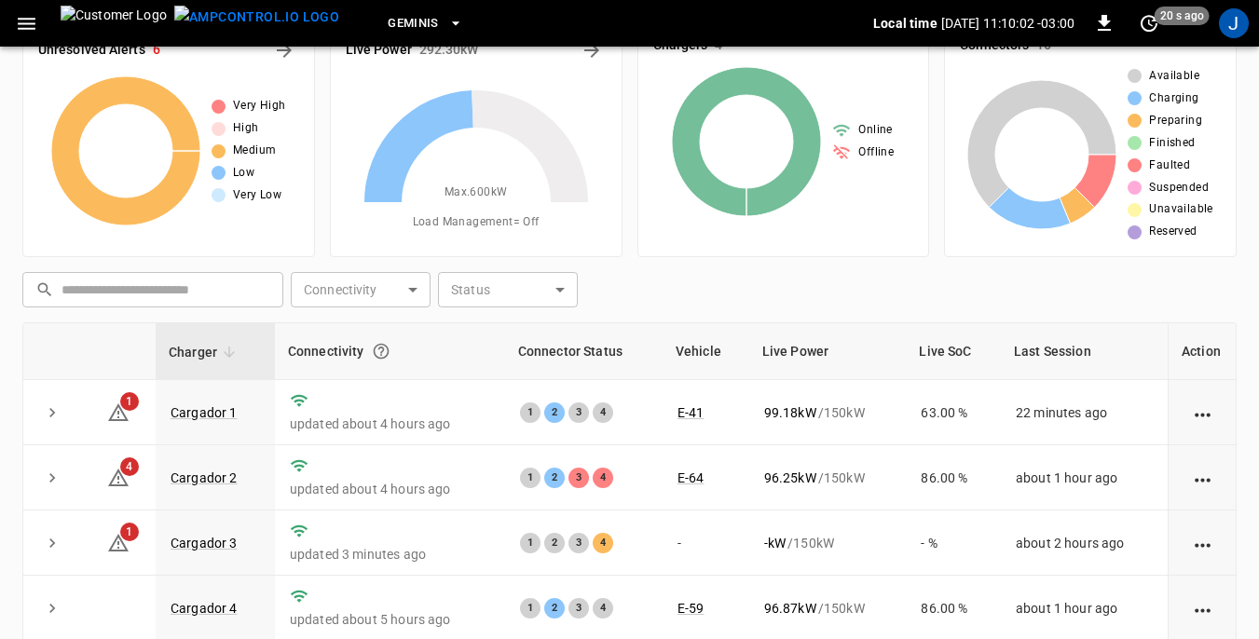
scroll to position [93, 0]
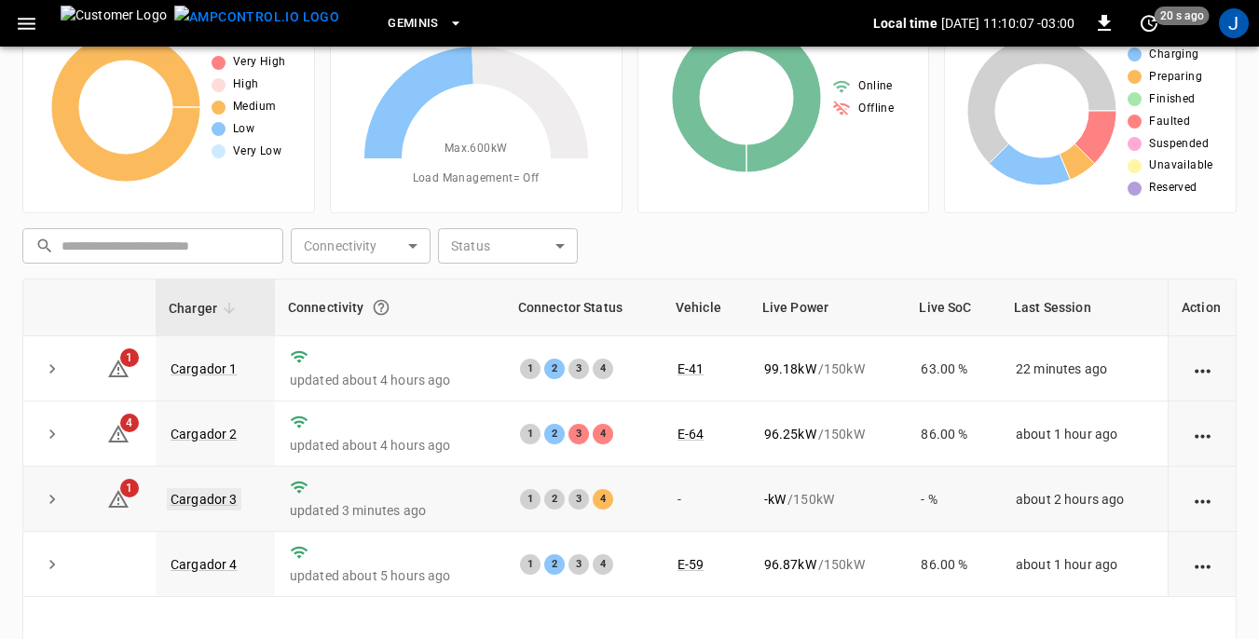
click at [204, 499] on link "Cargador 3" at bounding box center [204, 499] width 75 height 22
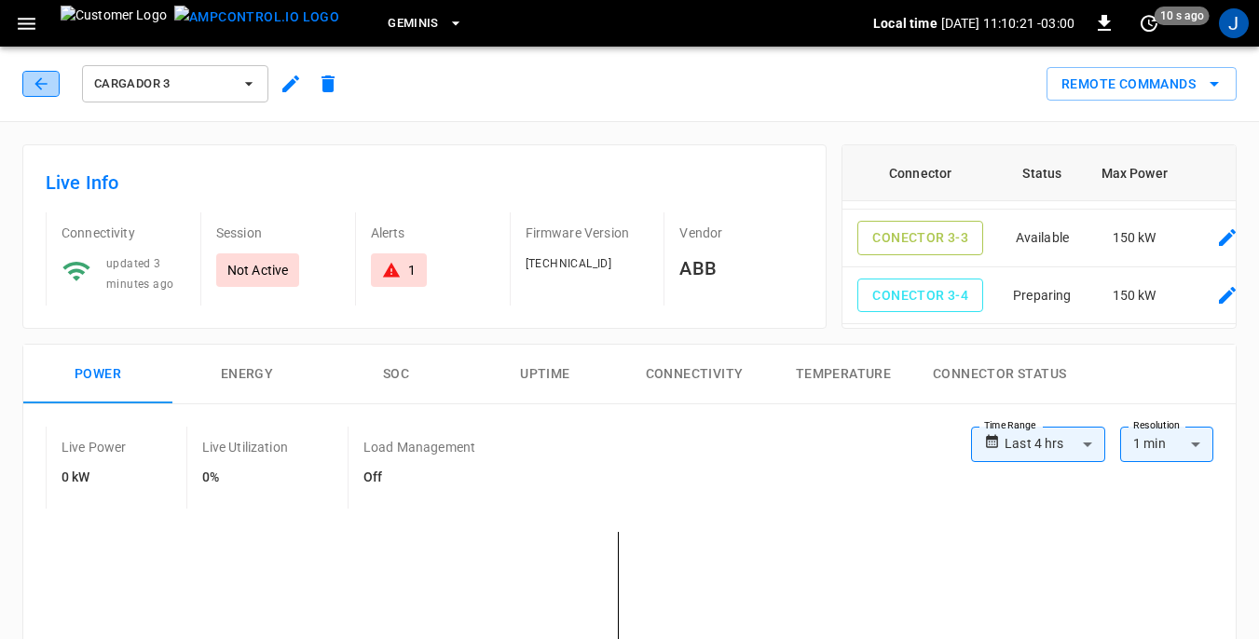
click at [42, 86] on icon "button" at bounding box center [41, 84] width 19 height 19
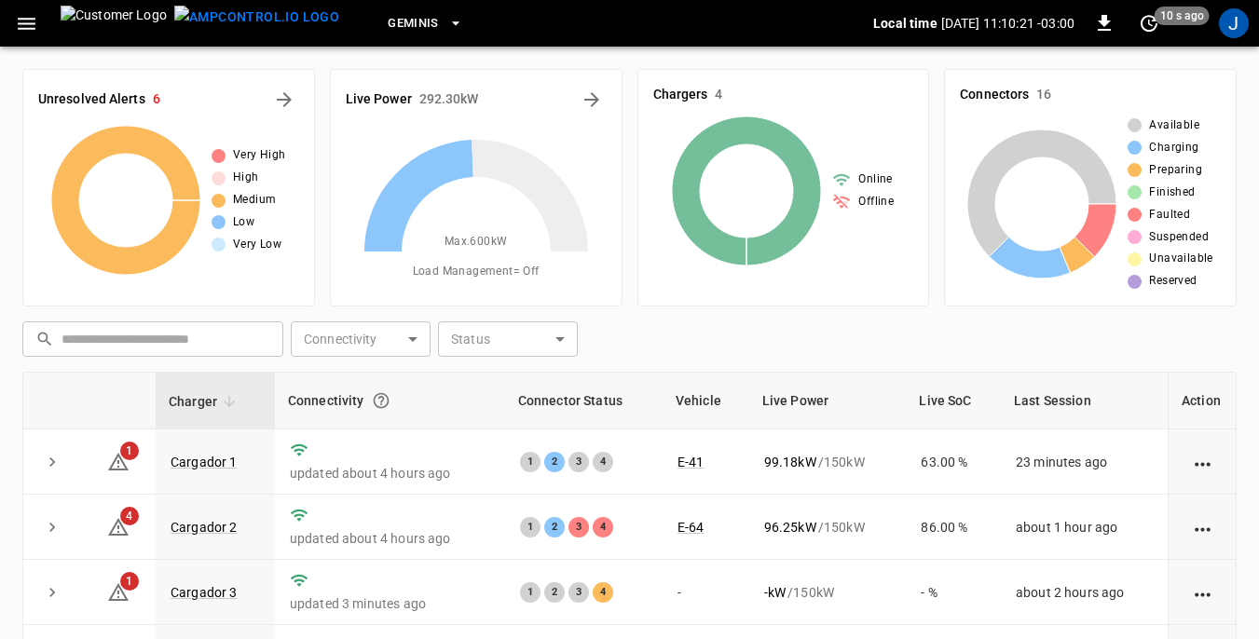
scroll to position [93, 0]
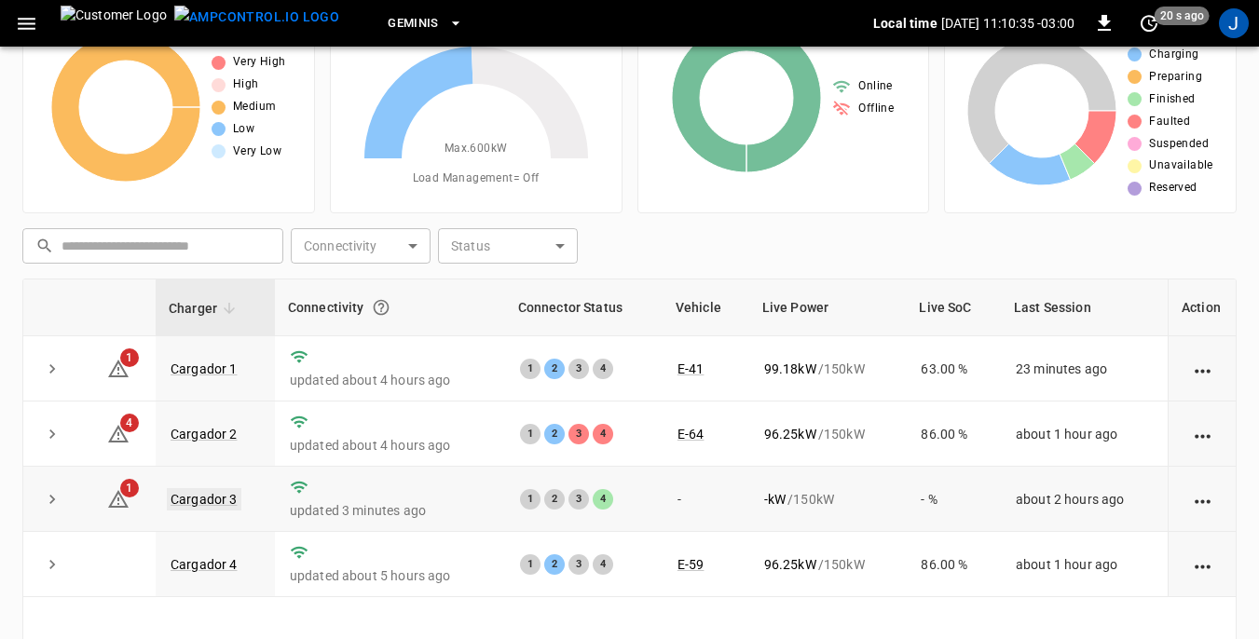
click at [212, 502] on link "Cargador 3" at bounding box center [204, 499] width 75 height 22
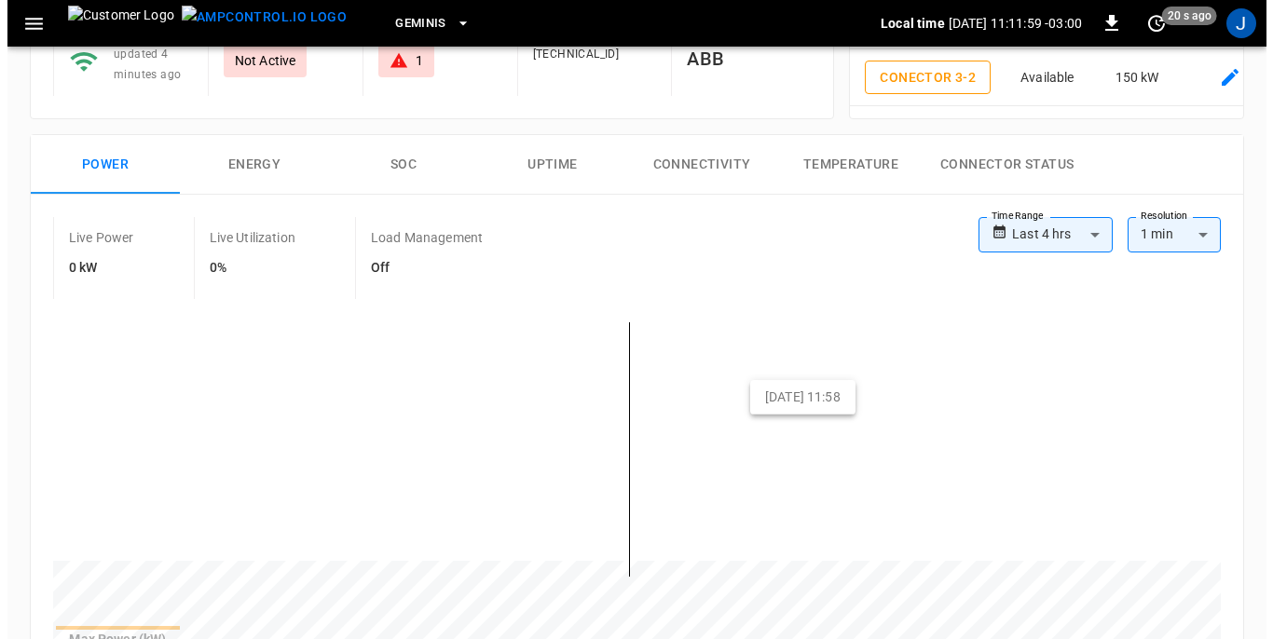
scroll to position [373, 0]
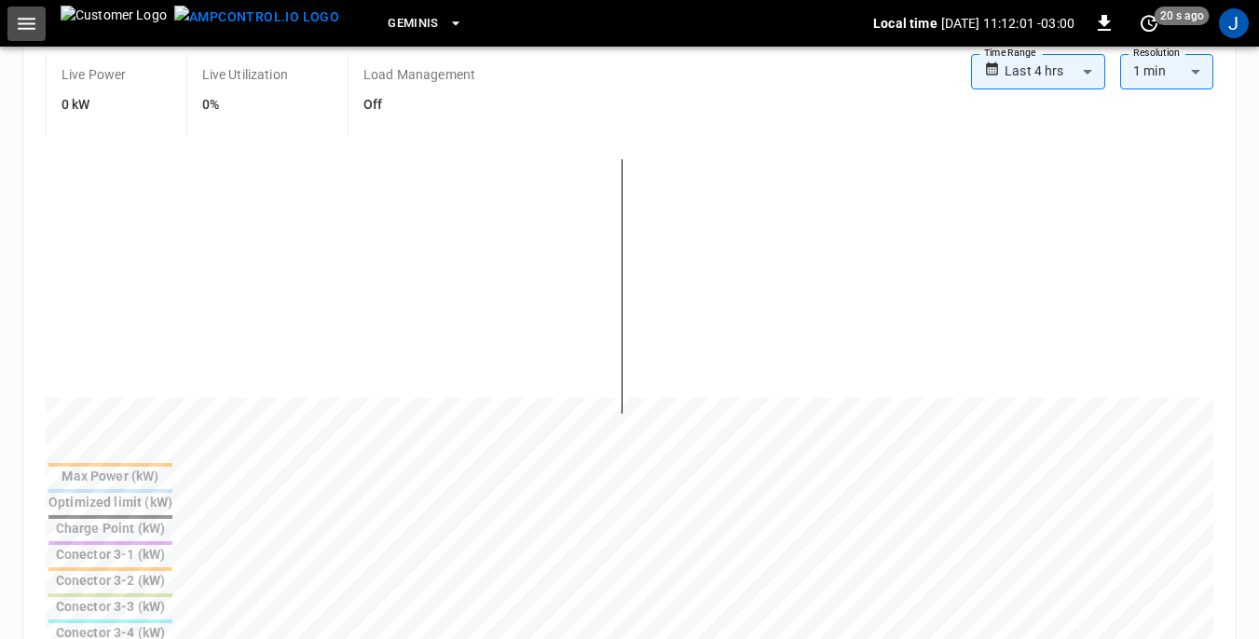
click at [30, 28] on icon "button" at bounding box center [27, 24] width 18 height 12
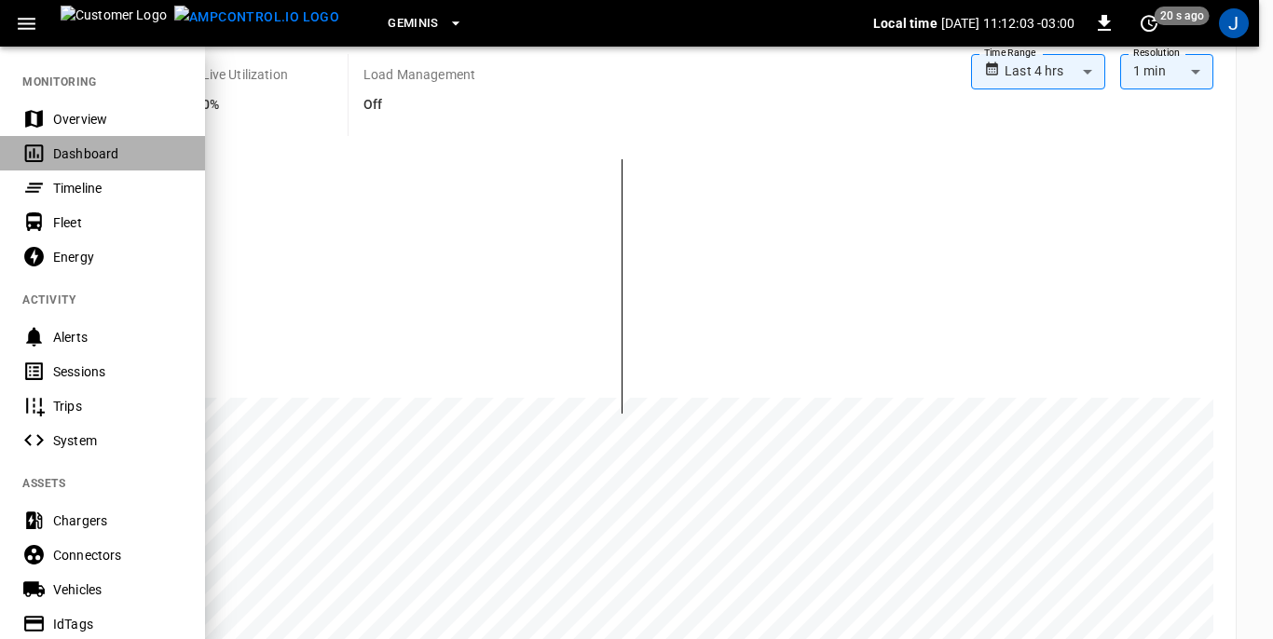
click at [69, 150] on div "Dashboard" at bounding box center [118, 153] width 130 height 19
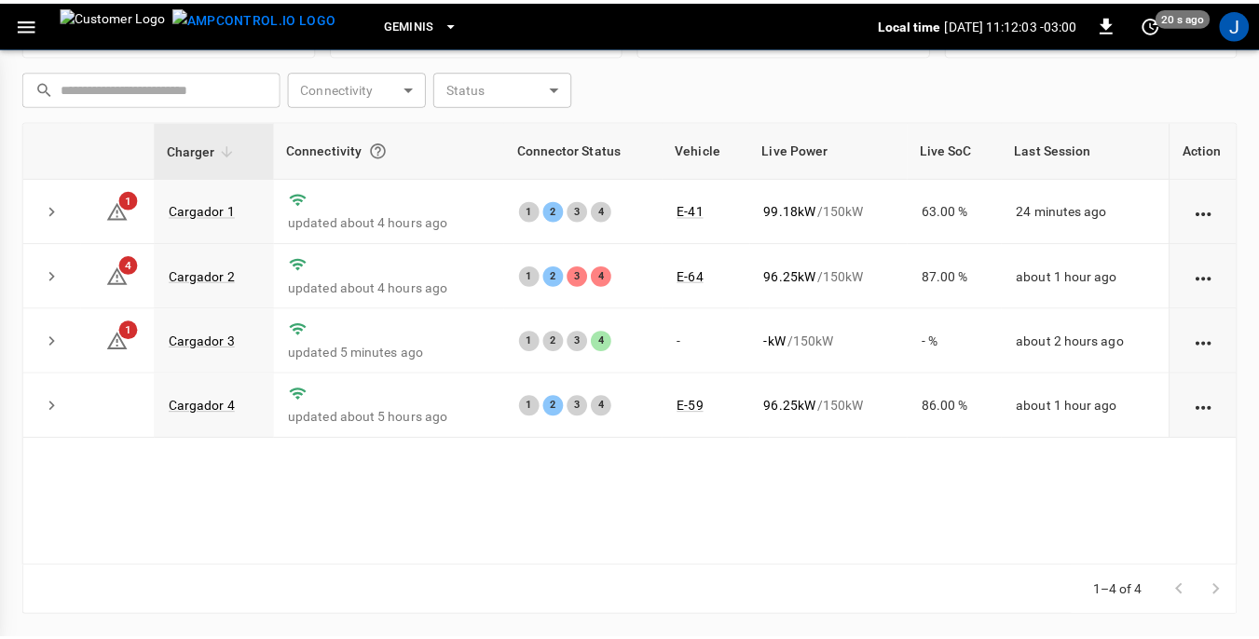
scroll to position [252, 0]
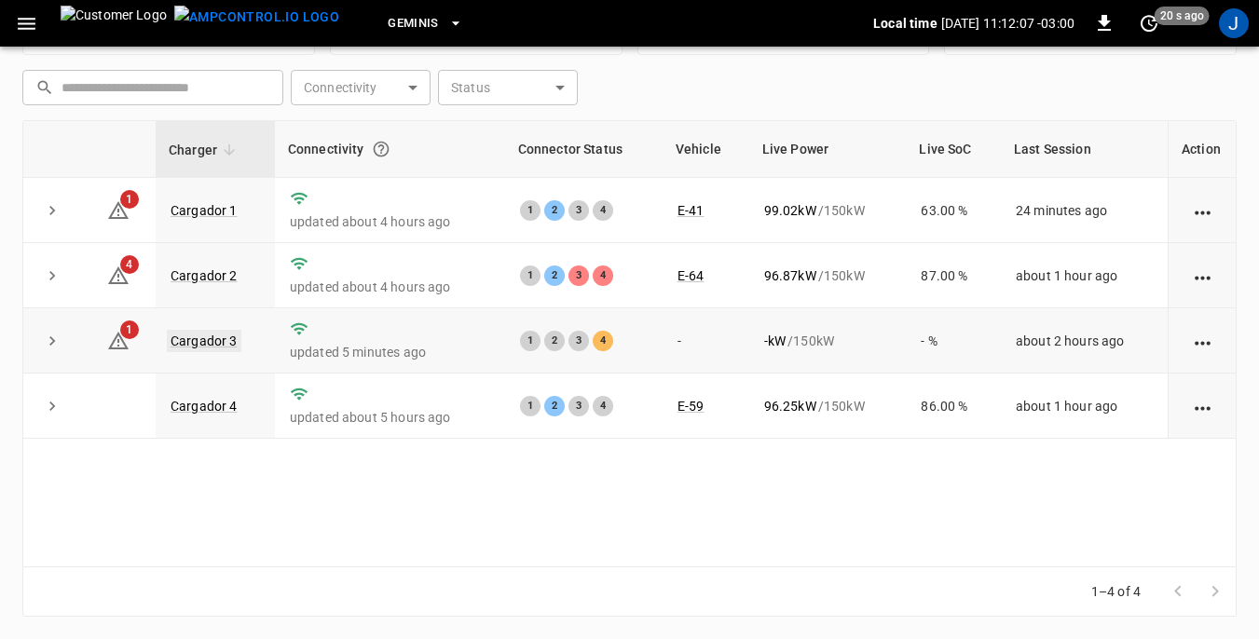
click at [210, 344] on link "Cargador 3" at bounding box center [204, 341] width 75 height 22
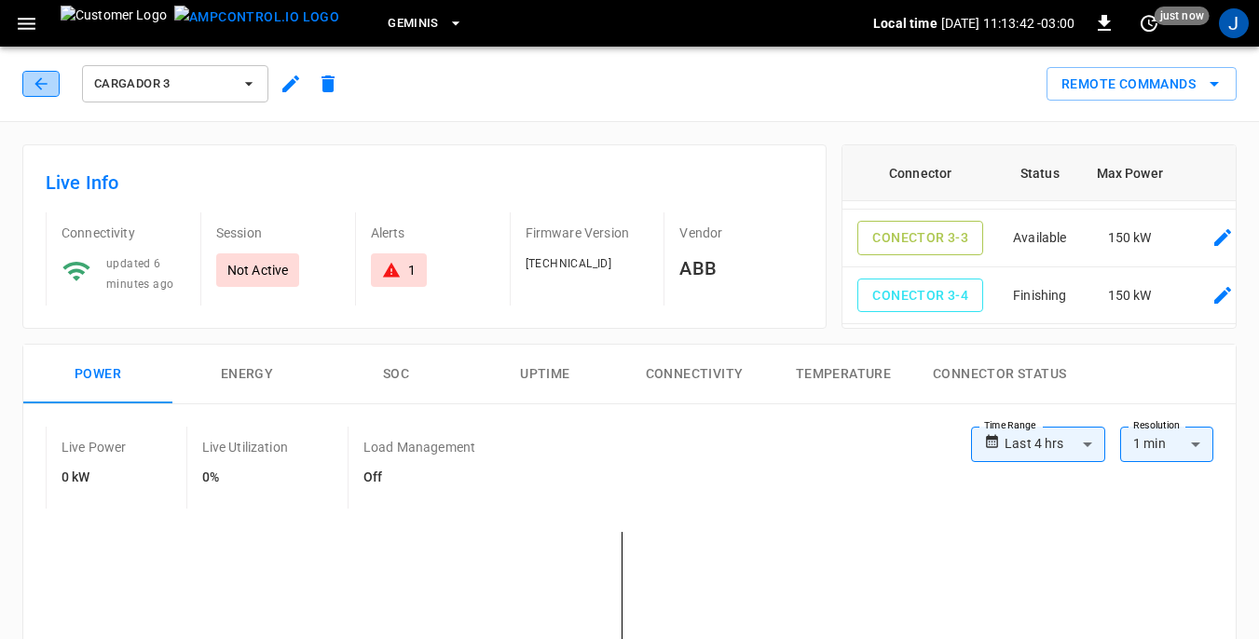
click at [42, 87] on icon "button" at bounding box center [41, 84] width 19 height 19
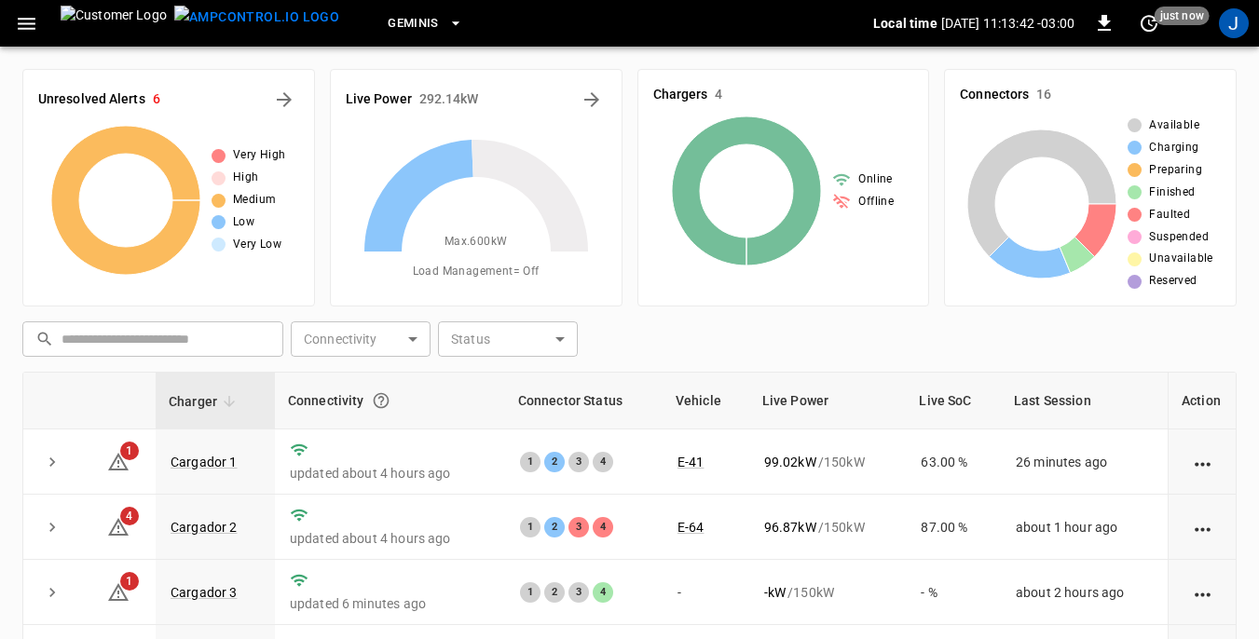
scroll to position [252, 0]
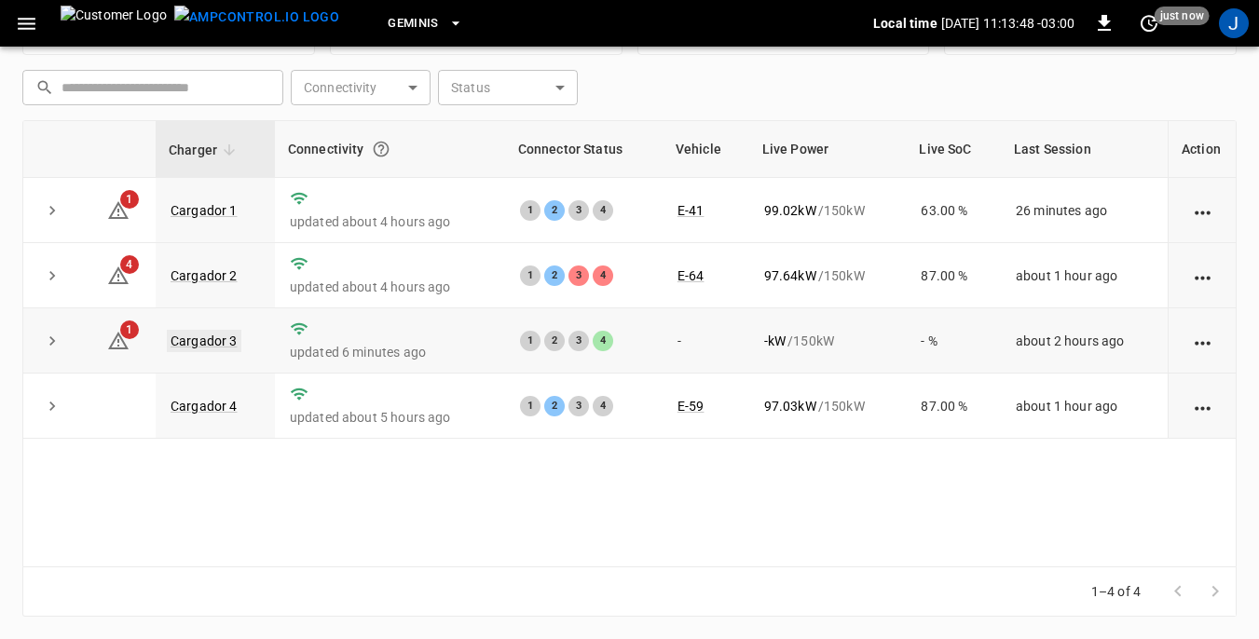
click at [225, 341] on link "Cargador 3" at bounding box center [204, 341] width 75 height 22
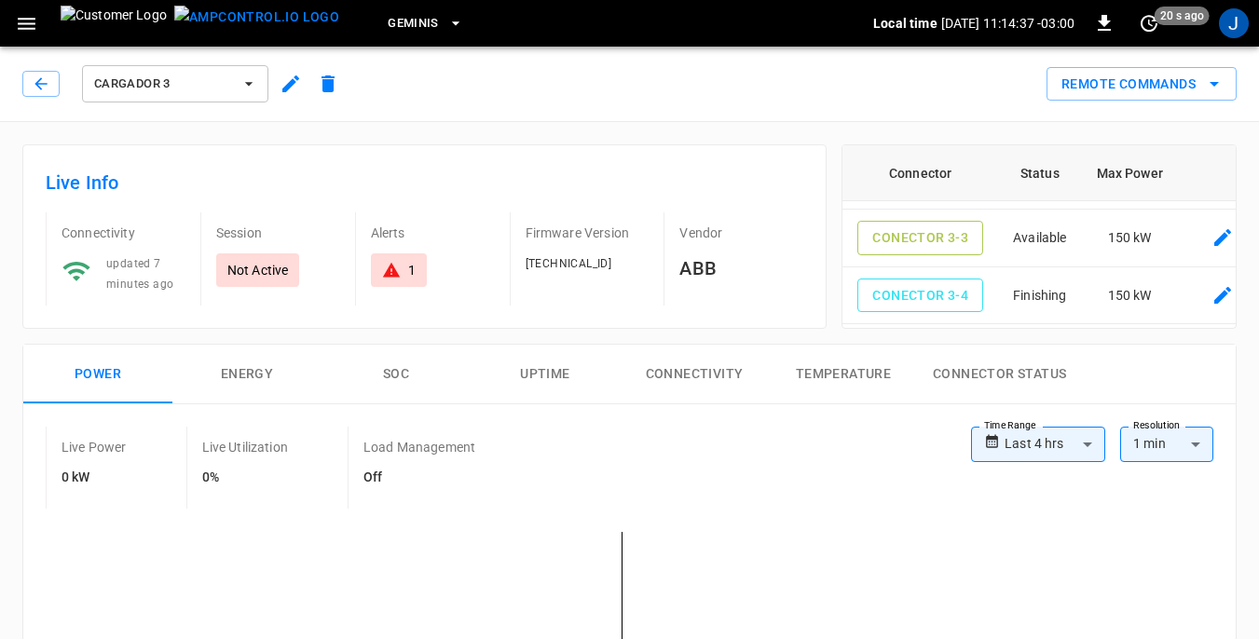
click at [31, 17] on icon "button" at bounding box center [26, 23] width 23 height 23
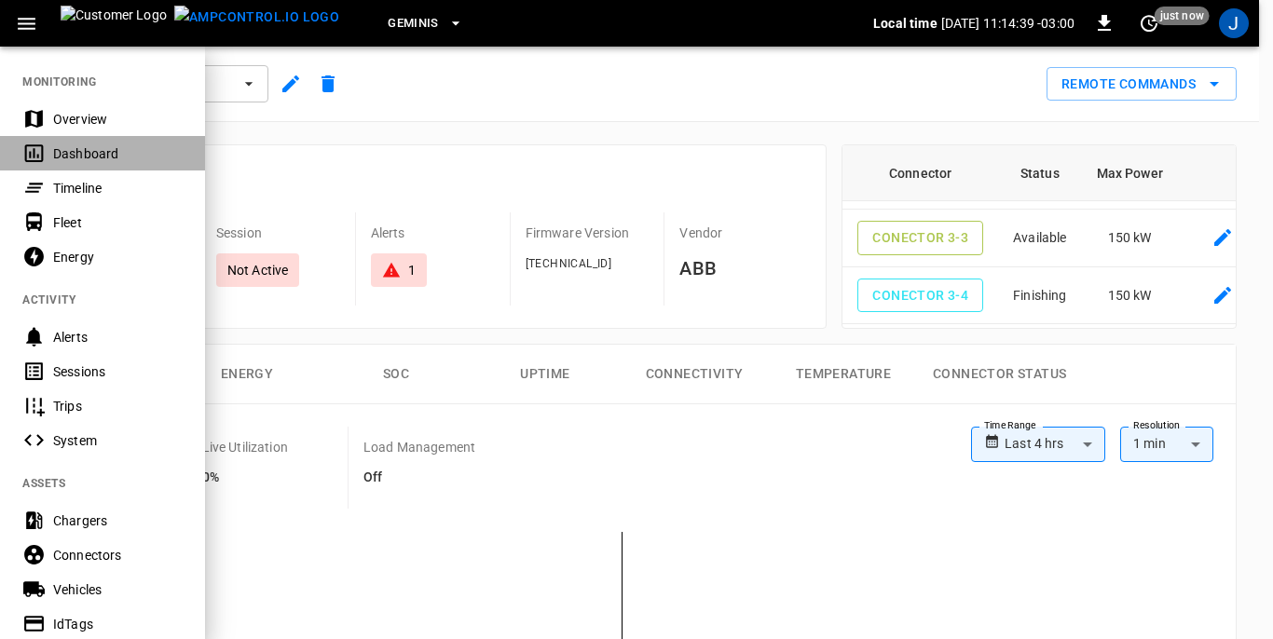
click at [75, 153] on div "Dashboard" at bounding box center [118, 153] width 130 height 19
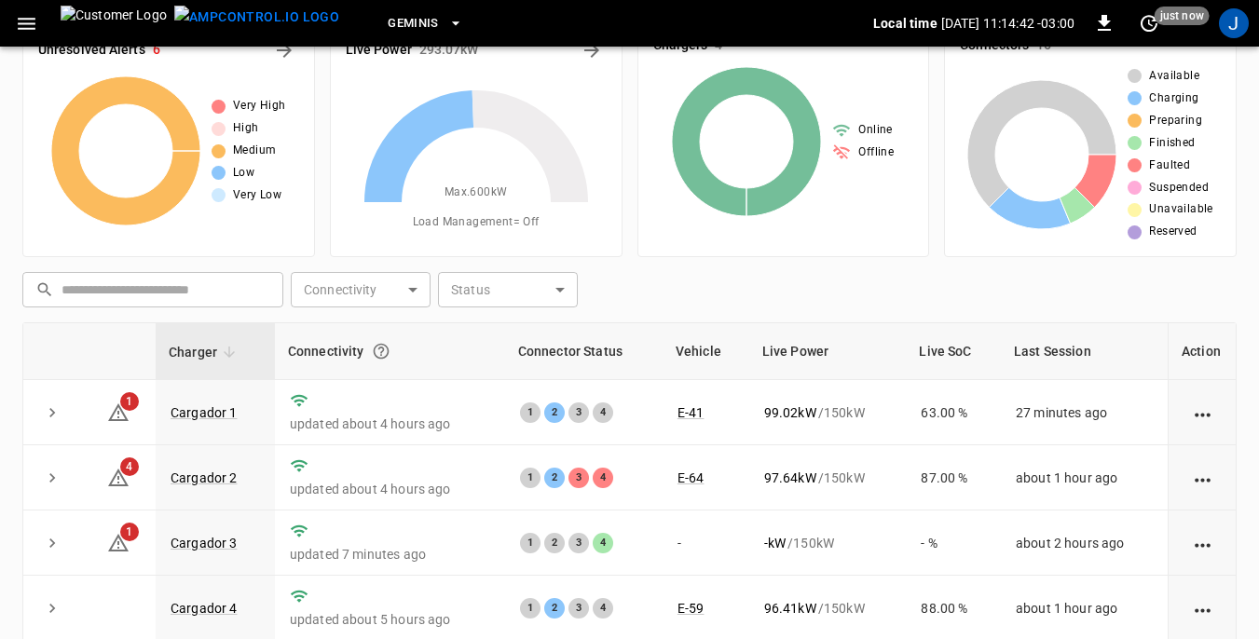
scroll to position [93, 0]
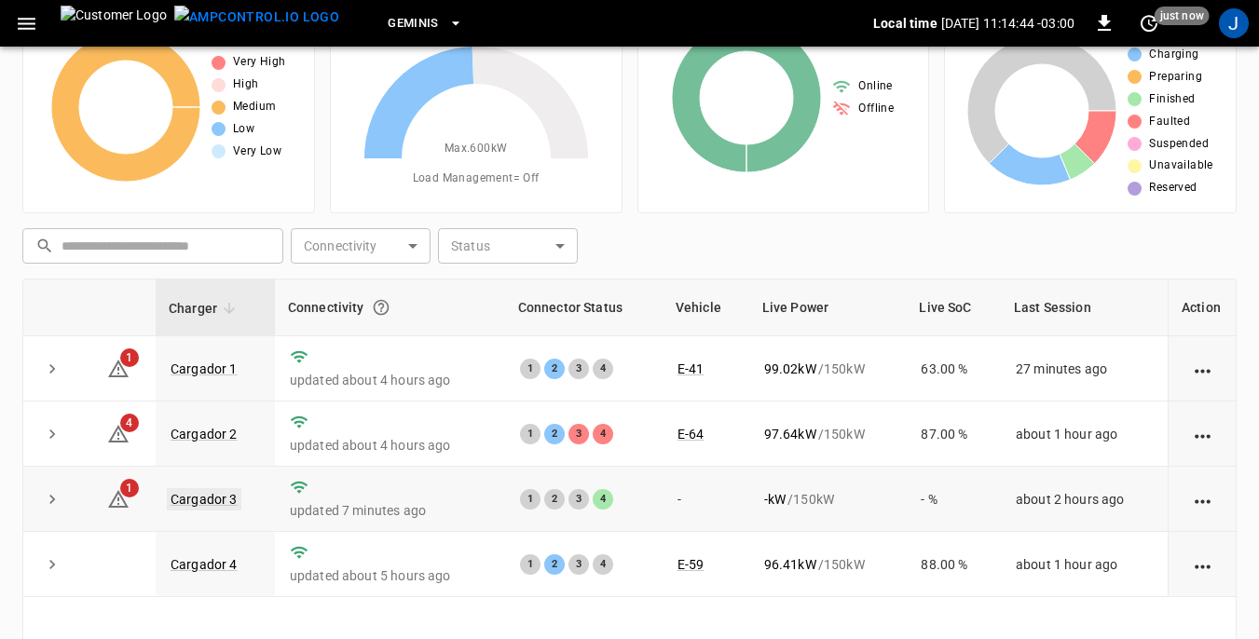
click at [213, 502] on link "Cargador 3" at bounding box center [204, 499] width 75 height 22
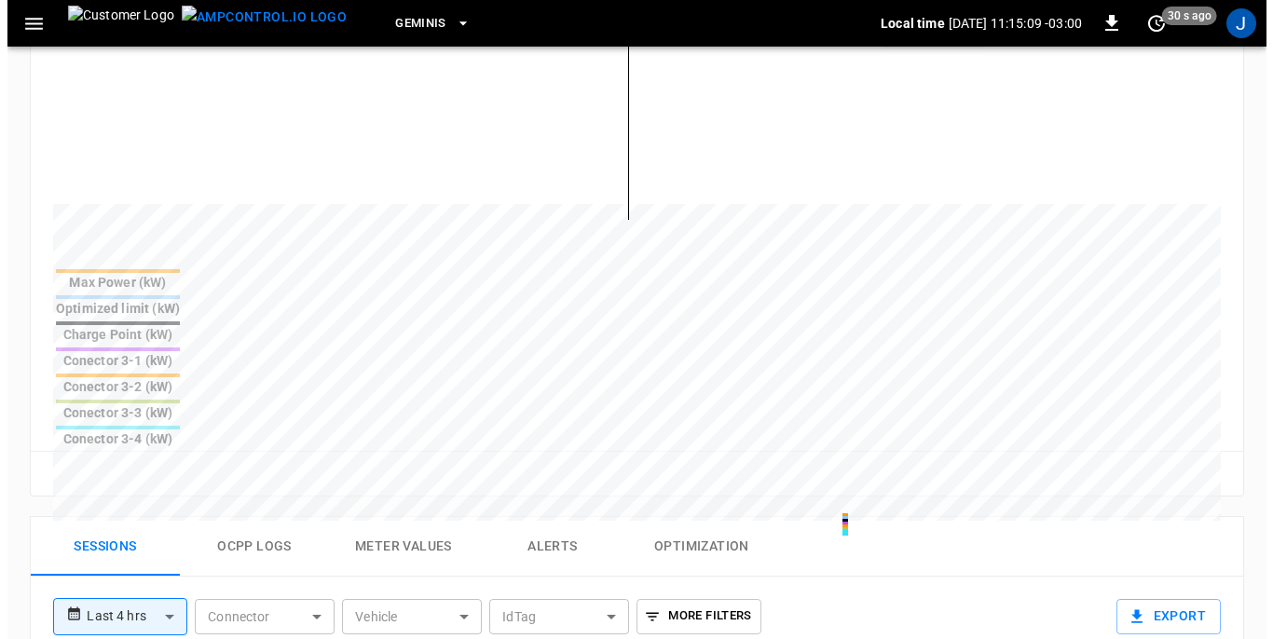
scroll to position [652, 0]
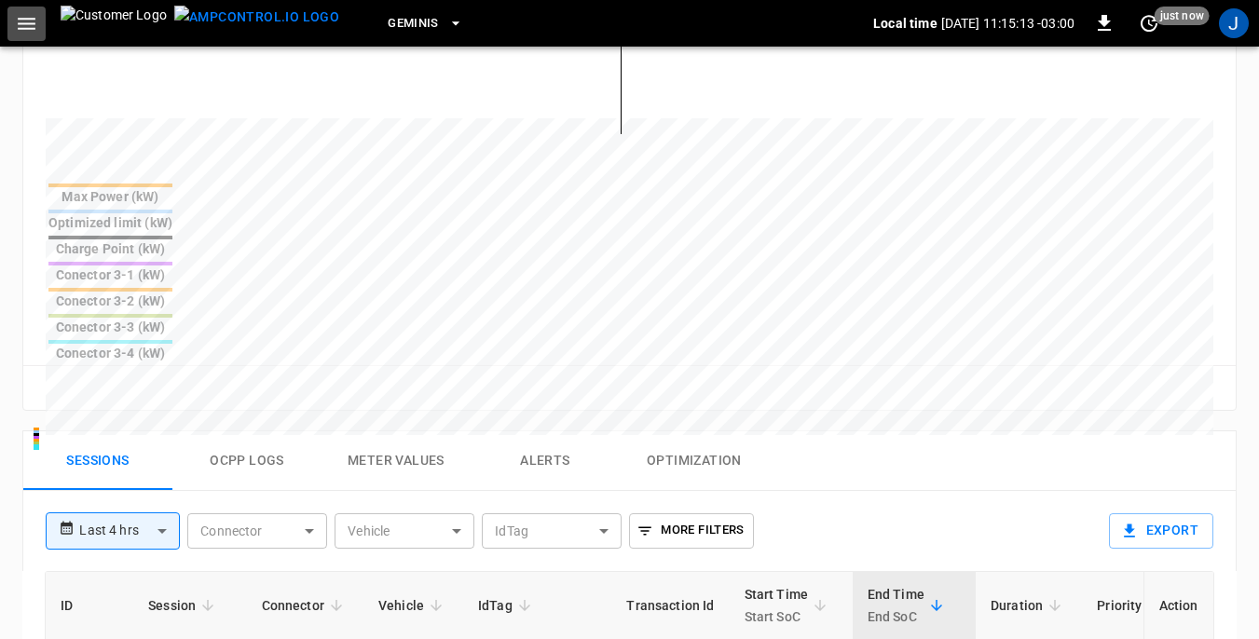
click at [24, 27] on icon "button" at bounding box center [26, 23] width 23 height 23
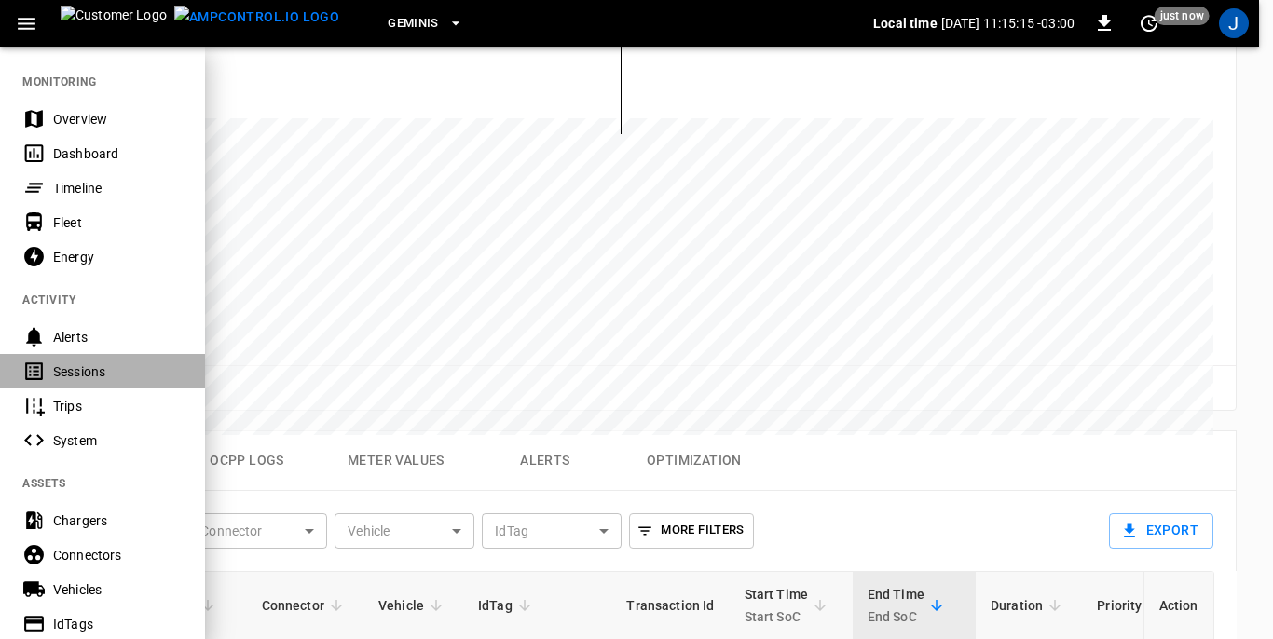
click at [60, 372] on div "Sessions" at bounding box center [118, 372] width 130 height 19
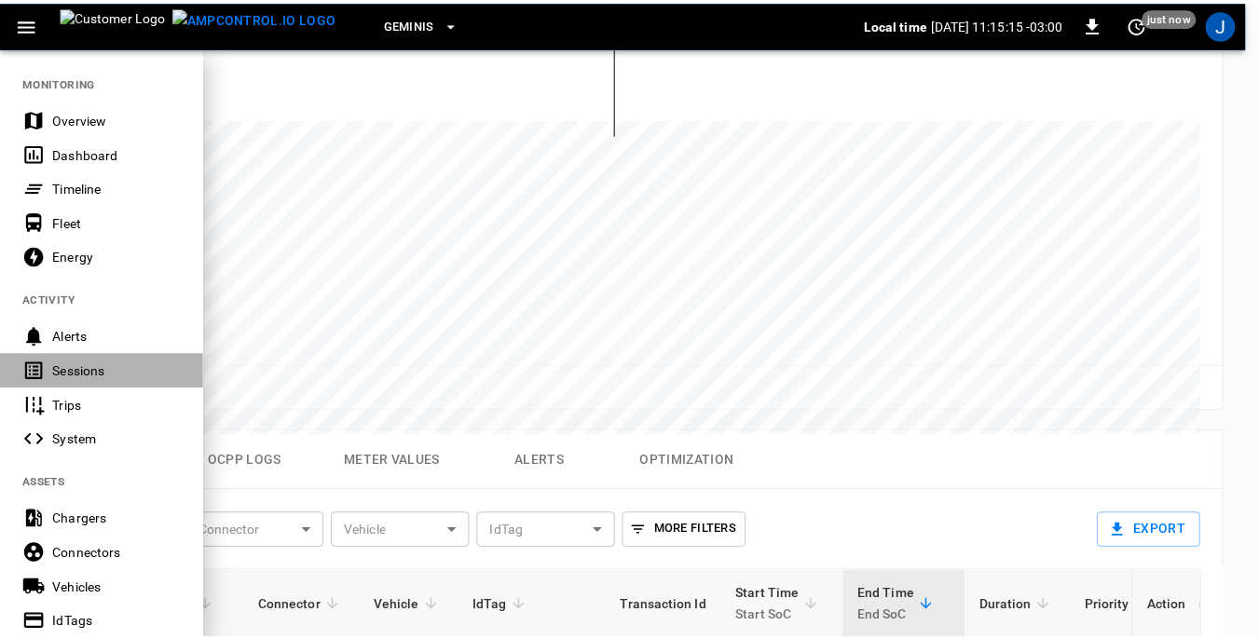
scroll to position [89, 0]
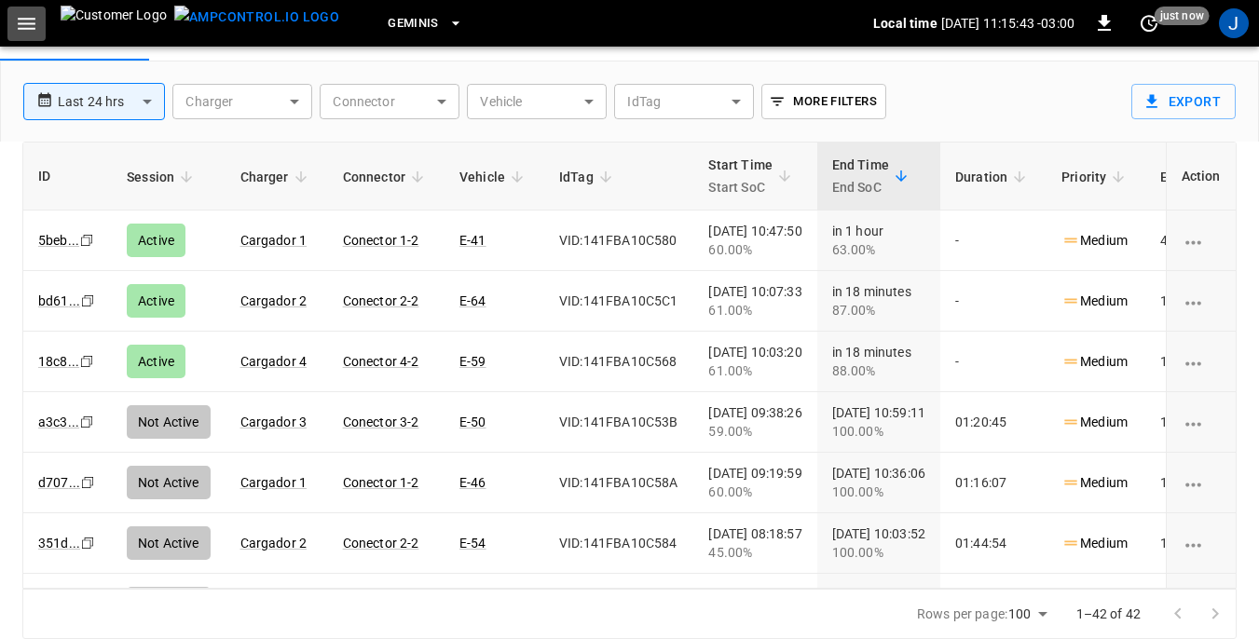
click at [21, 19] on icon "button" at bounding box center [27, 24] width 18 height 12
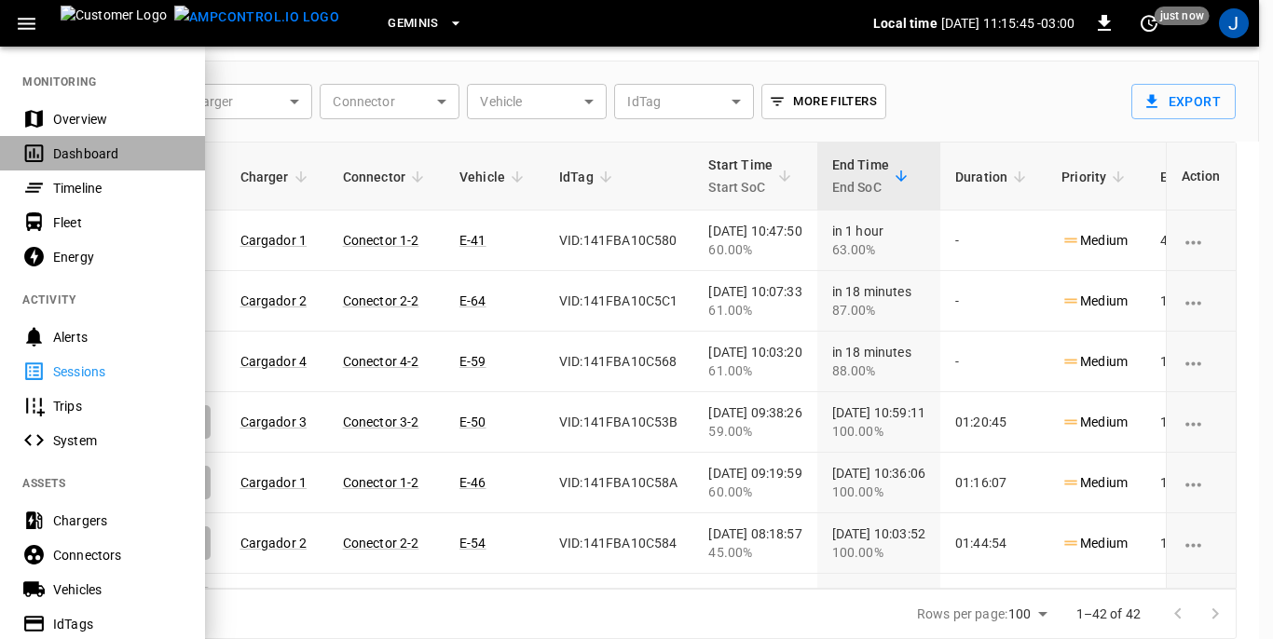
click at [101, 156] on div "Dashboard" at bounding box center [118, 153] width 130 height 19
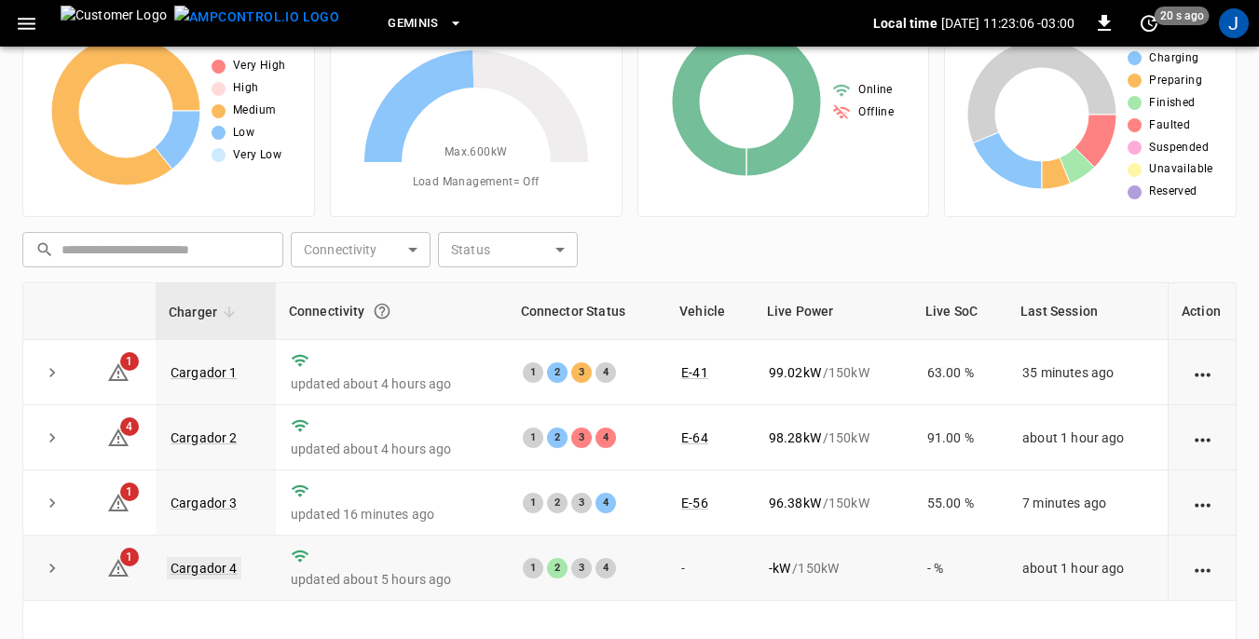
click at [209, 573] on link "Cargador 4" at bounding box center [204, 568] width 75 height 22
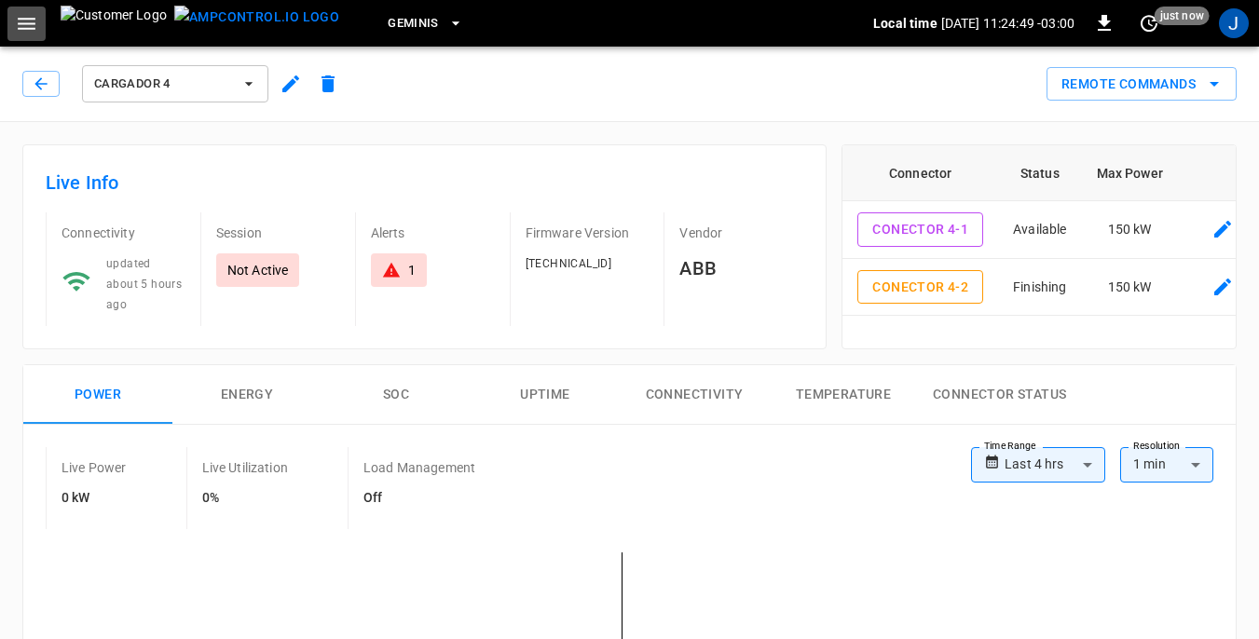
click at [34, 25] on icon "button" at bounding box center [26, 23] width 23 height 23
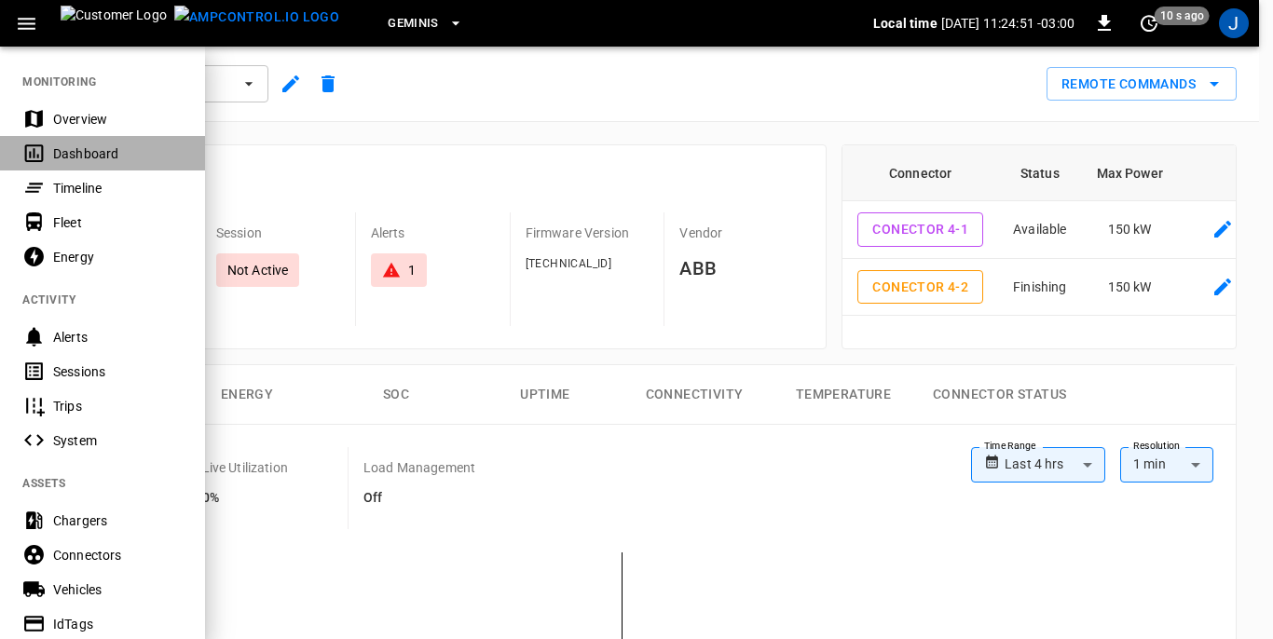
click at [97, 155] on div "Dashboard" at bounding box center [118, 153] width 130 height 19
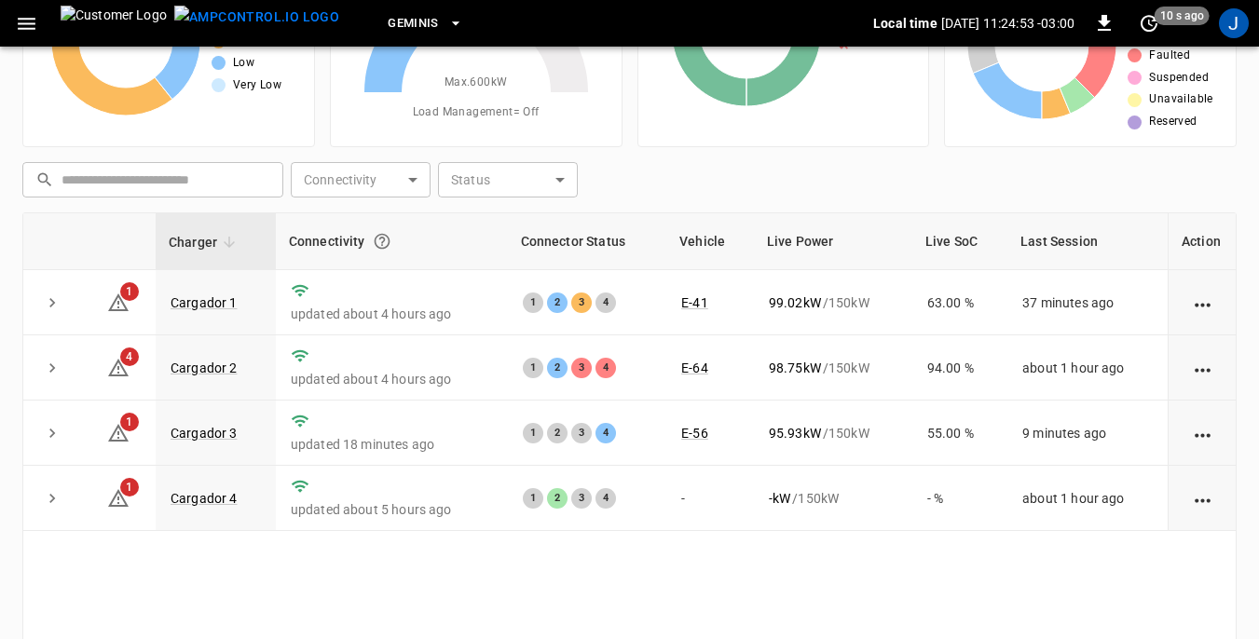
scroll to position [186, 0]
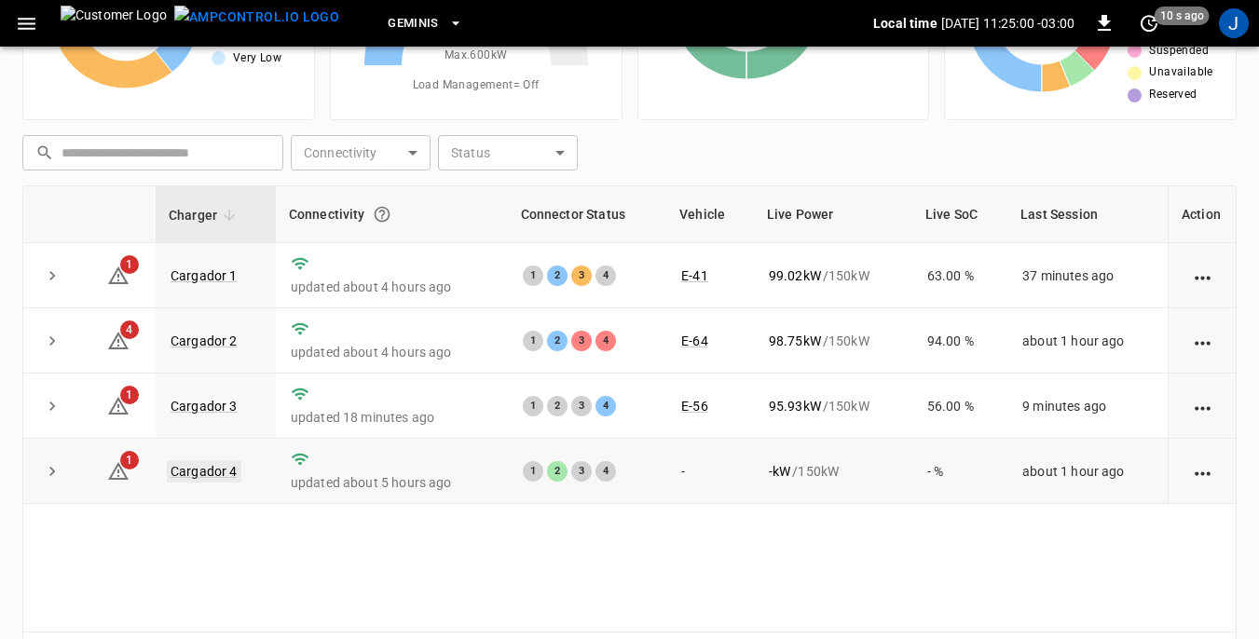
click at [202, 469] on link "Cargador 4" at bounding box center [204, 471] width 75 height 22
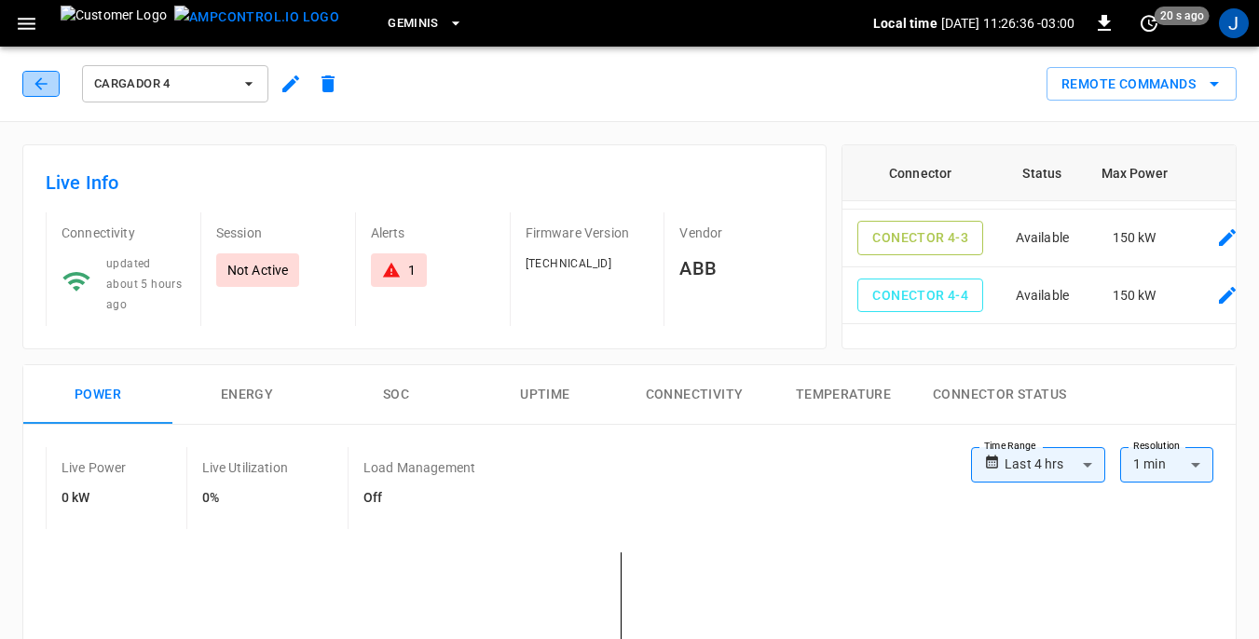
click at [44, 86] on icon "button" at bounding box center [41, 84] width 19 height 19
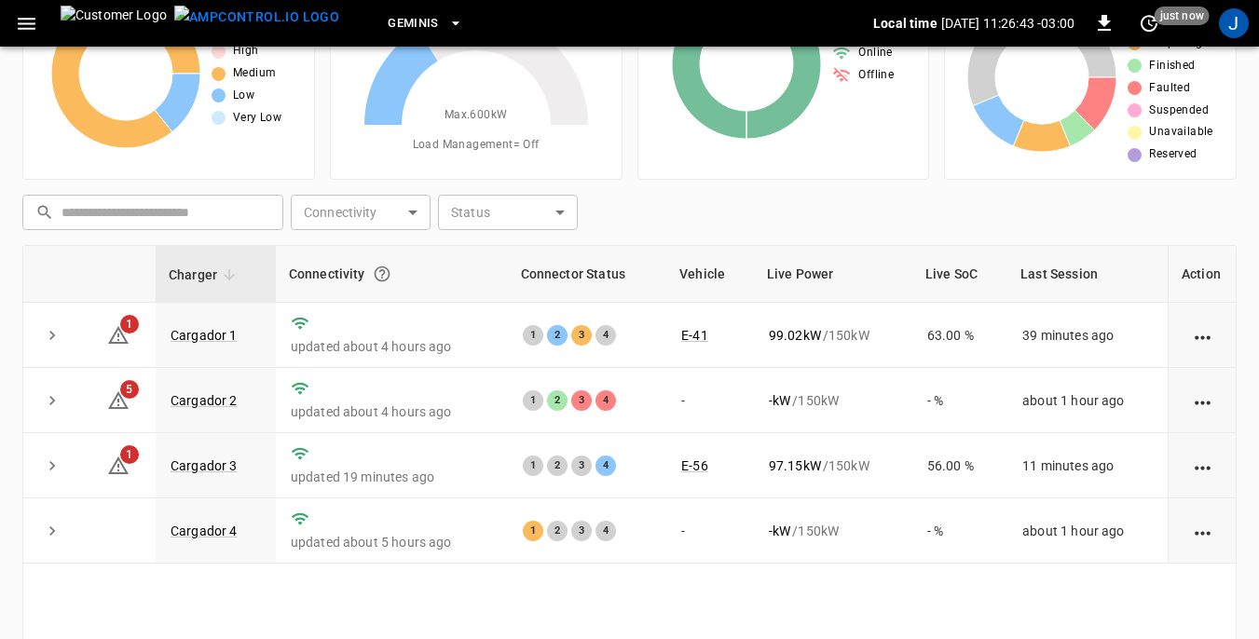
scroll to position [252, 0]
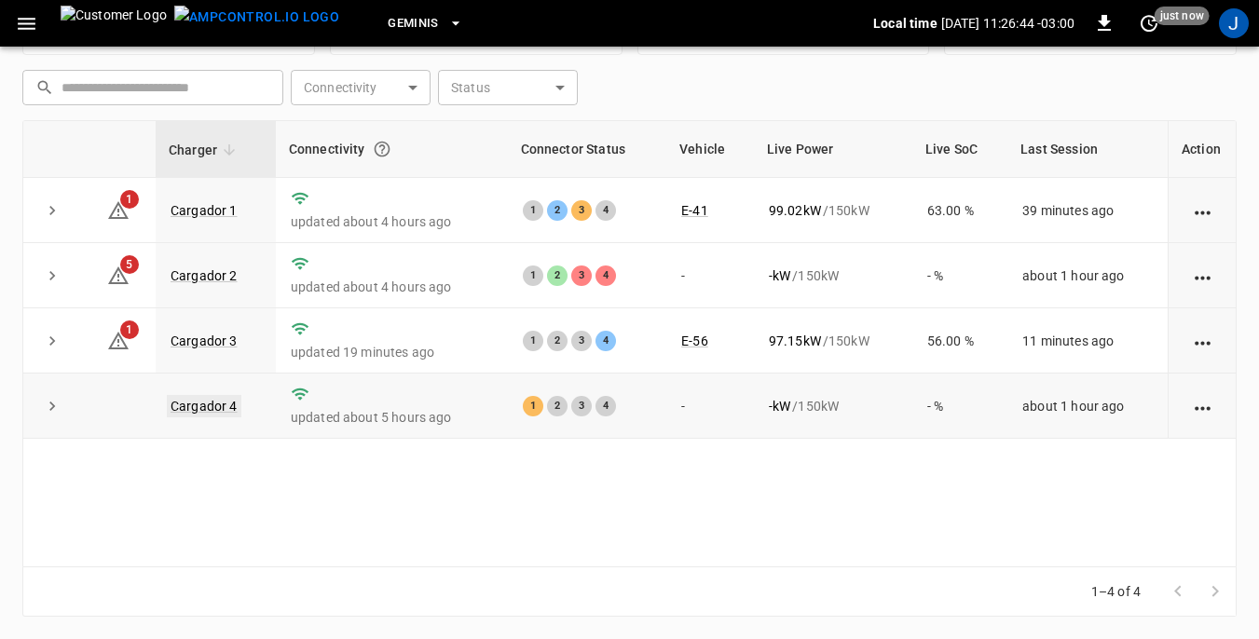
click at [198, 407] on link "Cargador 4" at bounding box center [204, 406] width 75 height 22
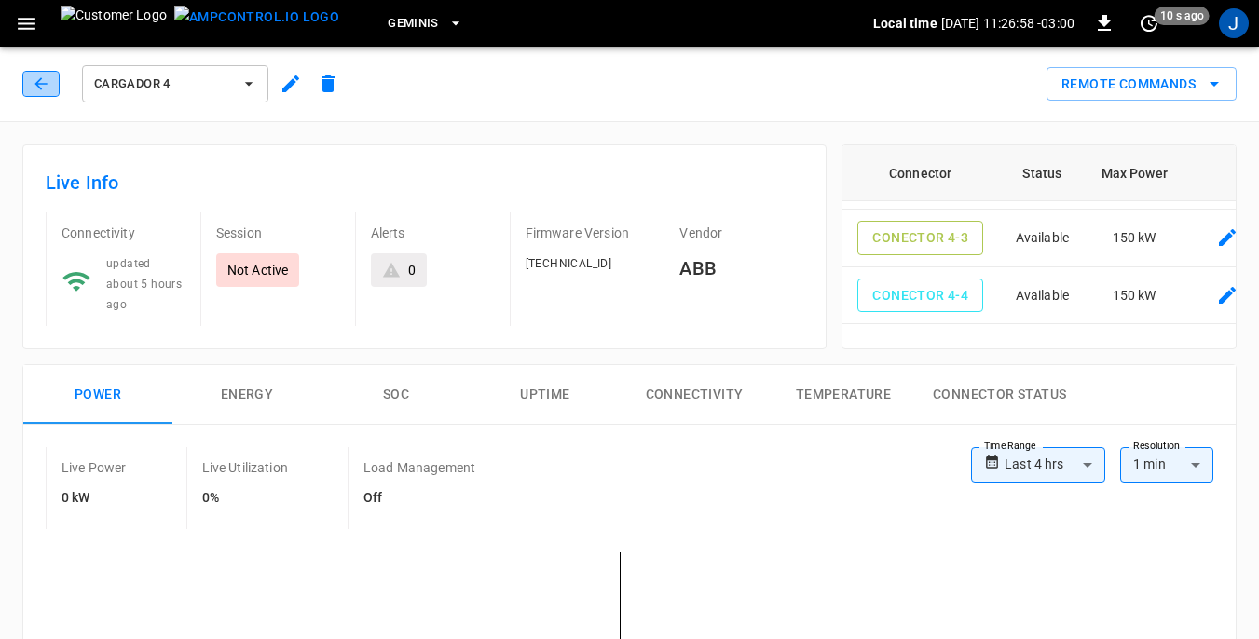
click at [34, 79] on icon "button" at bounding box center [41, 84] width 19 height 19
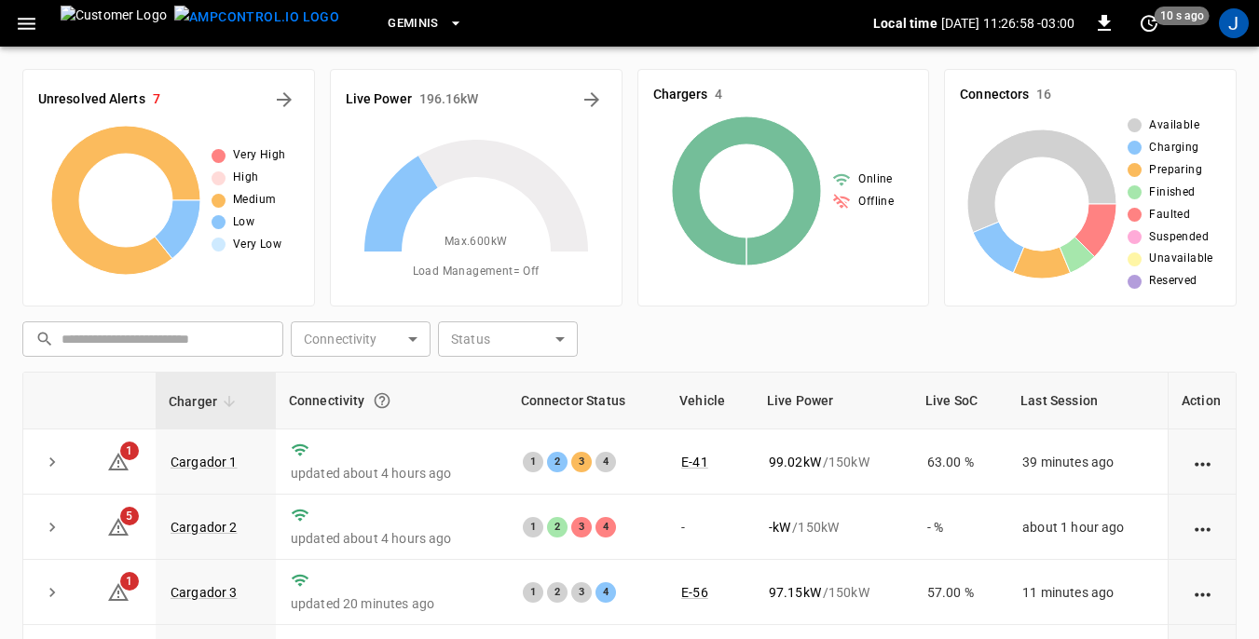
scroll to position [252, 0]
